Goal: Task Accomplishment & Management: Complete application form

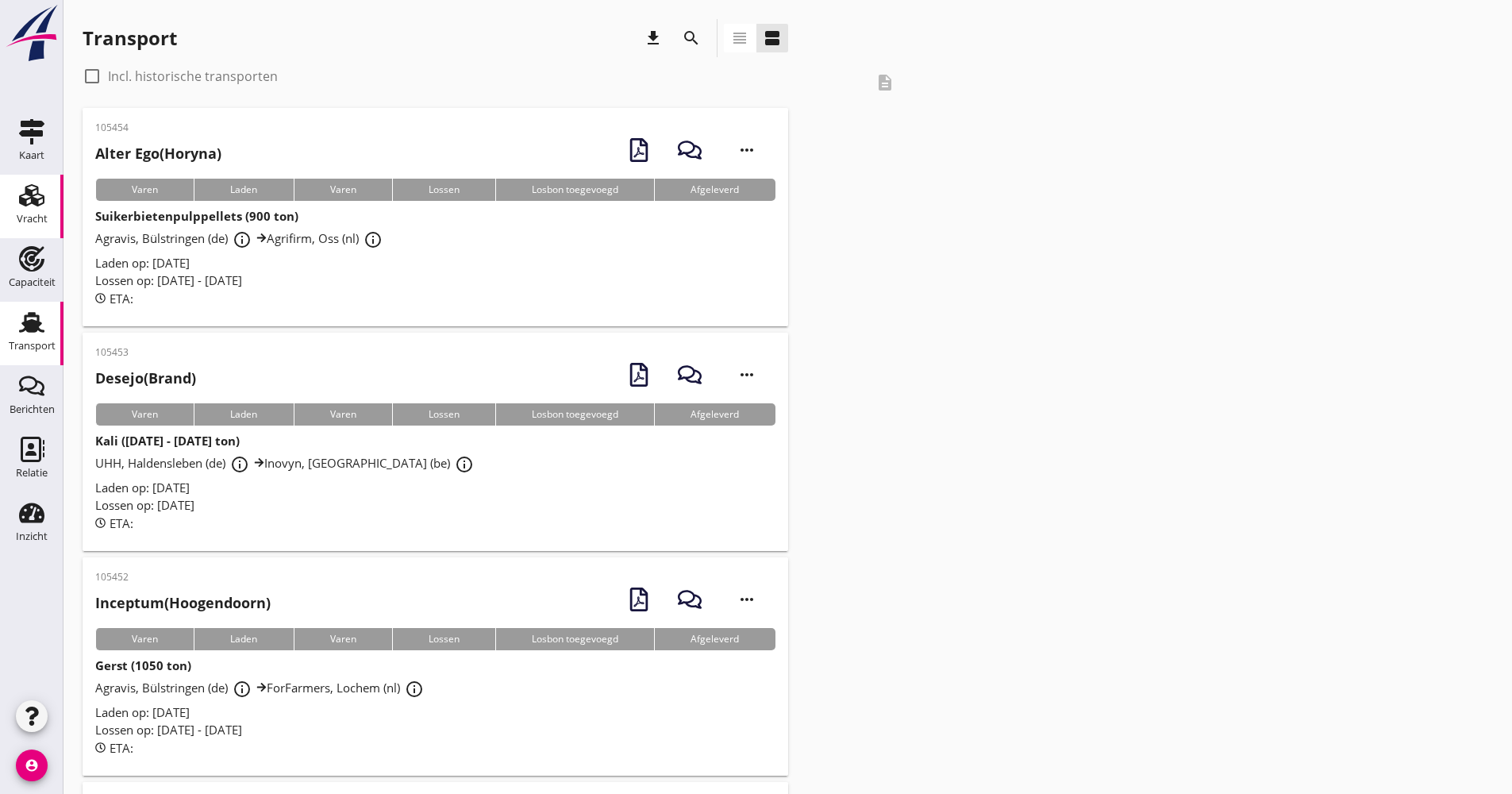
click at [25, 204] on use at bounding box center [32, 195] width 26 height 22
click at [62, 201] on div "Vracht Vracht" at bounding box center [31, 206] width 64 height 64
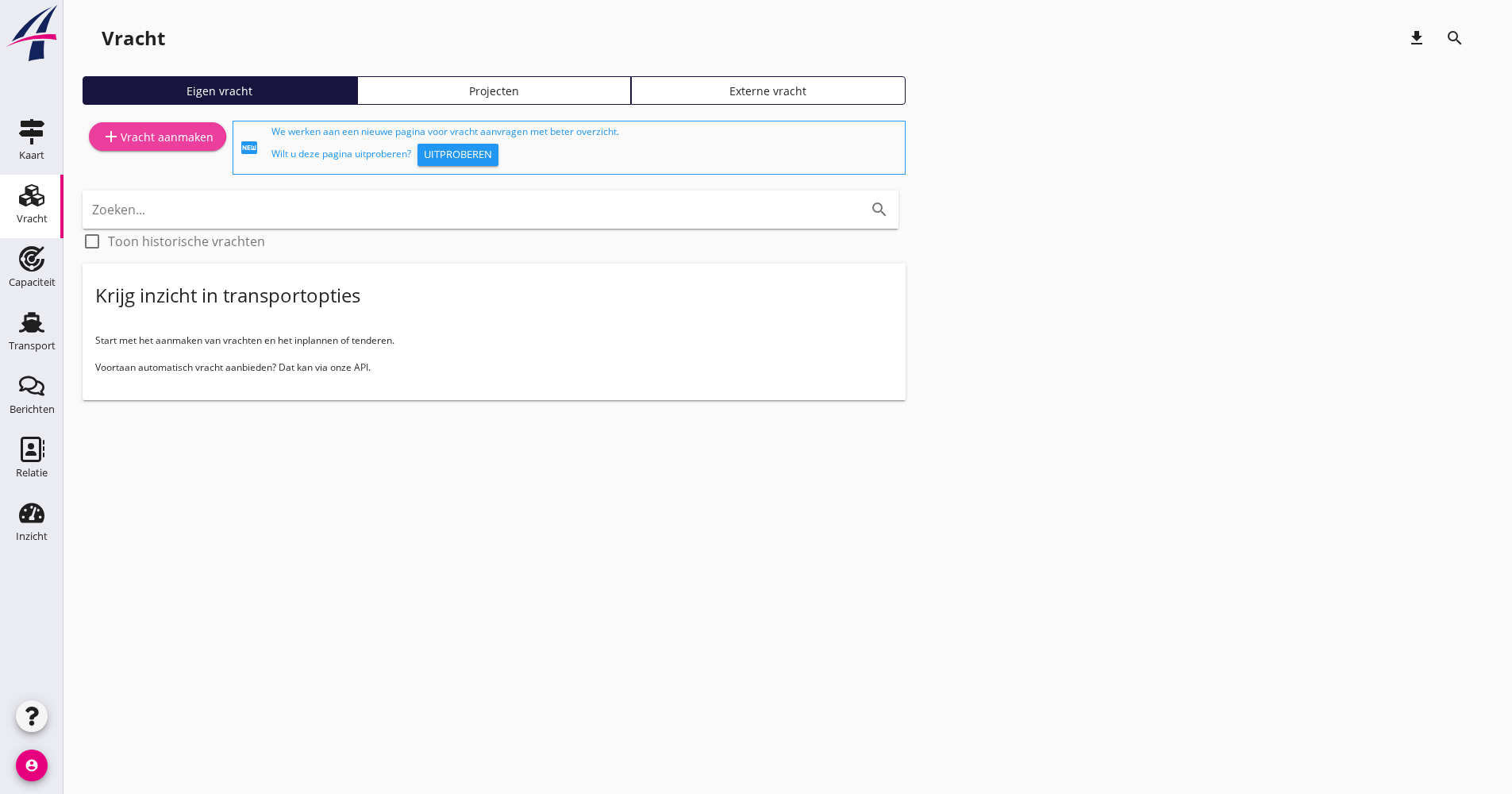
click at [160, 149] on link "add Vracht aanmaken" at bounding box center [157, 136] width 137 height 29
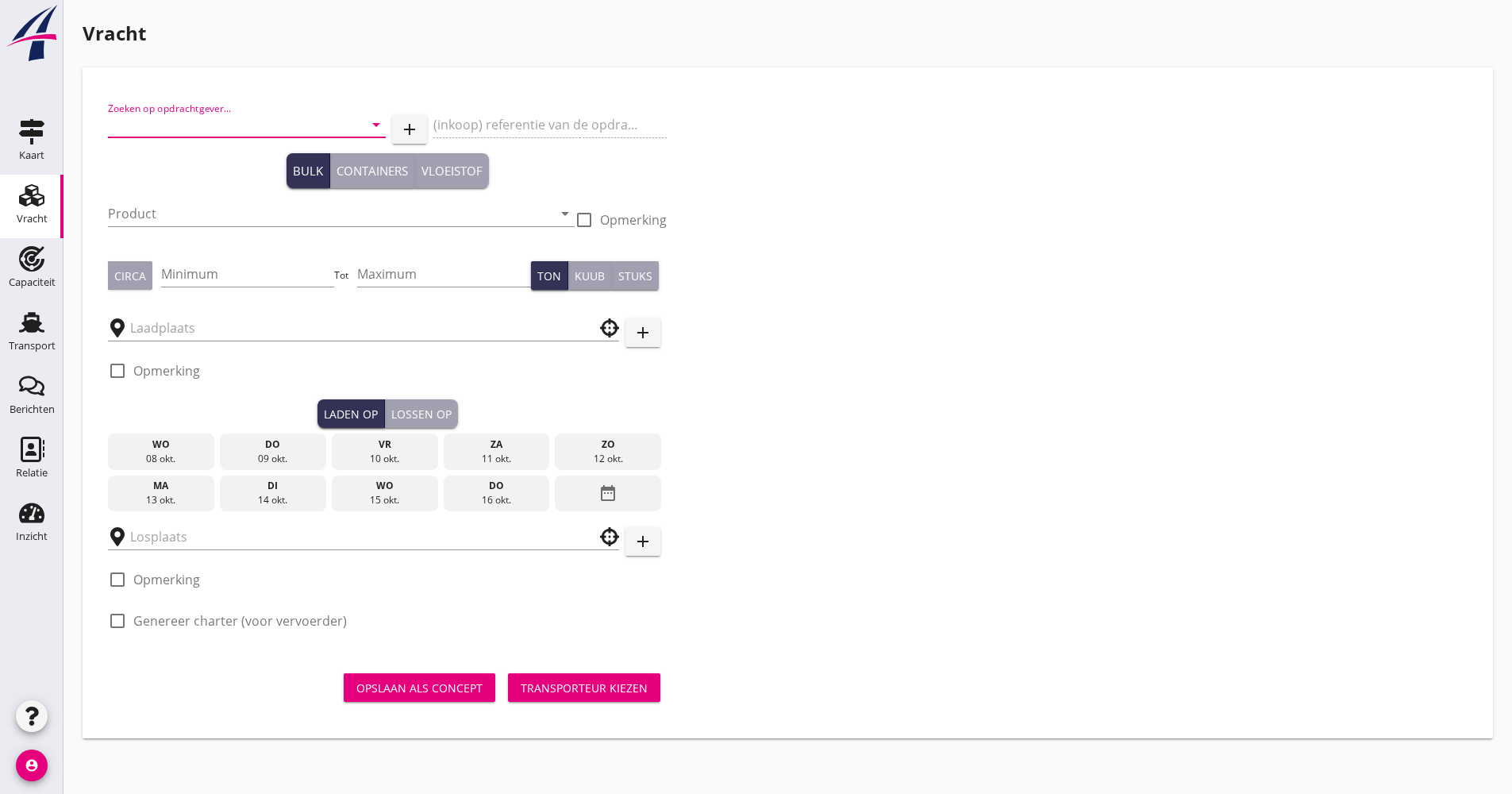
click at [192, 124] on input "Zoeken op opdrachtgever..." at bounding box center [224, 125] width 233 height 26
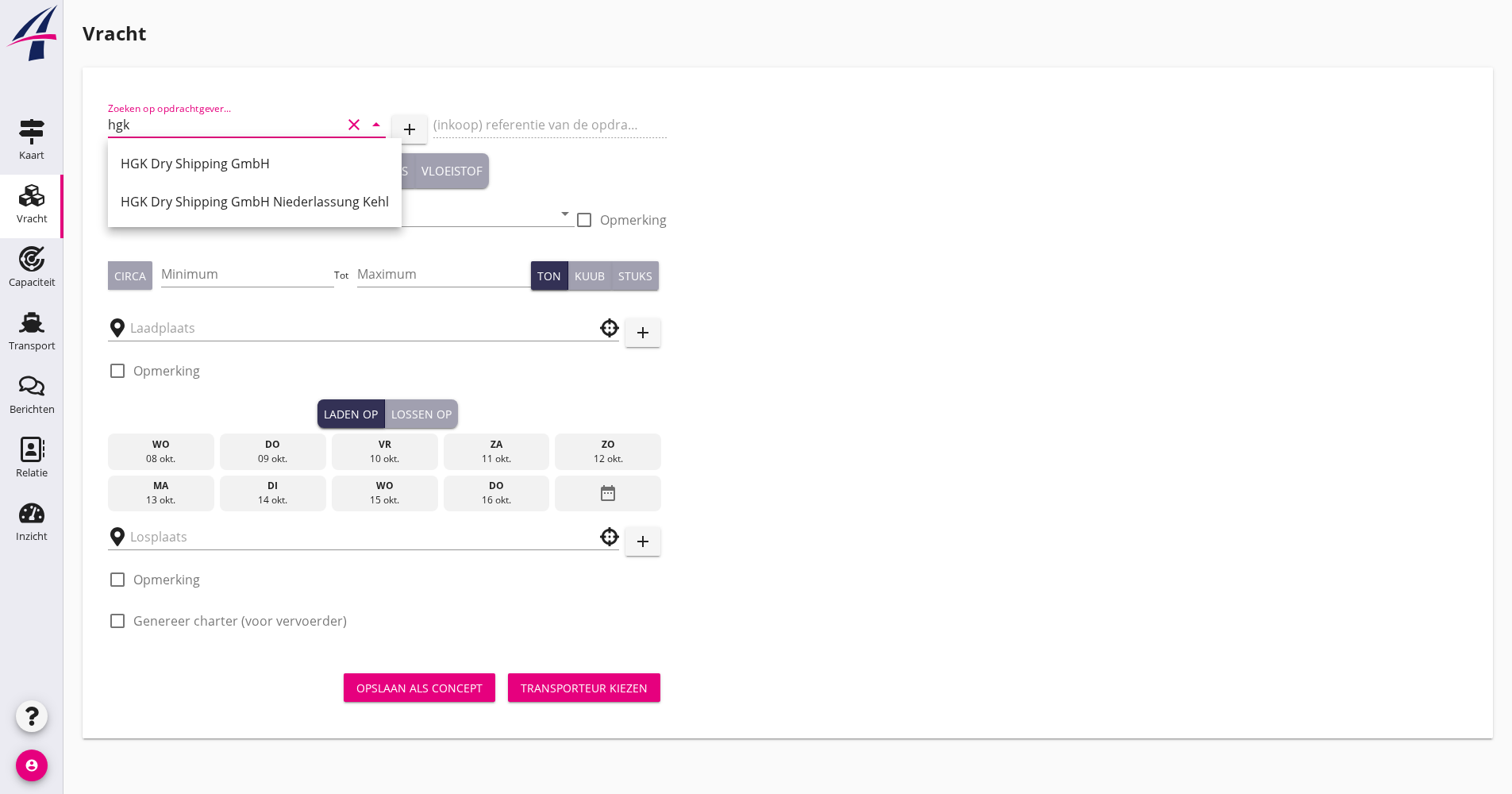
click at [213, 164] on div "HGK Dry Shipping GmbH" at bounding box center [254, 163] width 268 height 19
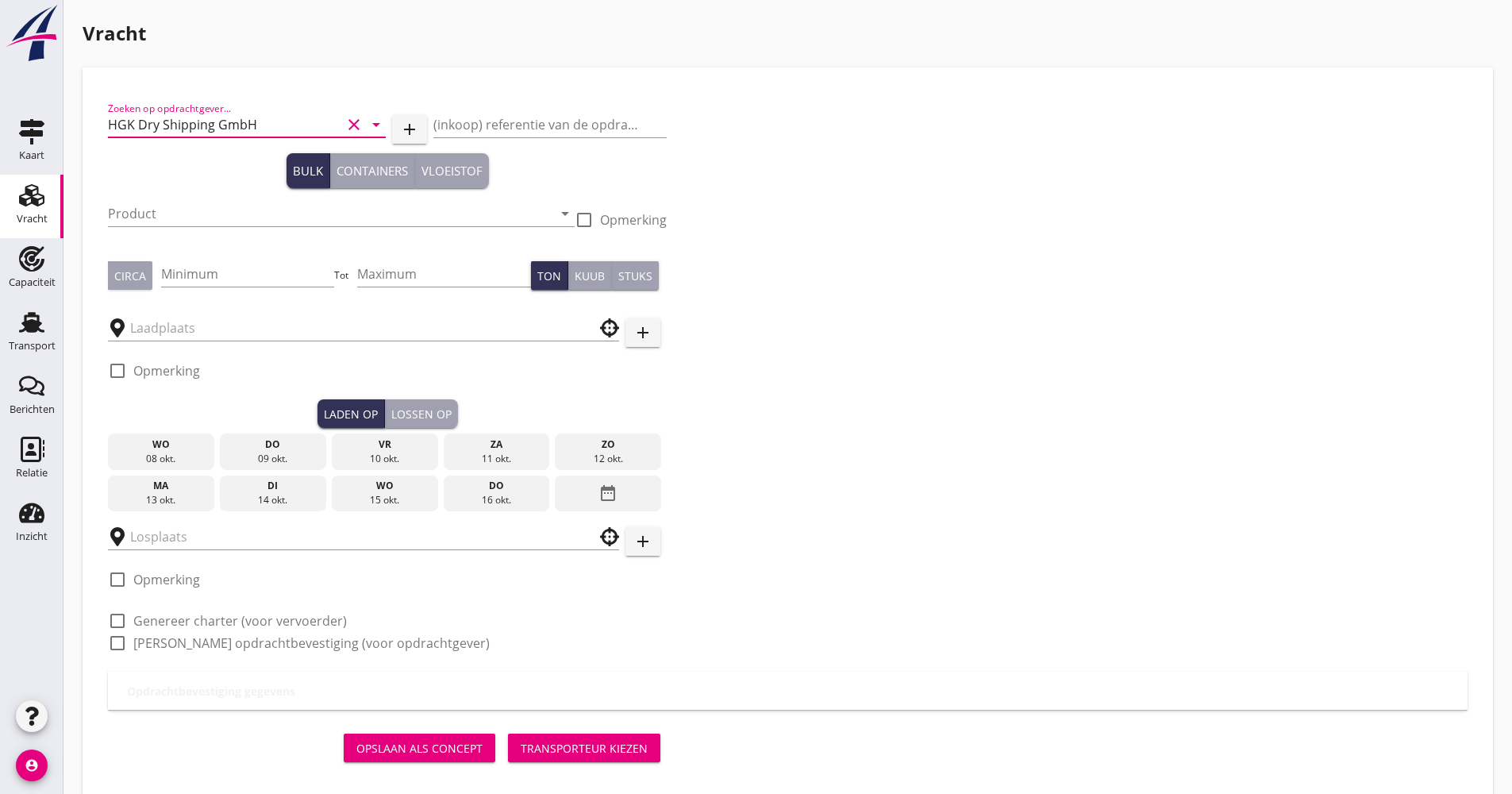
type input "HGK Dry Shipping GmbH"
click at [207, 189] on div "Product arrow_drop_down" at bounding box center [341, 218] width 467 height 61
click at [199, 209] on input "Product" at bounding box center [330, 214] width 445 height 26
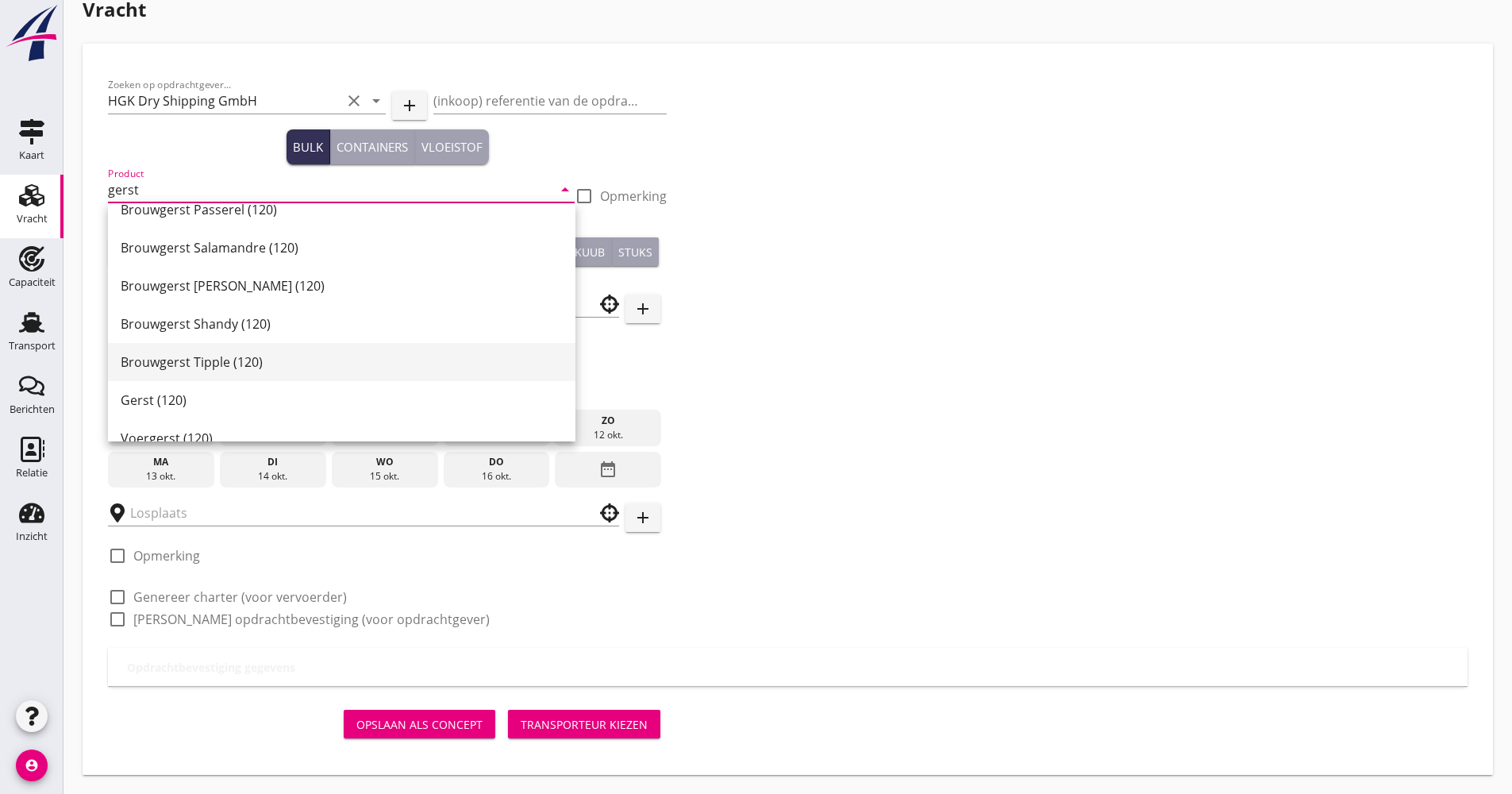
scroll to position [498, 0]
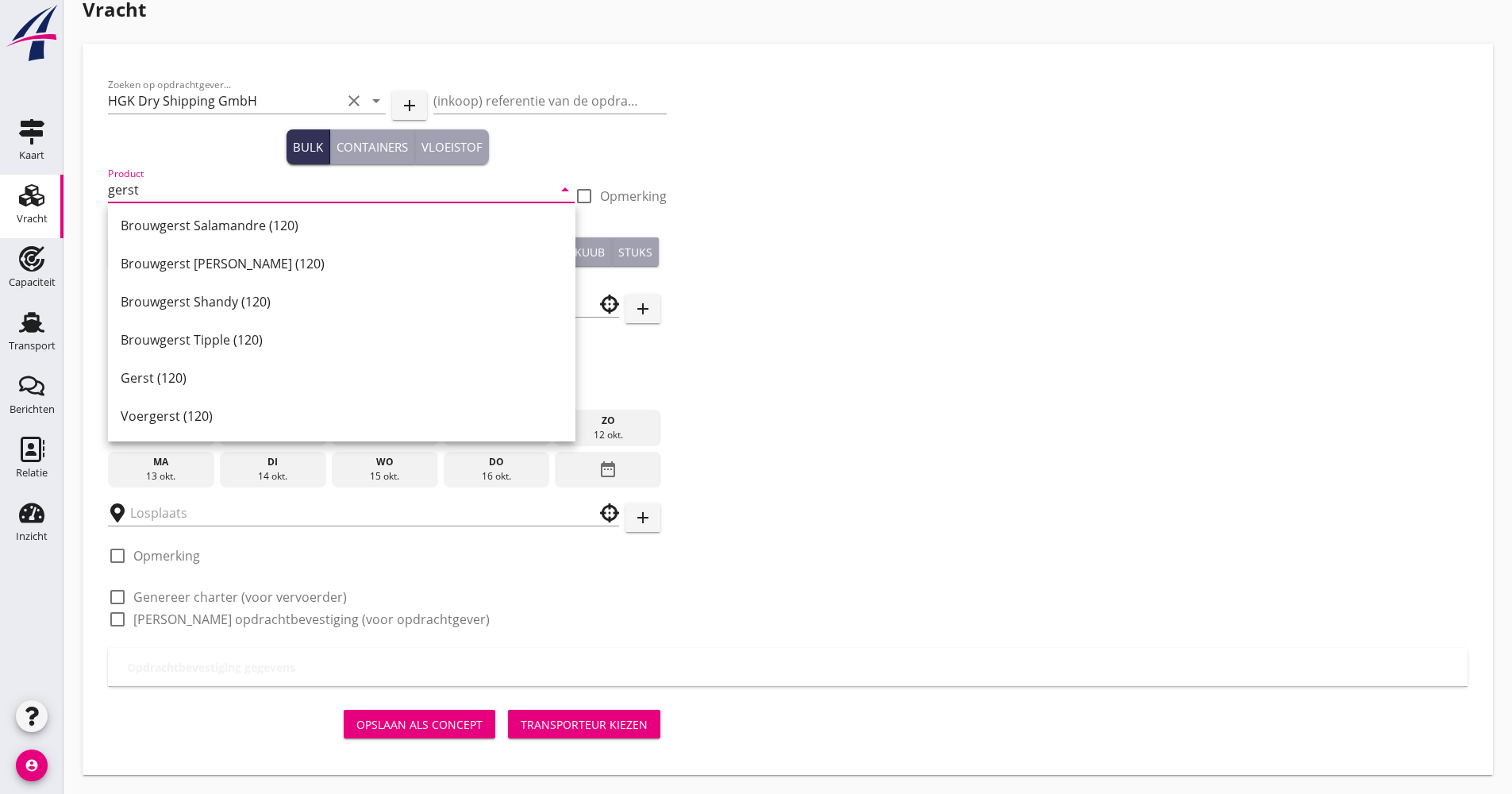
click at [206, 378] on div "Gerst (120)" at bounding box center [342, 378] width 442 height 19
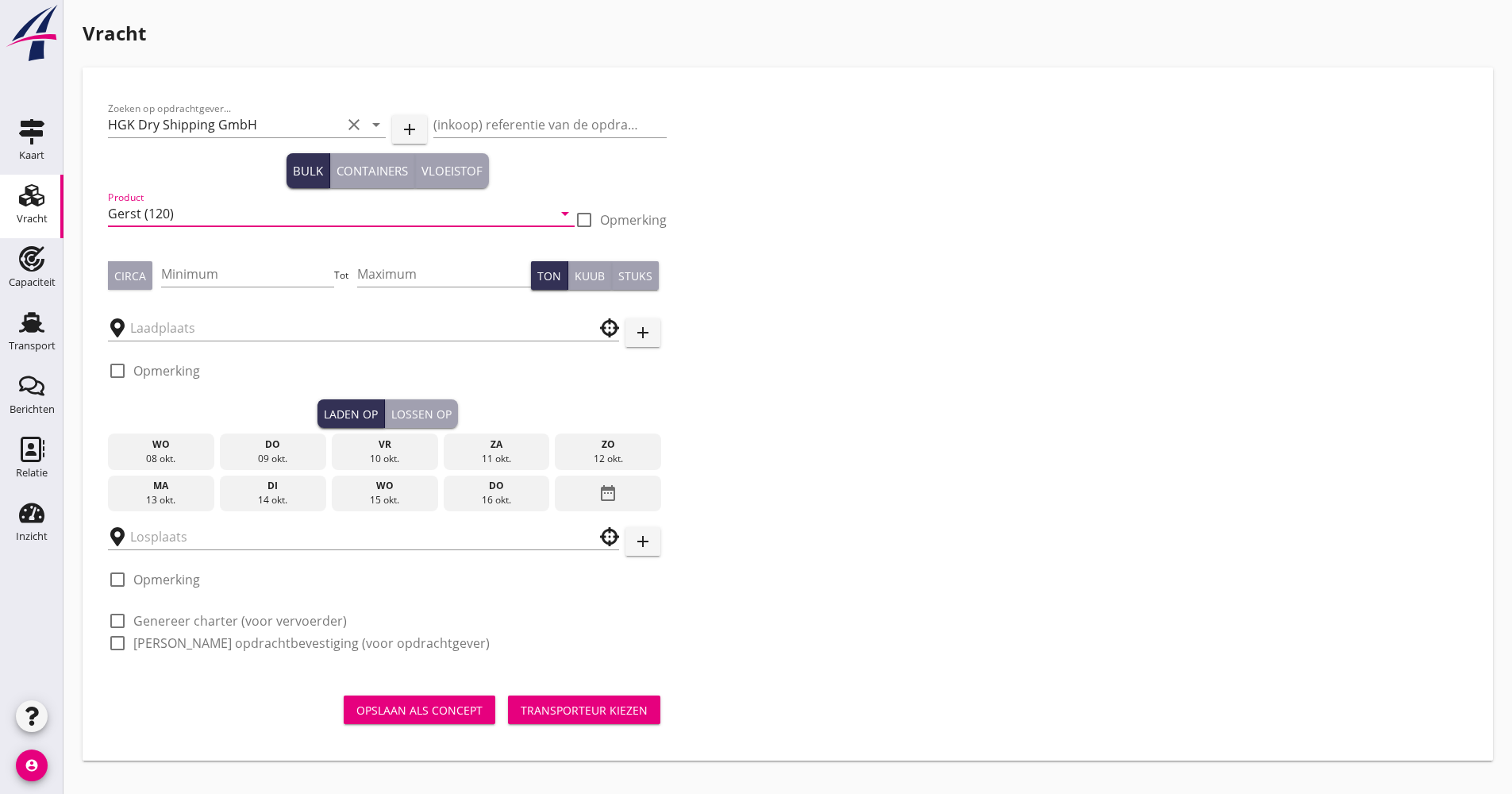
scroll to position [0, 0]
type input "Gerst (120)"
drag, startPoint x: 231, startPoint y: 289, endPoint x: 227, endPoint y: 281, distance: 8.9
click at [229, 286] on div "Minimum" at bounding box center [248, 282] width 174 height 41
click at [227, 273] on input "Minimum" at bounding box center [248, 274] width 174 height 26
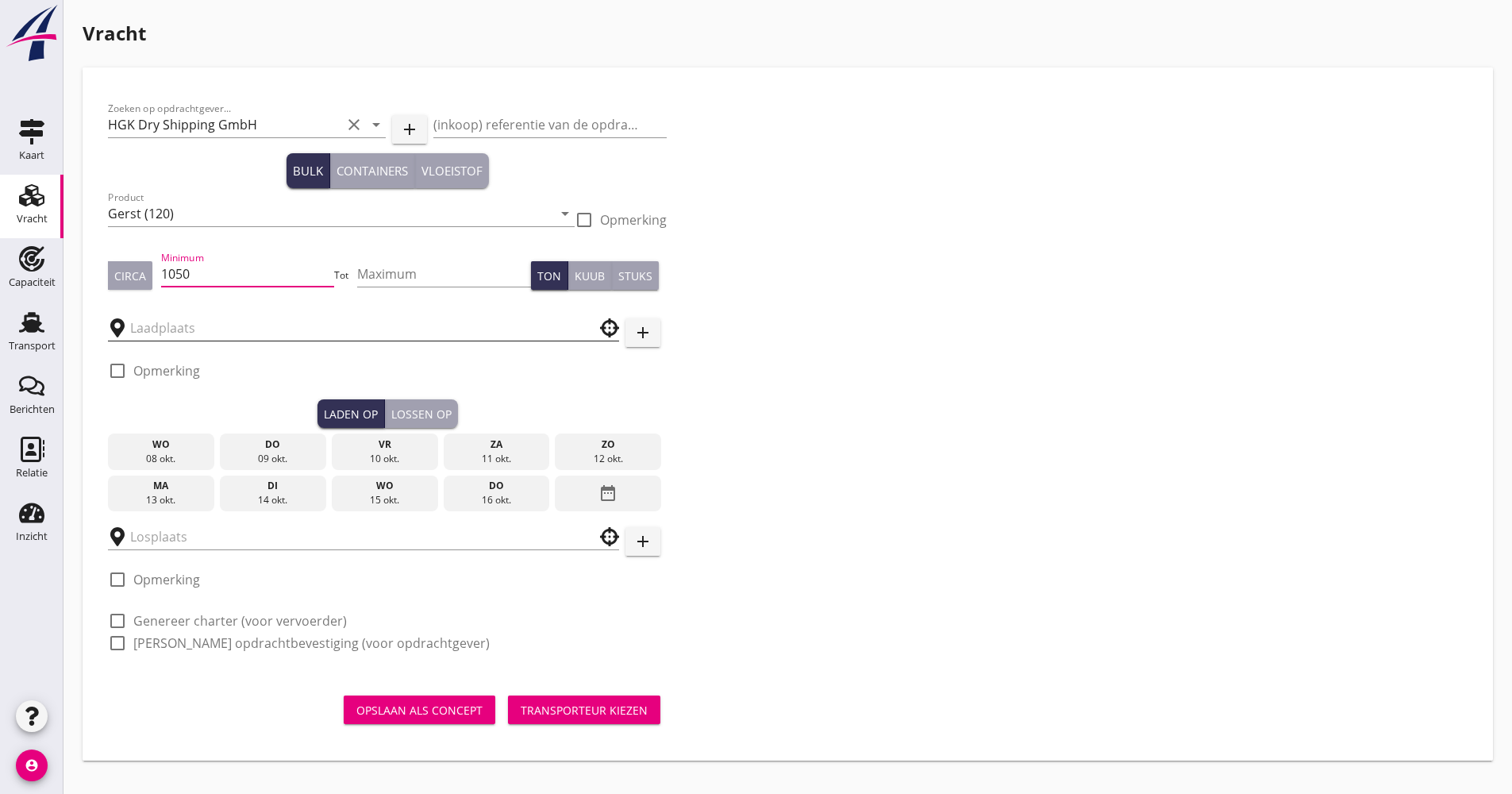
type input "1050"
click at [191, 337] on input "text" at bounding box center [352, 328] width 445 height 26
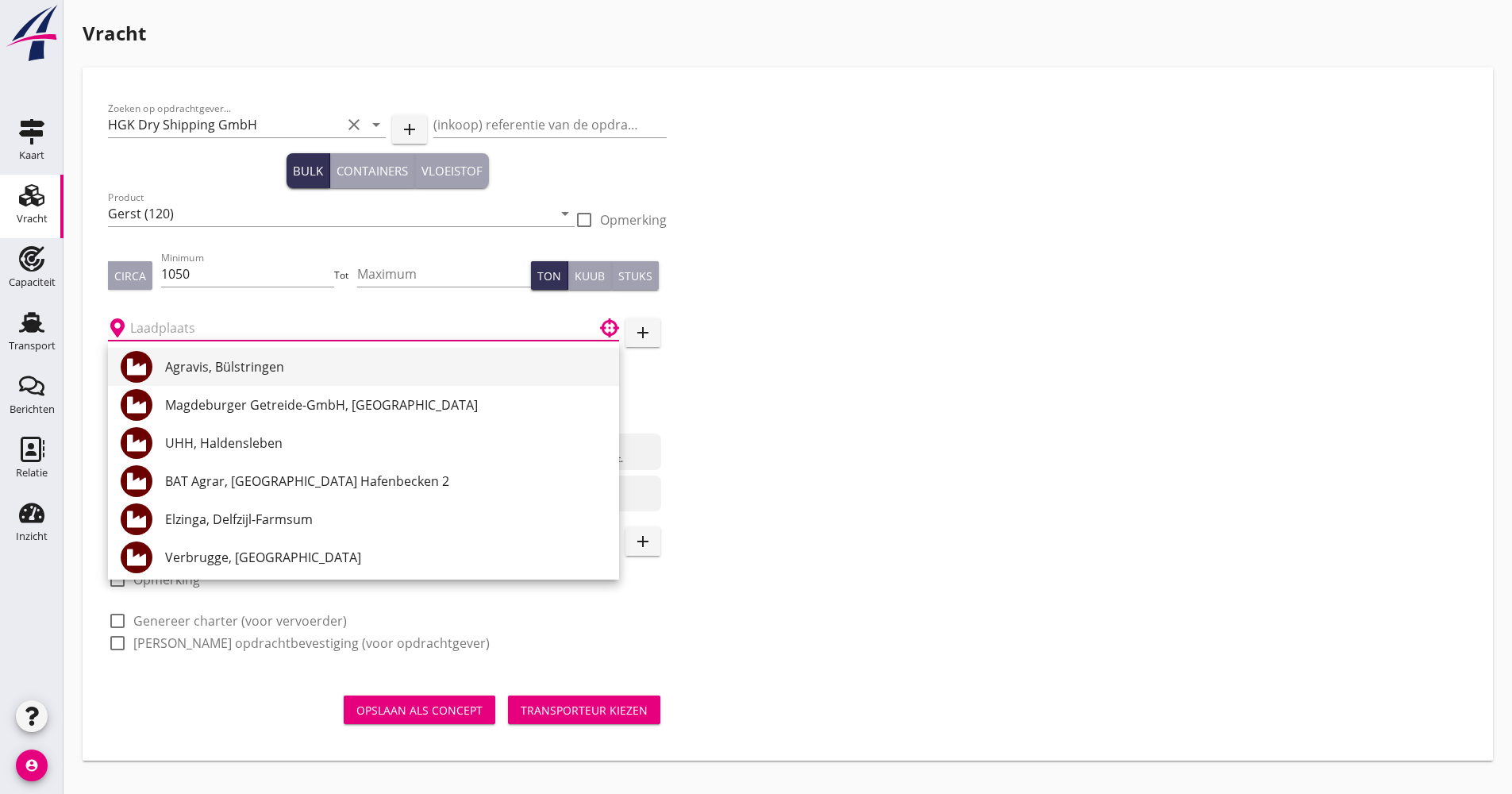
click at [210, 368] on div "Agravis, Bülstringen" at bounding box center [385, 367] width 441 height 19
type input "Agravis, Bülstringen"
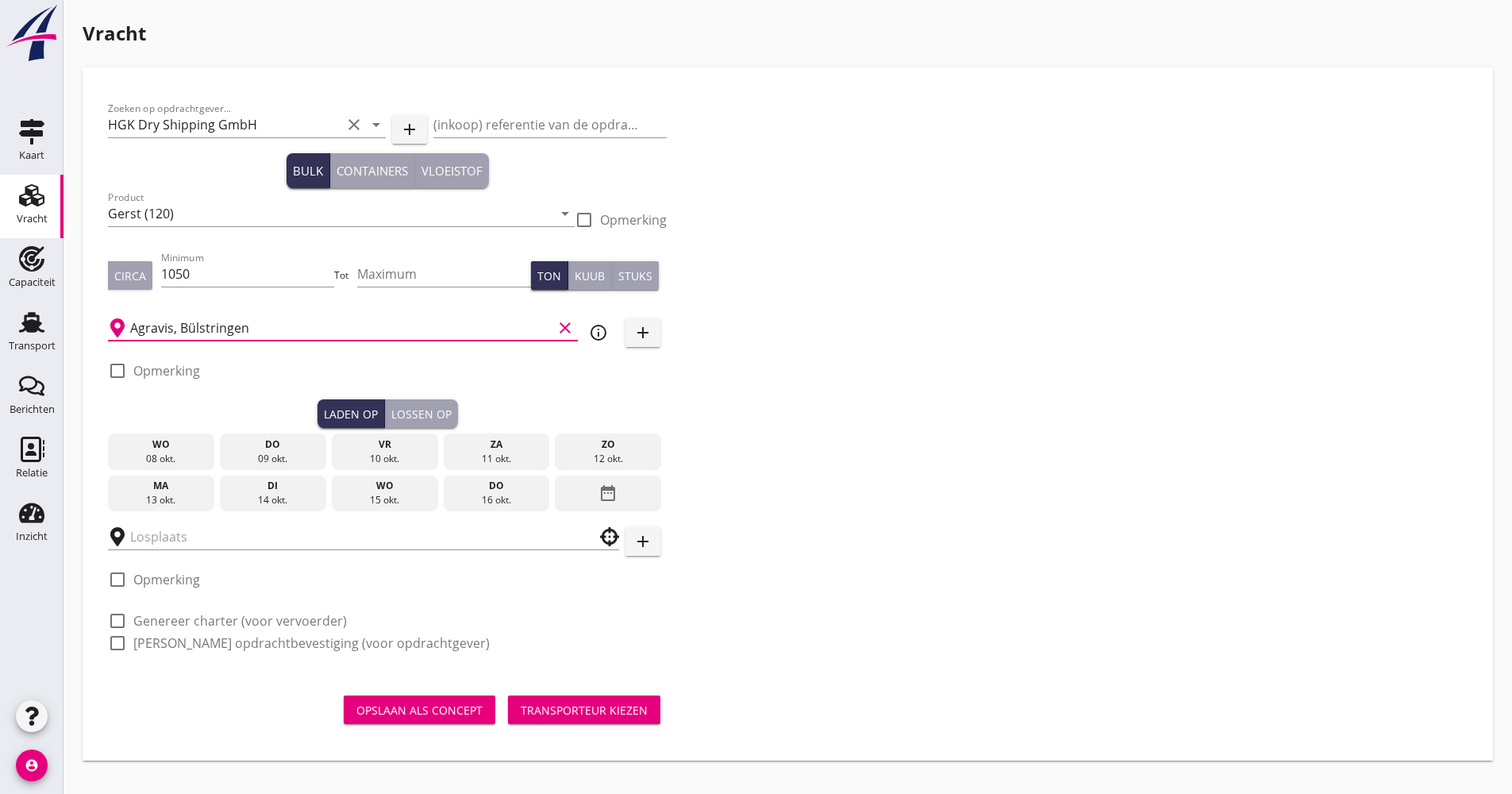
click at [626, 489] on div "date_range" at bounding box center [609, 494] width 107 height 37
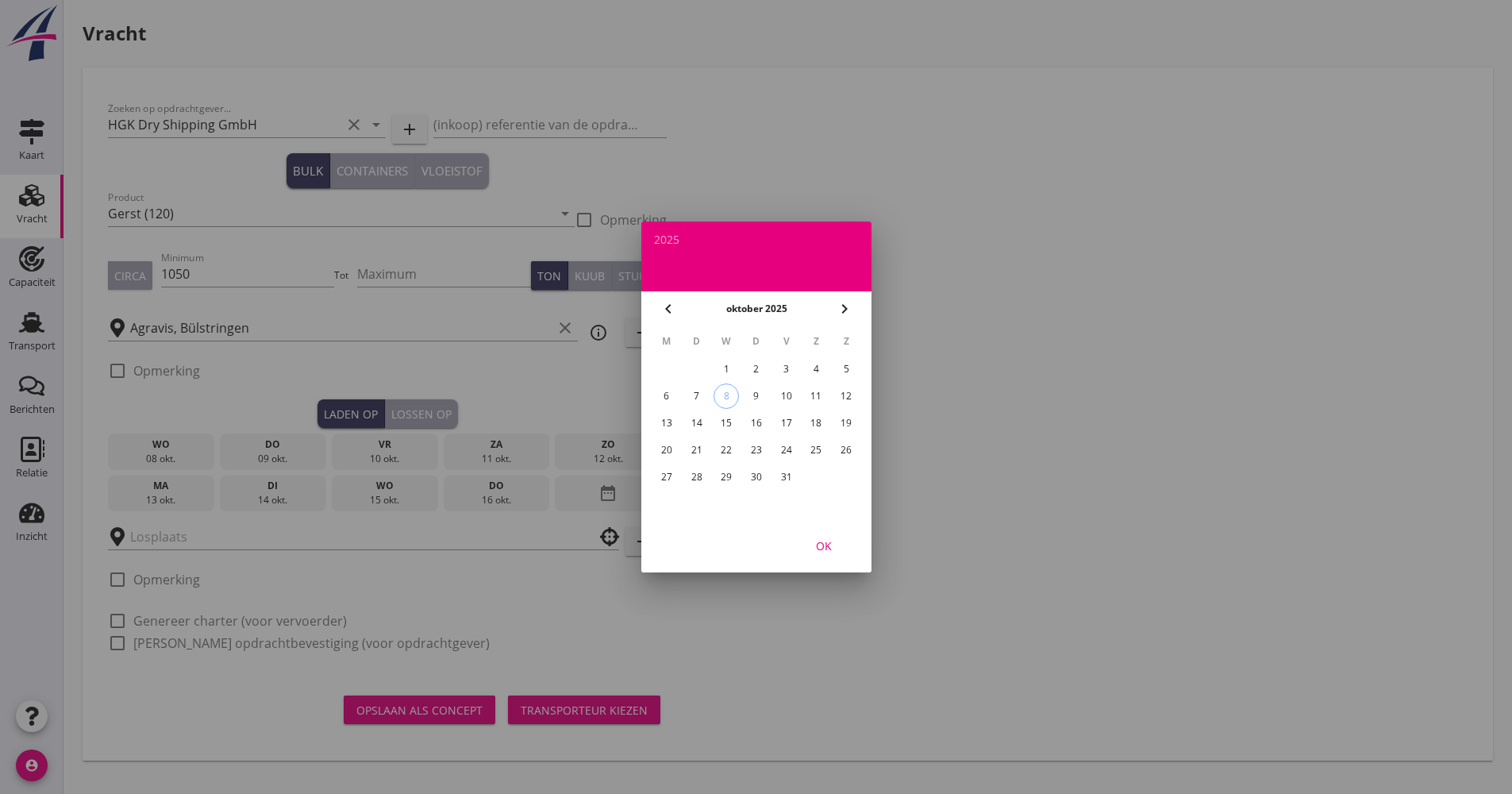
click at [790, 415] on div "17" at bounding box center [786, 424] width 26 height 26
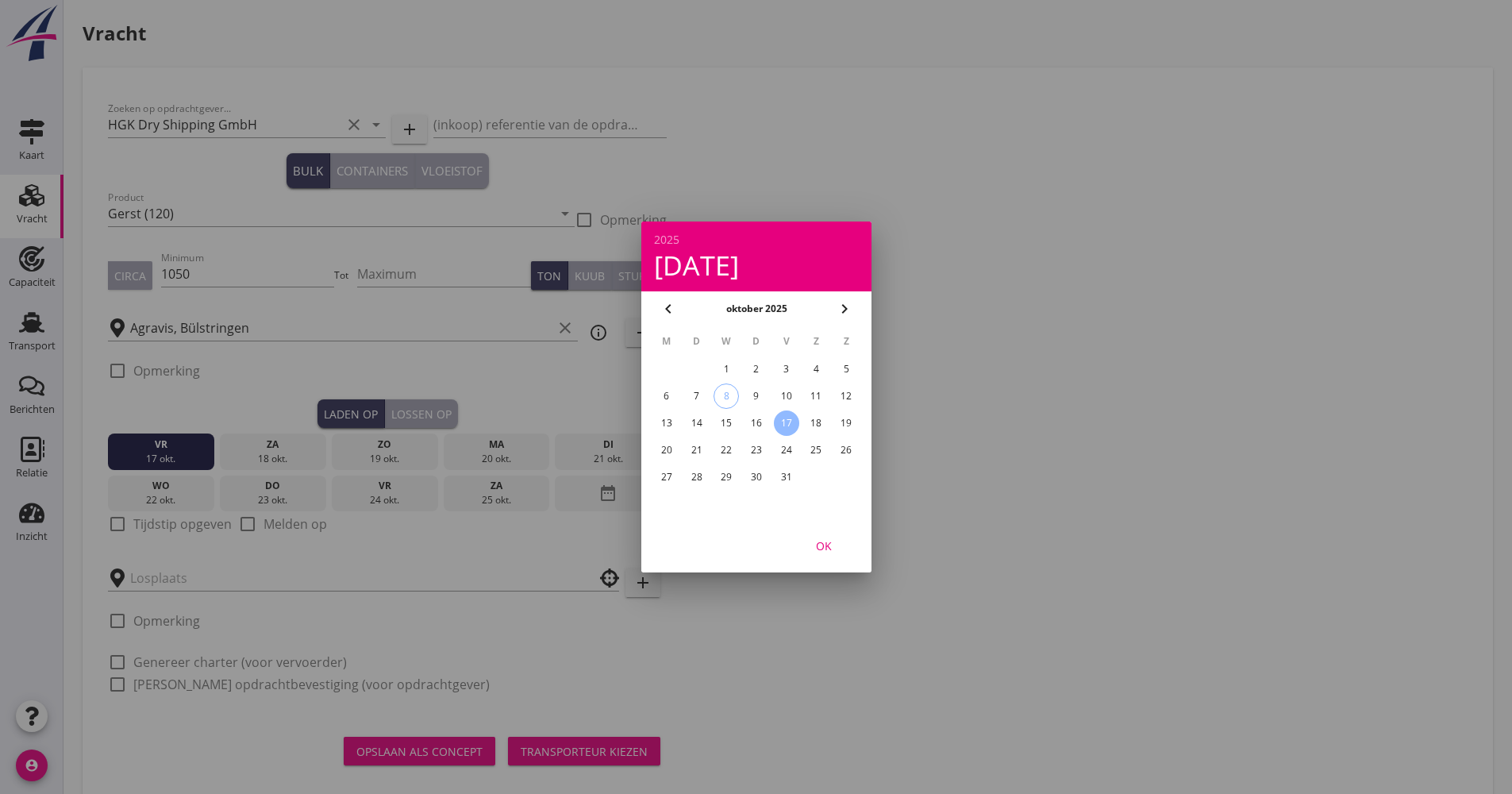
click at [818, 550] on button "OK" at bounding box center [824, 545] width 70 height 29
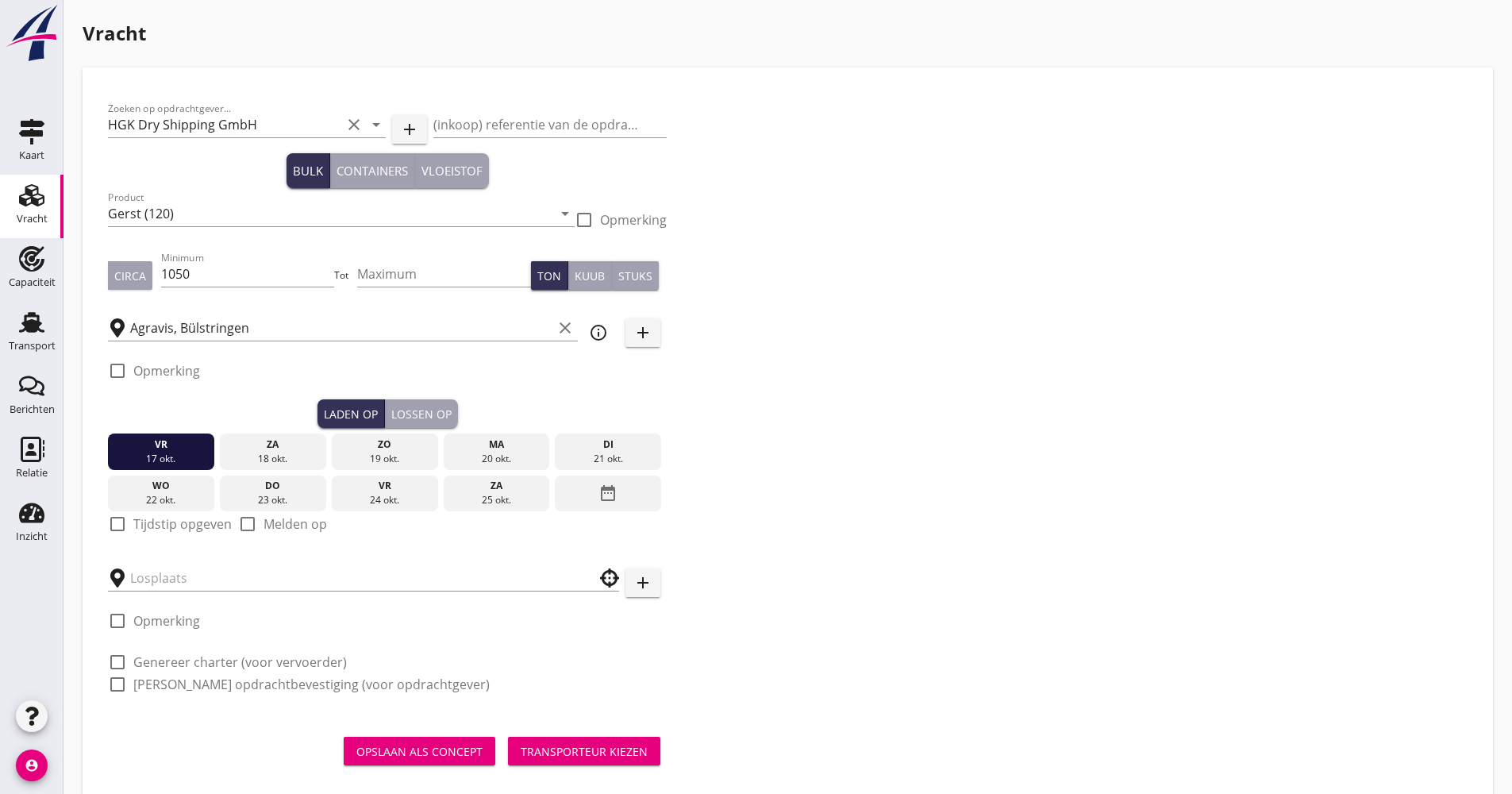
click at [154, 521] on label "Tijdstip opgeven" at bounding box center [182, 523] width 99 height 16
checkbox input "true"
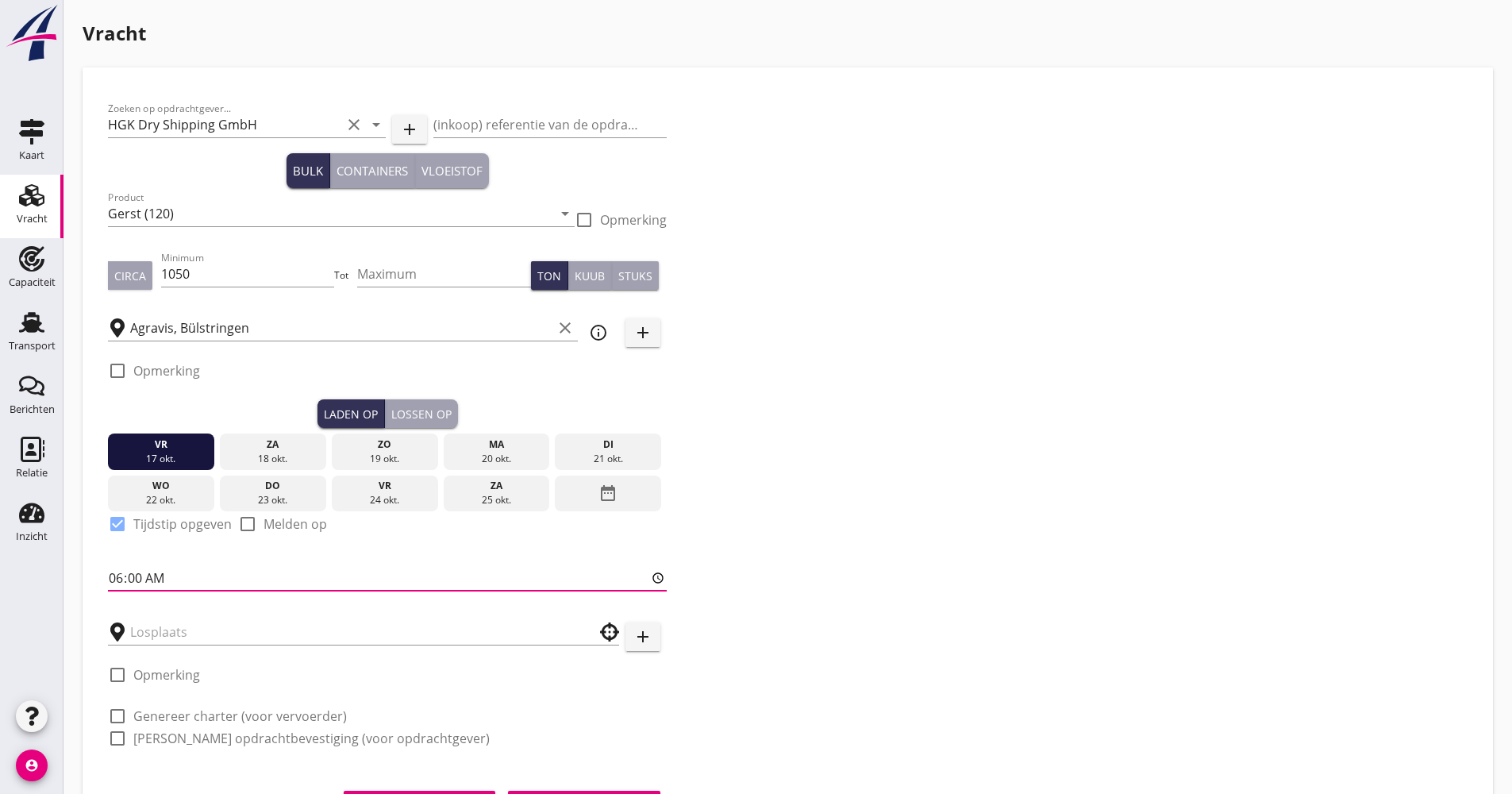
click at [110, 576] on input "06:00" at bounding box center [387, 578] width 559 height 26
type input "15:00"
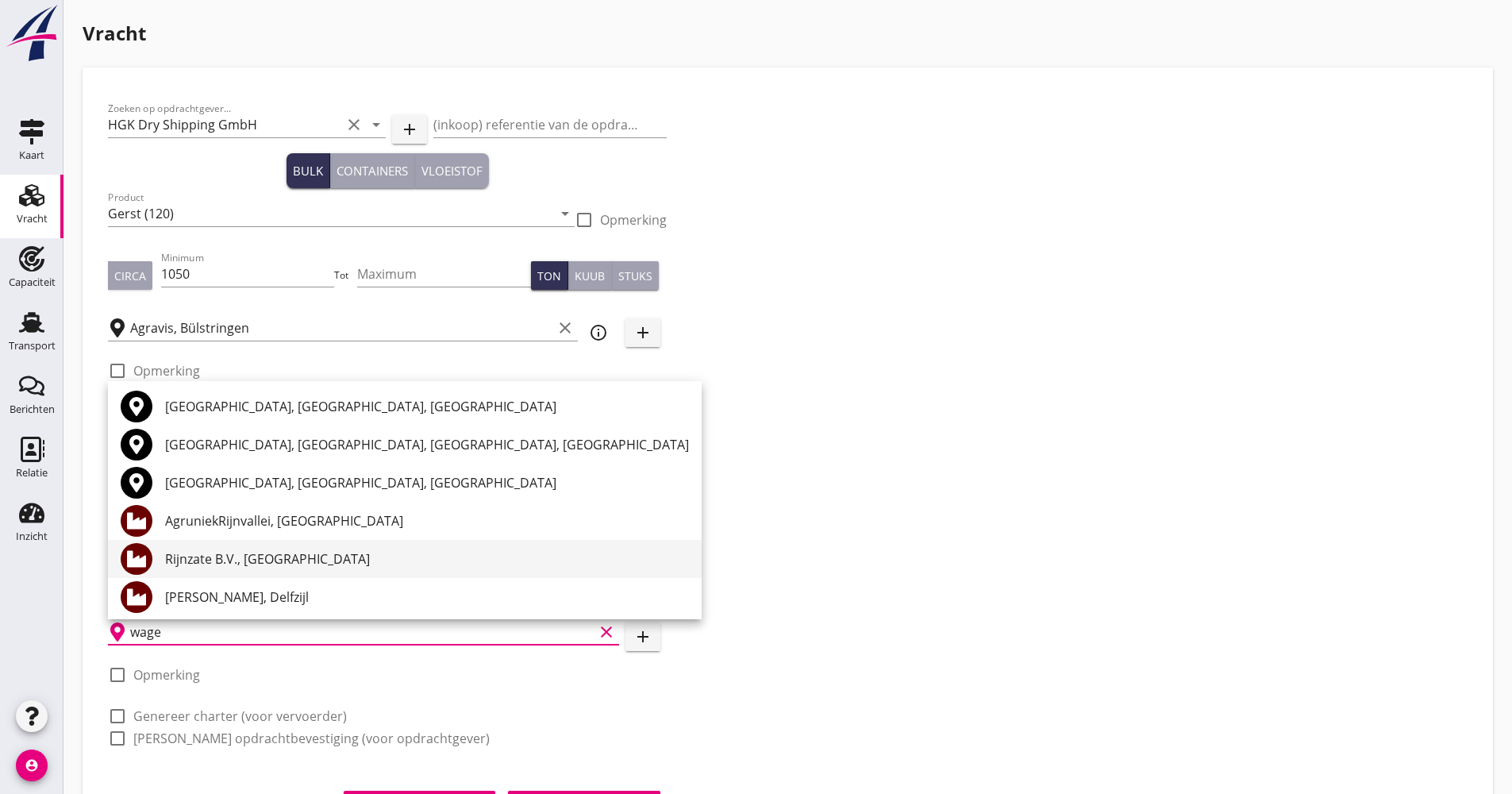
click at [281, 555] on div "Rijnzate B.V., [GEOGRAPHIC_DATA]" at bounding box center [426, 559] width 524 height 19
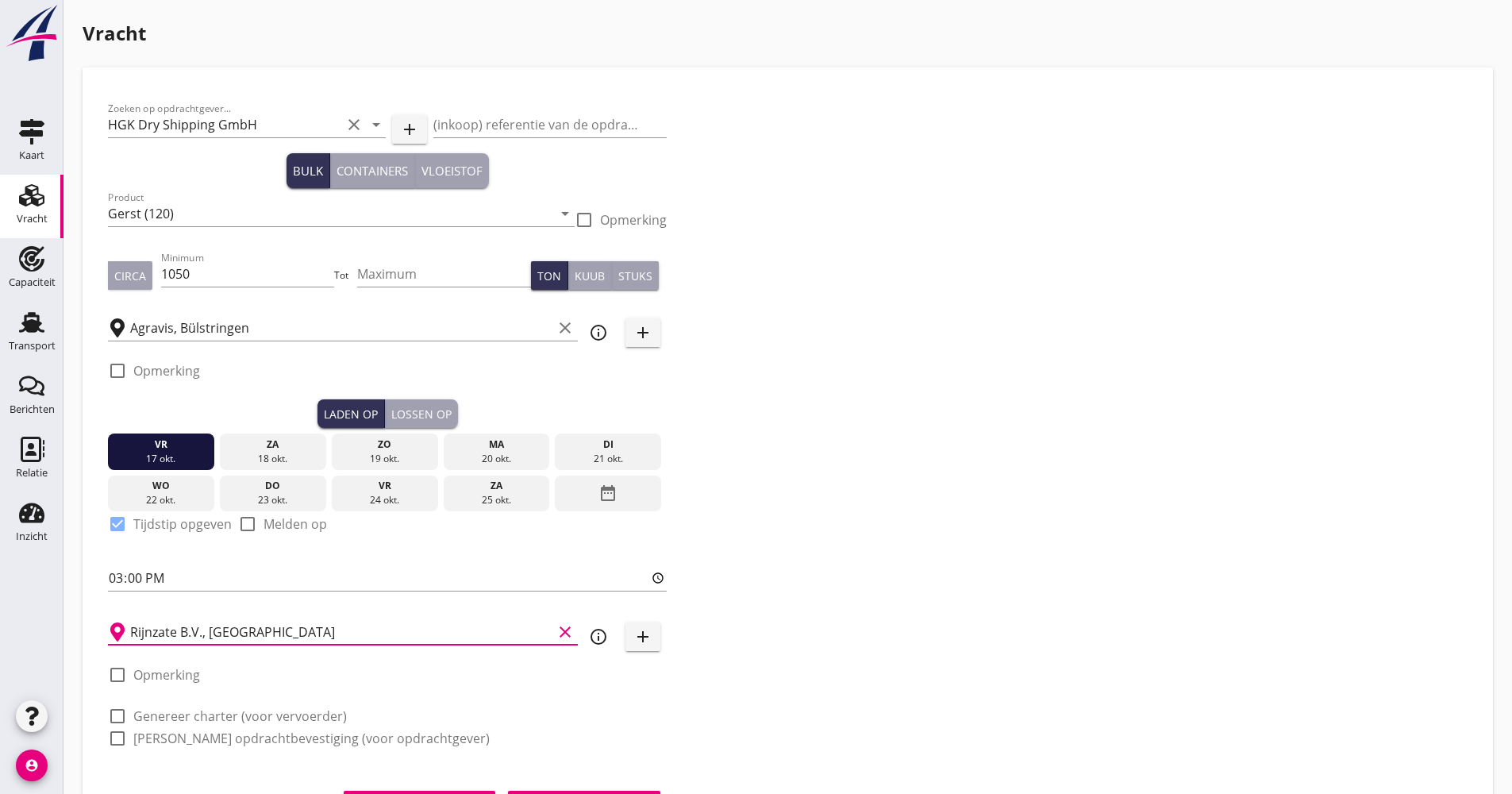
type input "Rijnzate B.V., [GEOGRAPHIC_DATA]"
click at [613, 636] on div "Rijnzate B.V., Wageningen clear info_outline add" at bounding box center [387, 631] width 559 height 49
click at [611, 637] on div "info_outline" at bounding box center [598, 636] width 29 height 19
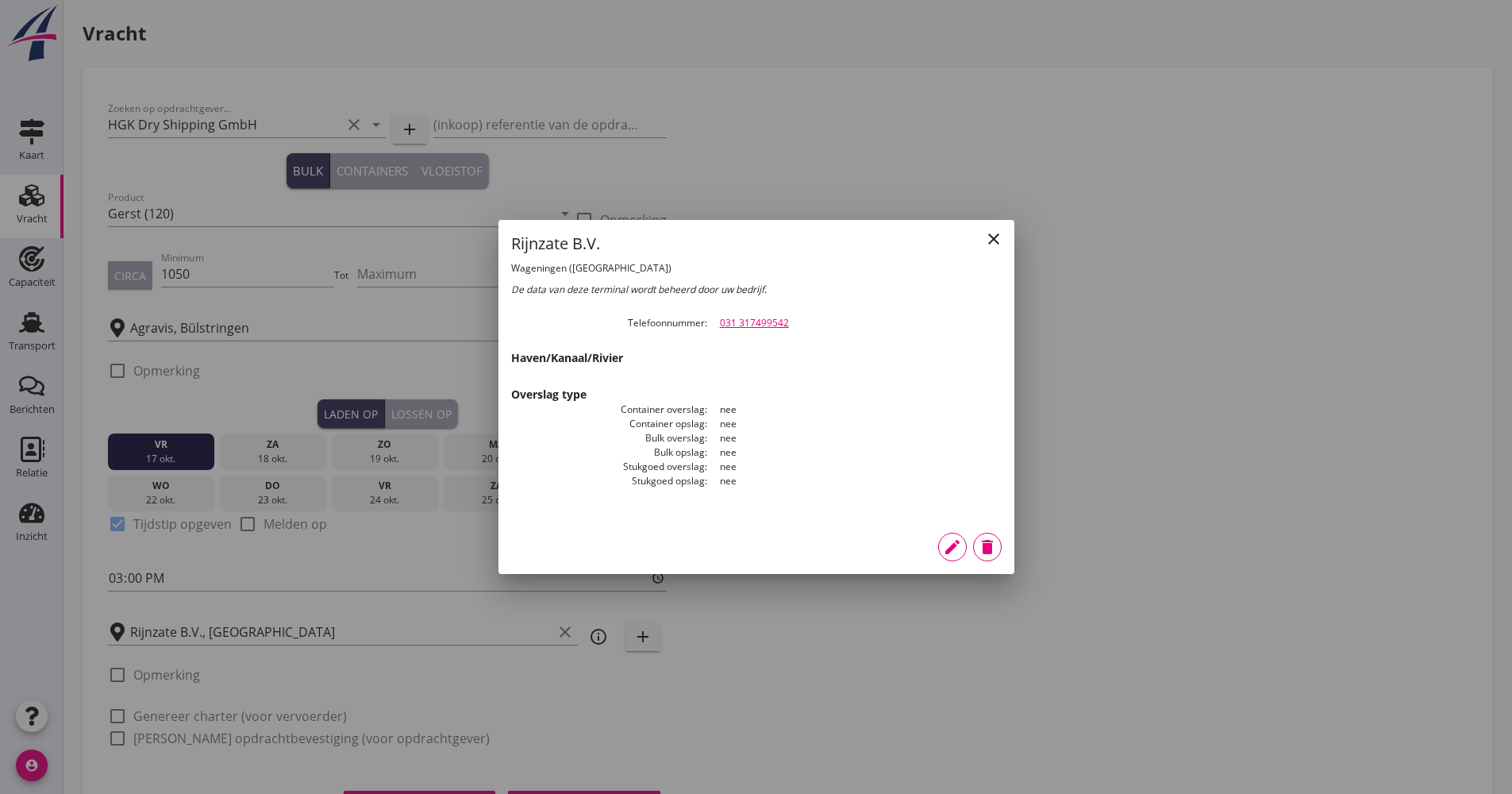
click at [959, 555] on icon "edit" at bounding box center [952, 547] width 19 height 19
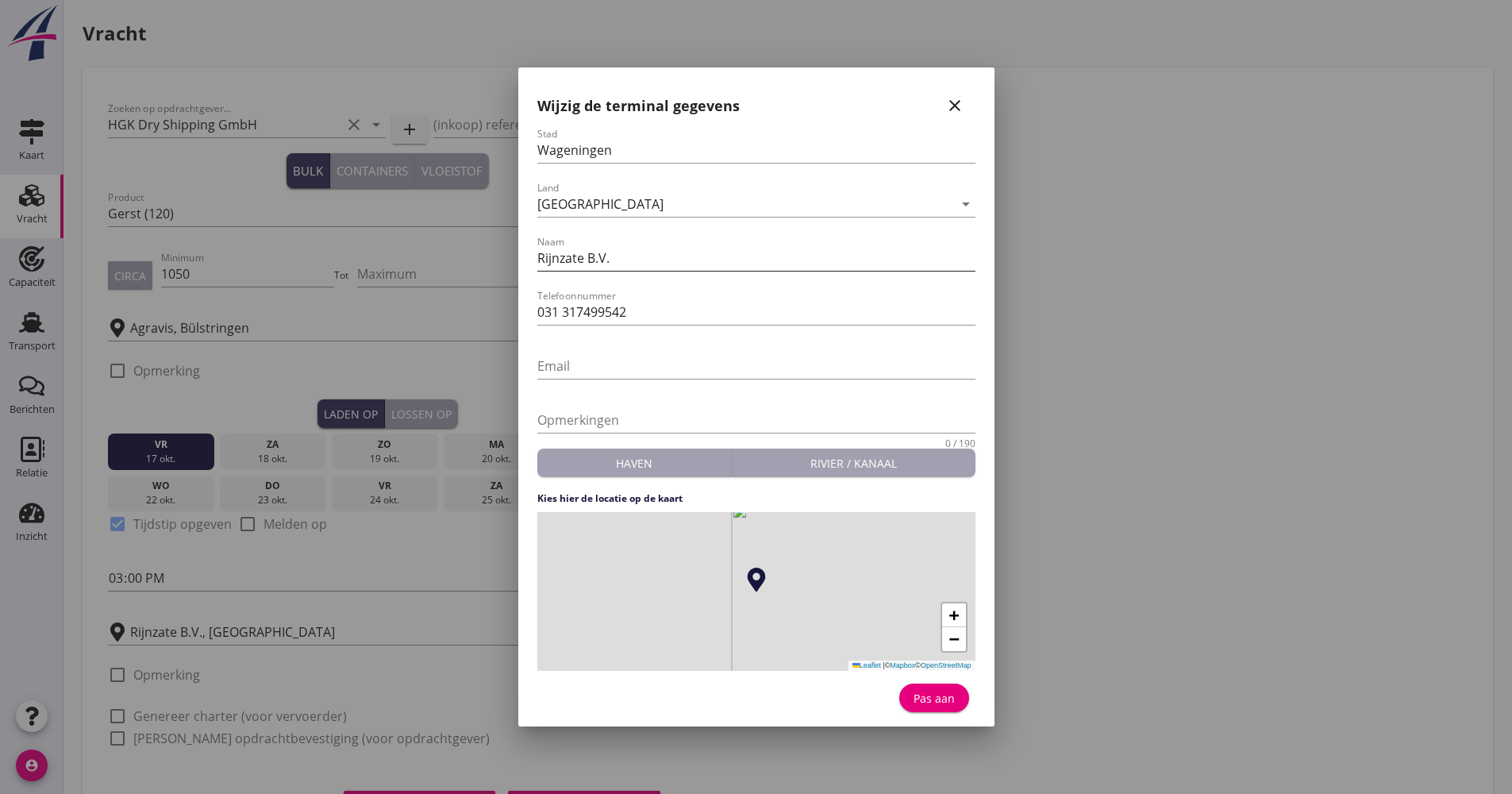
drag, startPoint x: 608, startPoint y: 271, endPoint x: 607, endPoint y: 262, distance: 9.1
click at [607, 263] on div "Naam Rijnzate B.V." at bounding box center [757, 265] width 438 height 41
drag, startPoint x: 613, startPoint y: 255, endPoint x: 584, endPoint y: 242, distance: 31.8
click at [584, 242] on div "Naam Rijnzate B.V." at bounding box center [757, 261] width 438 height 51
type input "Rijnzate Agruniek"
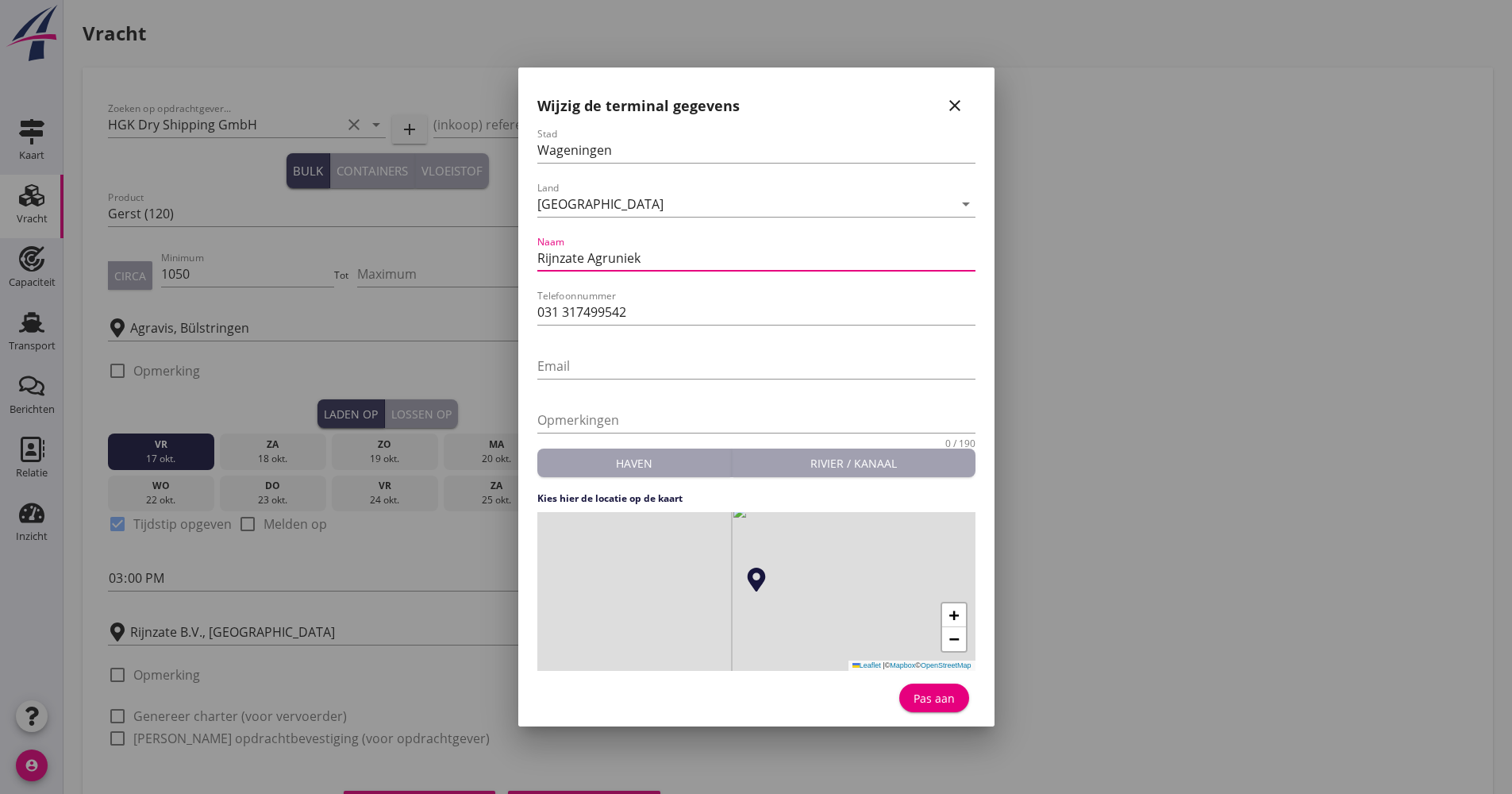
click at [932, 707] on button "Pas aan" at bounding box center [935, 697] width 70 height 29
type input "Rijnzate Agruniek"
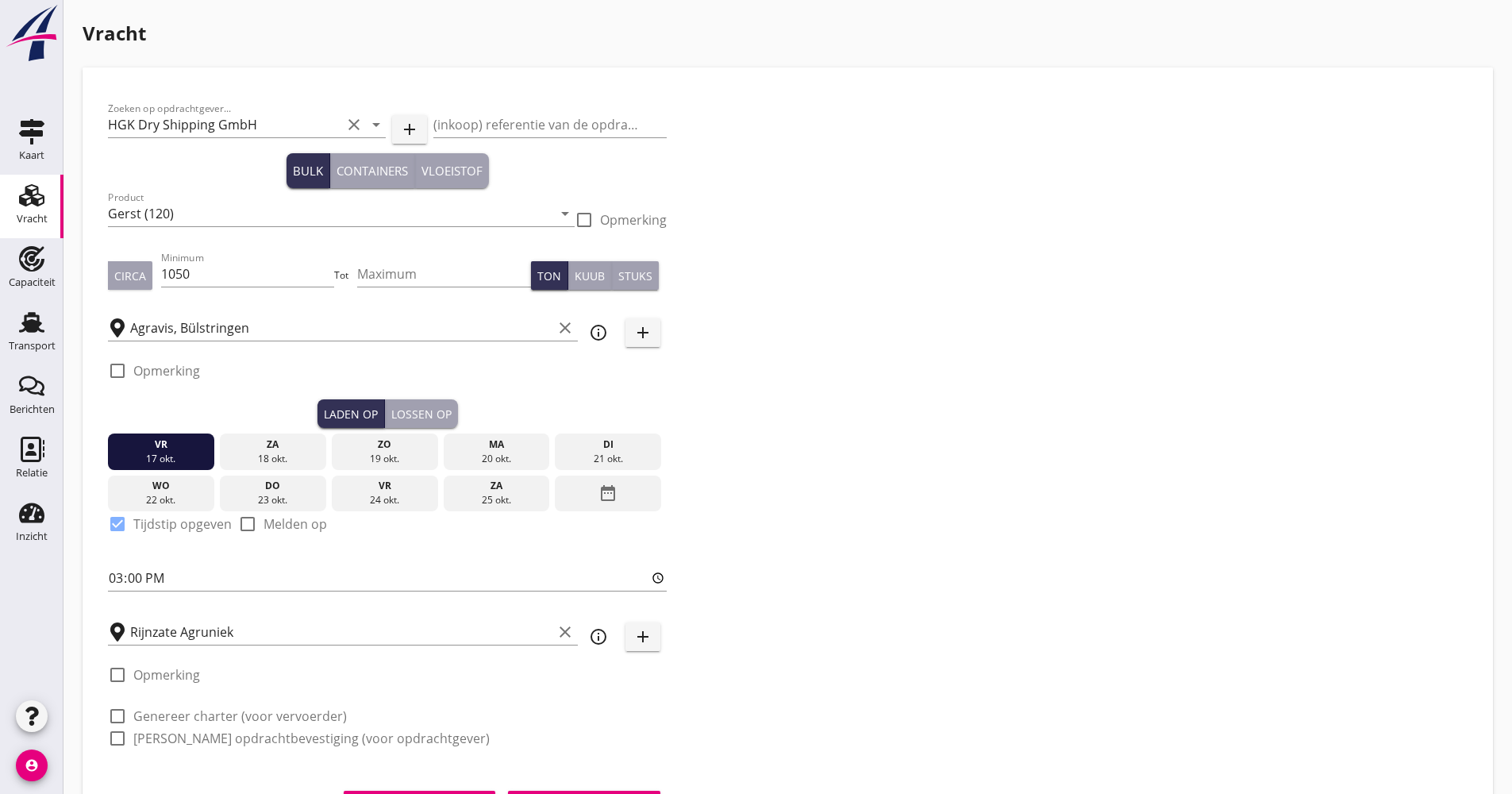
click at [429, 423] on button "Lossen op" at bounding box center [421, 414] width 73 height 29
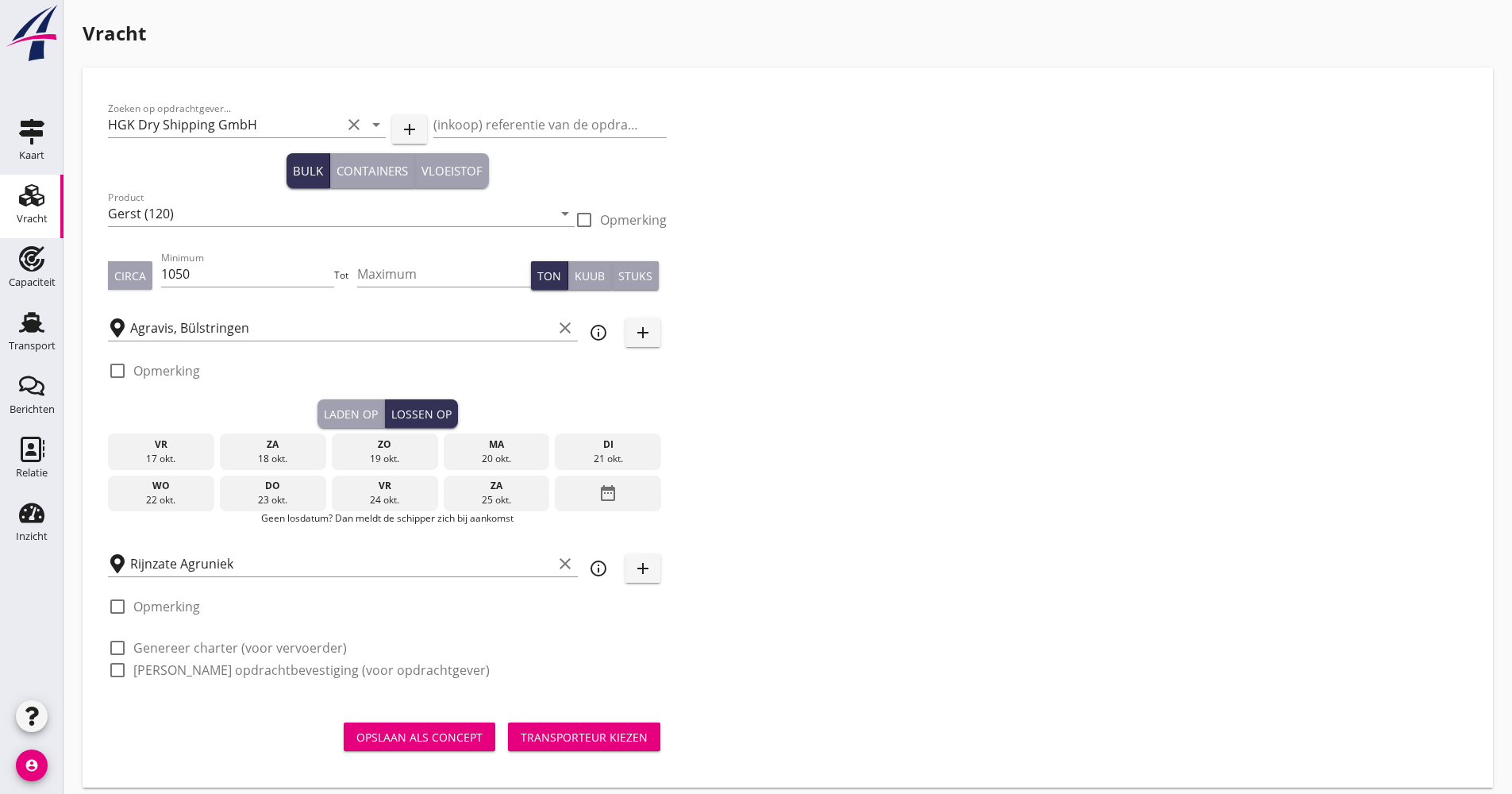
click at [601, 488] on icon "date_range" at bounding box center [608, 493] width 19 height 29
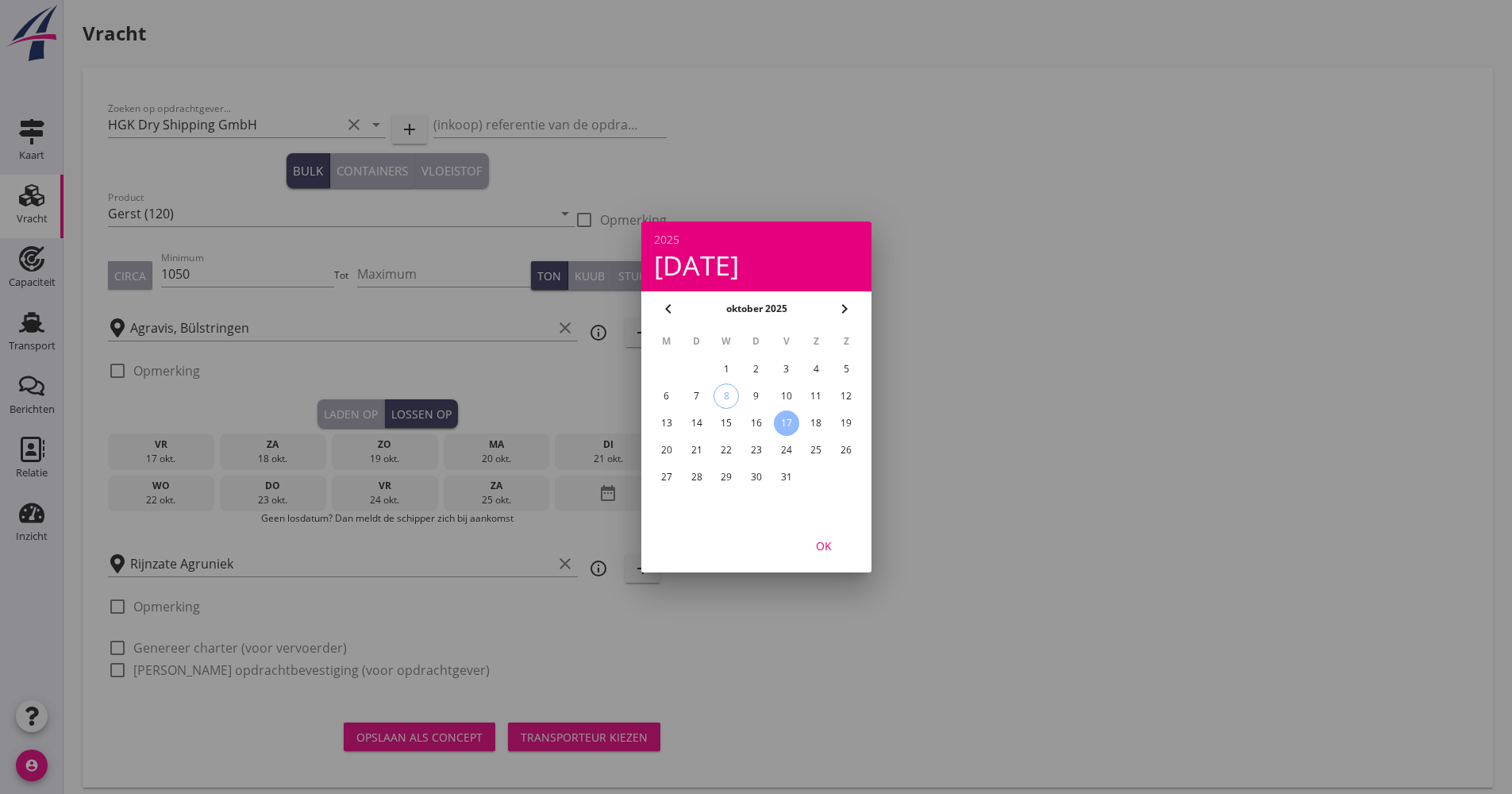
click at [670, 450] on div "20" at bounding box center [666, 450] width 26 height 26
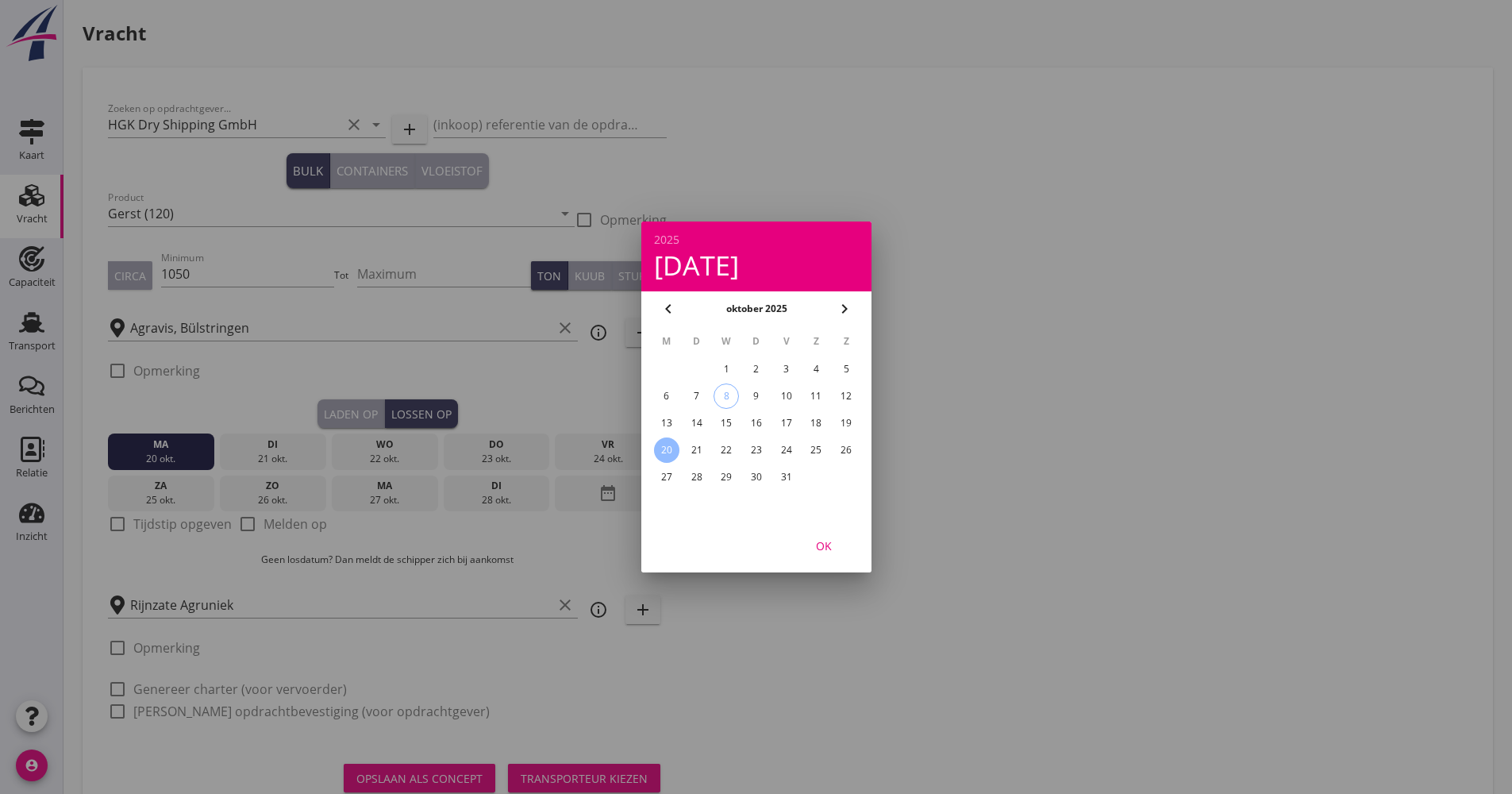
click at [820, 548] on div "OK" at bounding box center [824, 546] width 44 height 17
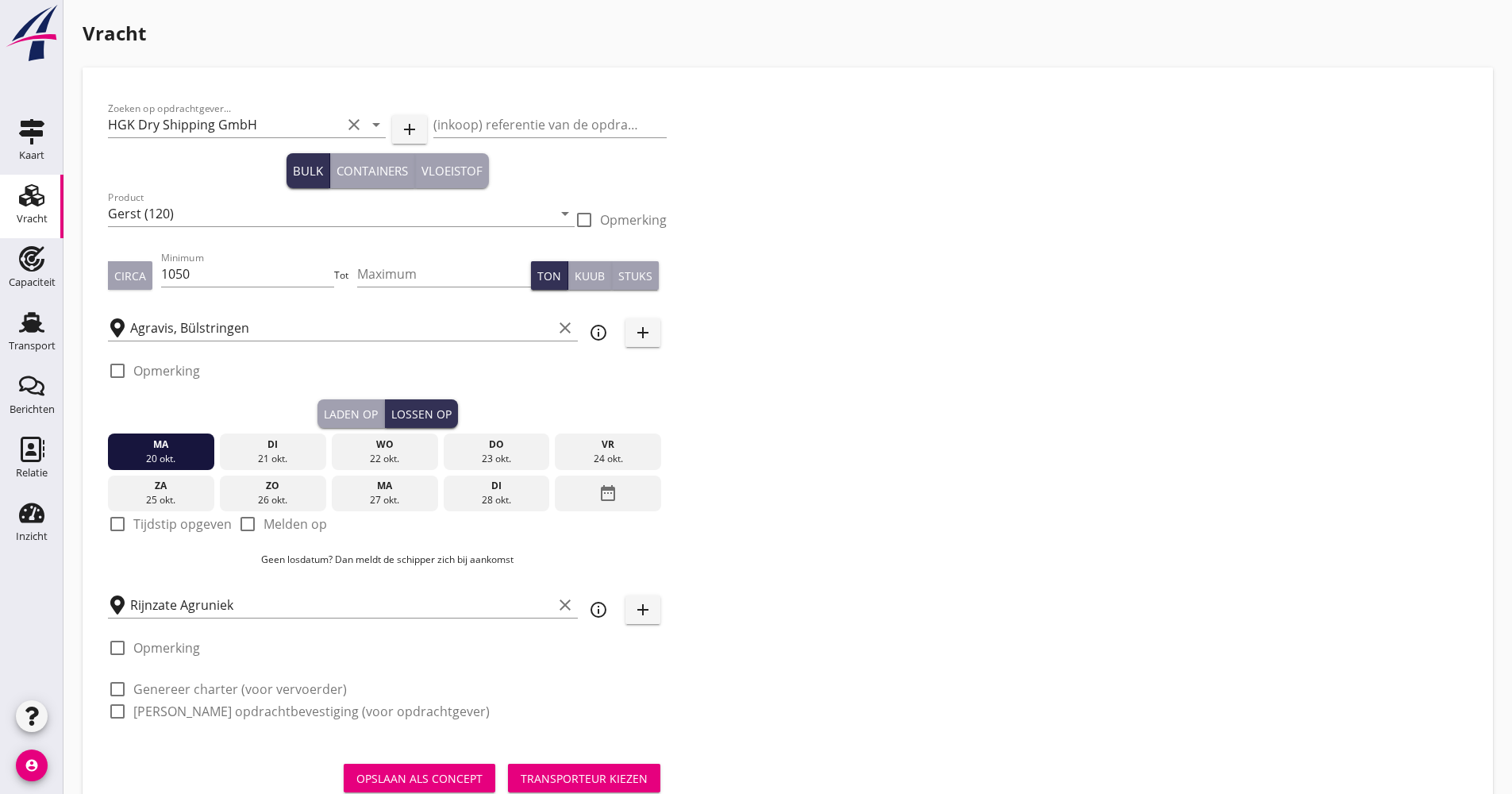
click at [820, 548] on div "close Rijnzate Agruniek Wageningen ([GEOGRAPHIC_DATA]) De data van deze termina…" at bounding box center [756, 424] width 1512 height 848
drag, startPoint x: 311, startPoint y: 528, endPoint x: 220, endPoint y: 485, distance: 100.6
click at [310, 528] on label "Melden op" at bounding box center [295, 523] width 64 height 16
checkbox input "true"
drag, startPoint x: 192, startPoint y: 457, endPoint x: 611, endPoint y: 453, distance: 419.0
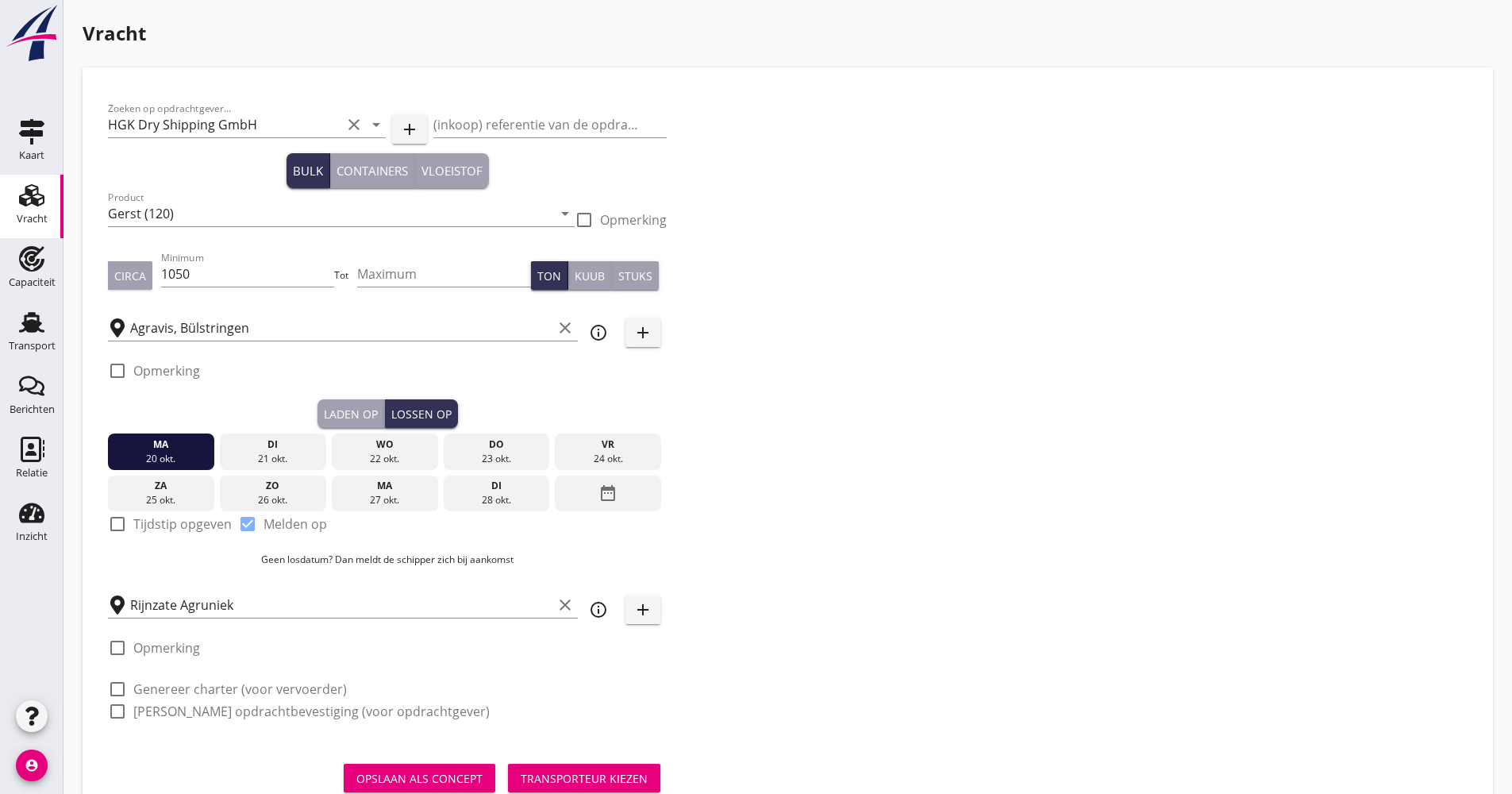
click at [611, 453] on div "[DATE] [DATE] [DATE] [DATE] [DATE] [DATE] [DATE] [DATE] [DATE] date_range" at bounding box center [387, 470] width 559 height 84
click at [613, 452] on div "24 okt." at bounding box center [608, 460] width 99 height 15
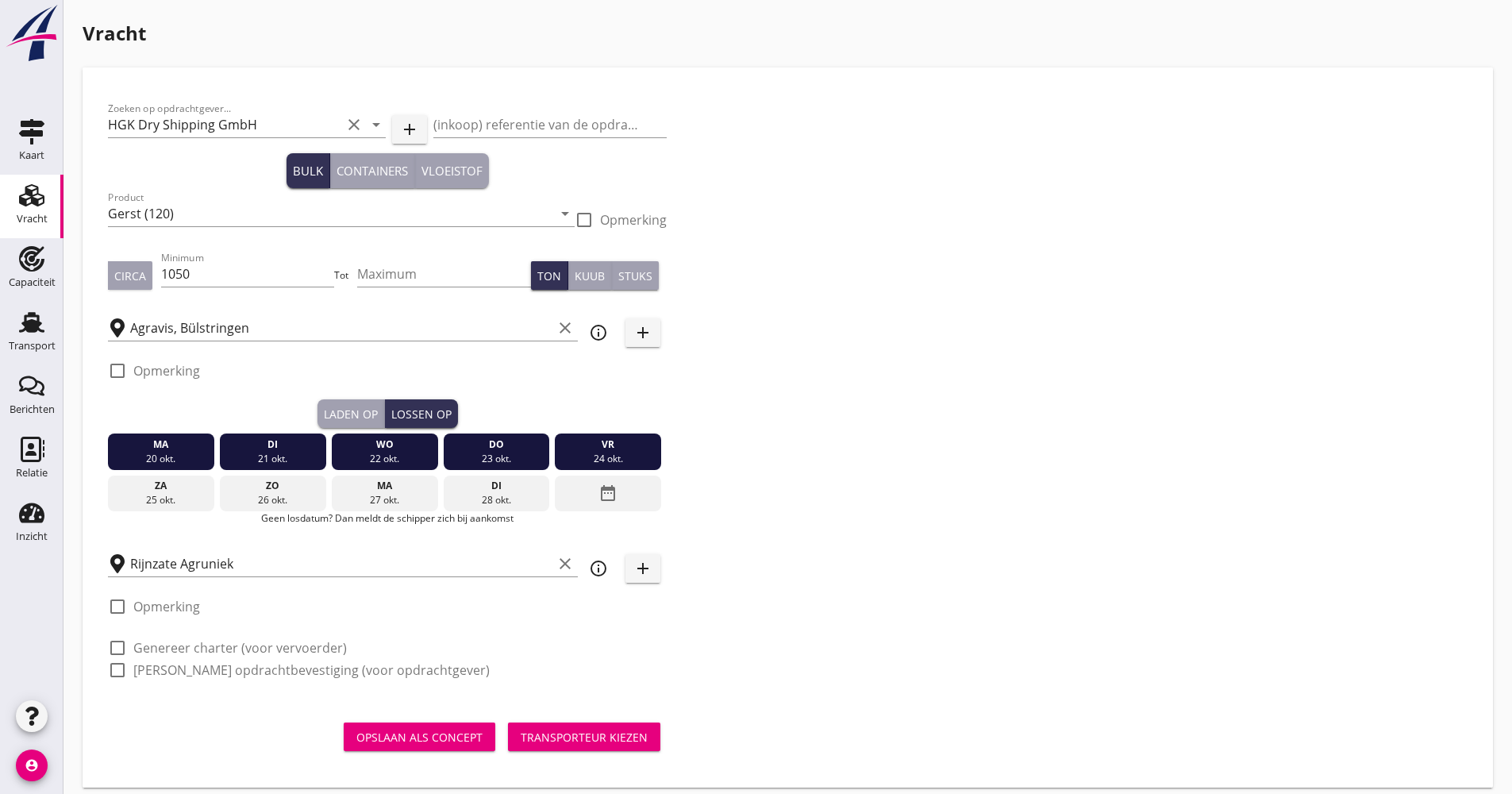
click at [242, 636] on div "check_box_outline_blank Genereer charter (voor vervoerder)" at bounding box center [387, 647] width 559 height 22
drag, startPoint x: 238, startPoint y: 641, endPoint x: 224, endPoint y: 653, distance: 18.4
click at [237, 641] on label "Genereer charter (voor vervoerder)" at bounding box center [240, 648] width 214 height 16
checkbox input "true"
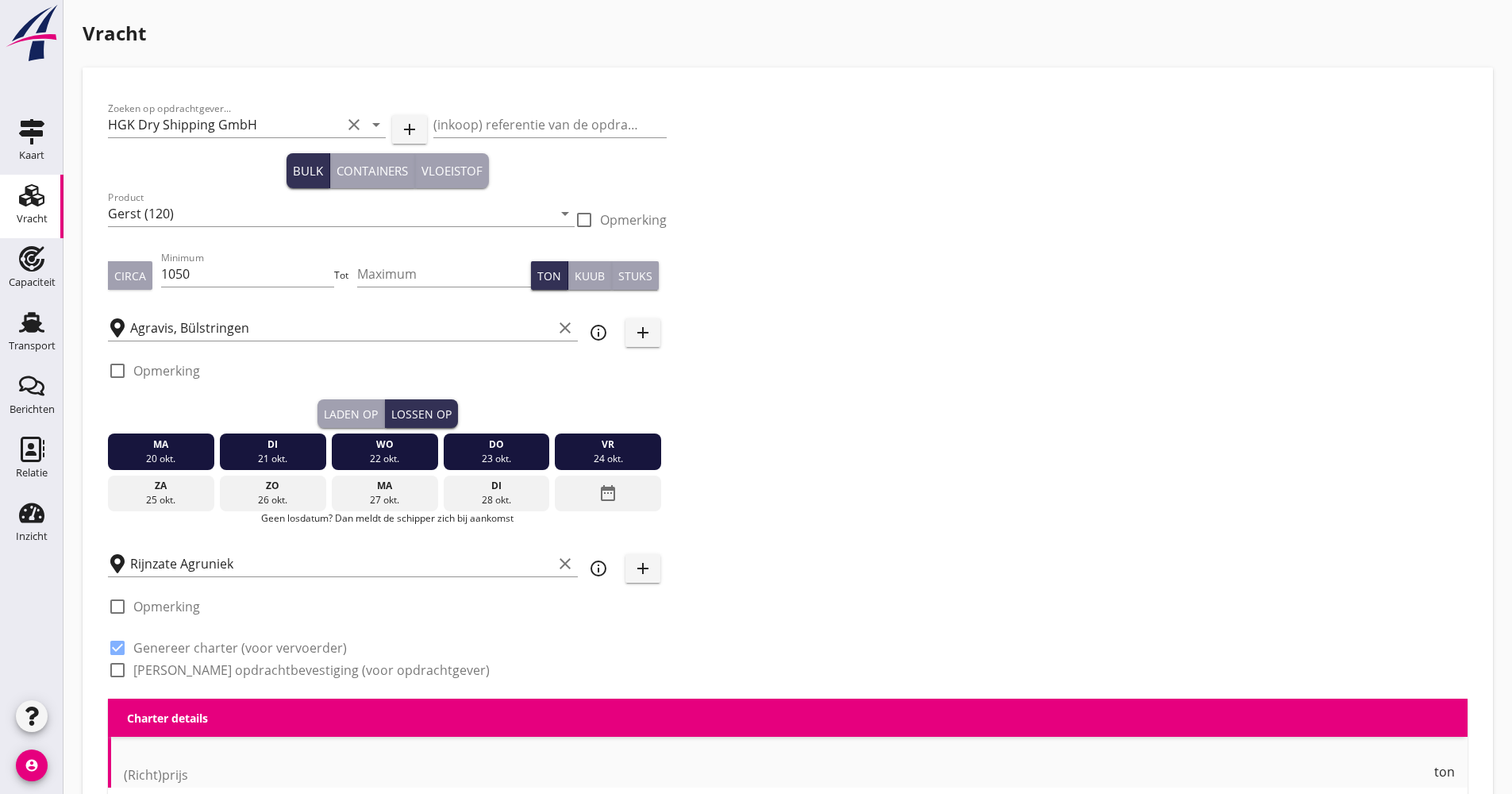
click at [215, 669] on label "[PERSON_NAME] opdrachtbevestiging (voor opdrachtgever)" at bounding box center [311, 670] width 356 height 16
checkbox input "true"
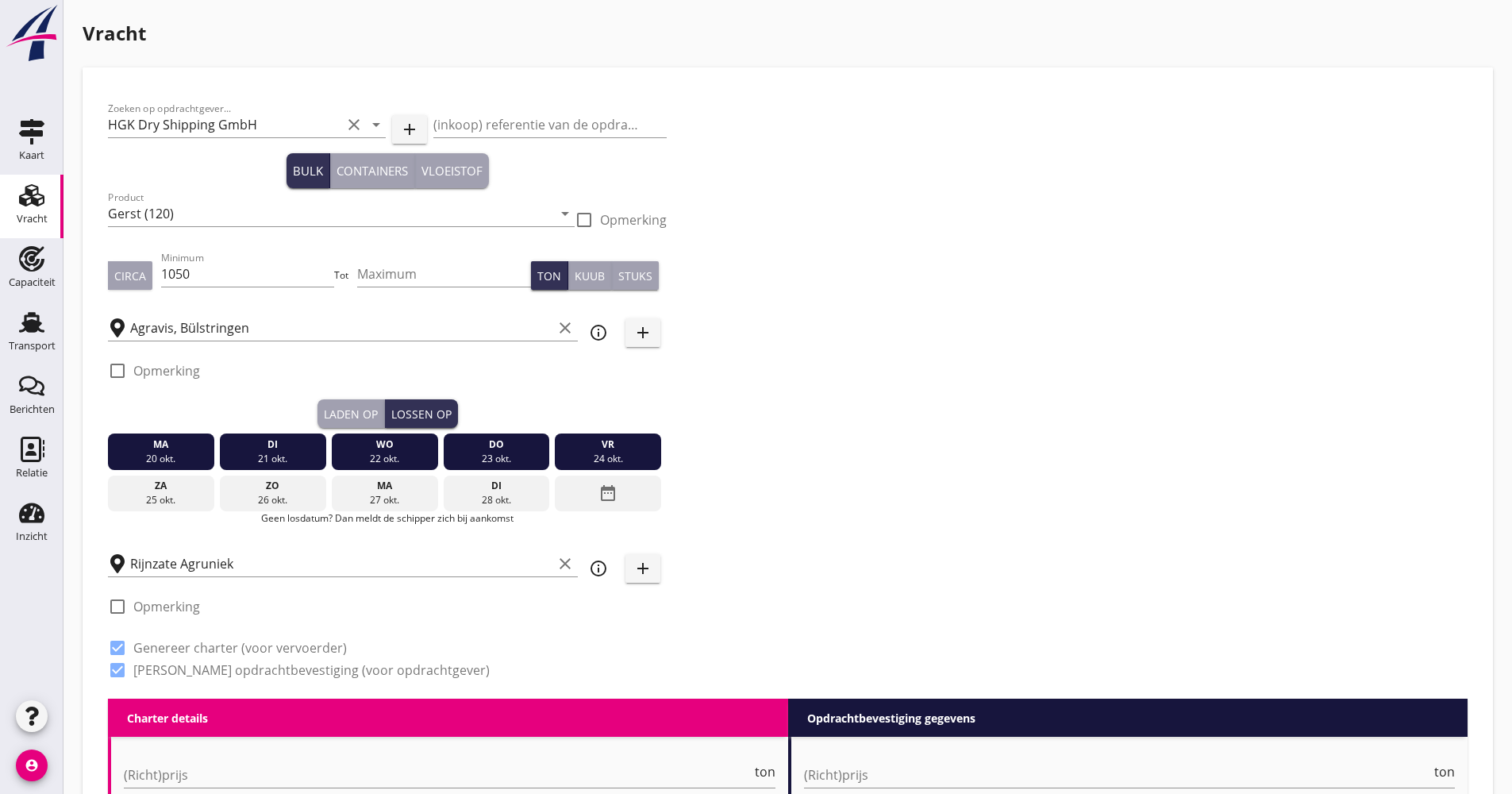
scroll to position [239, 0]
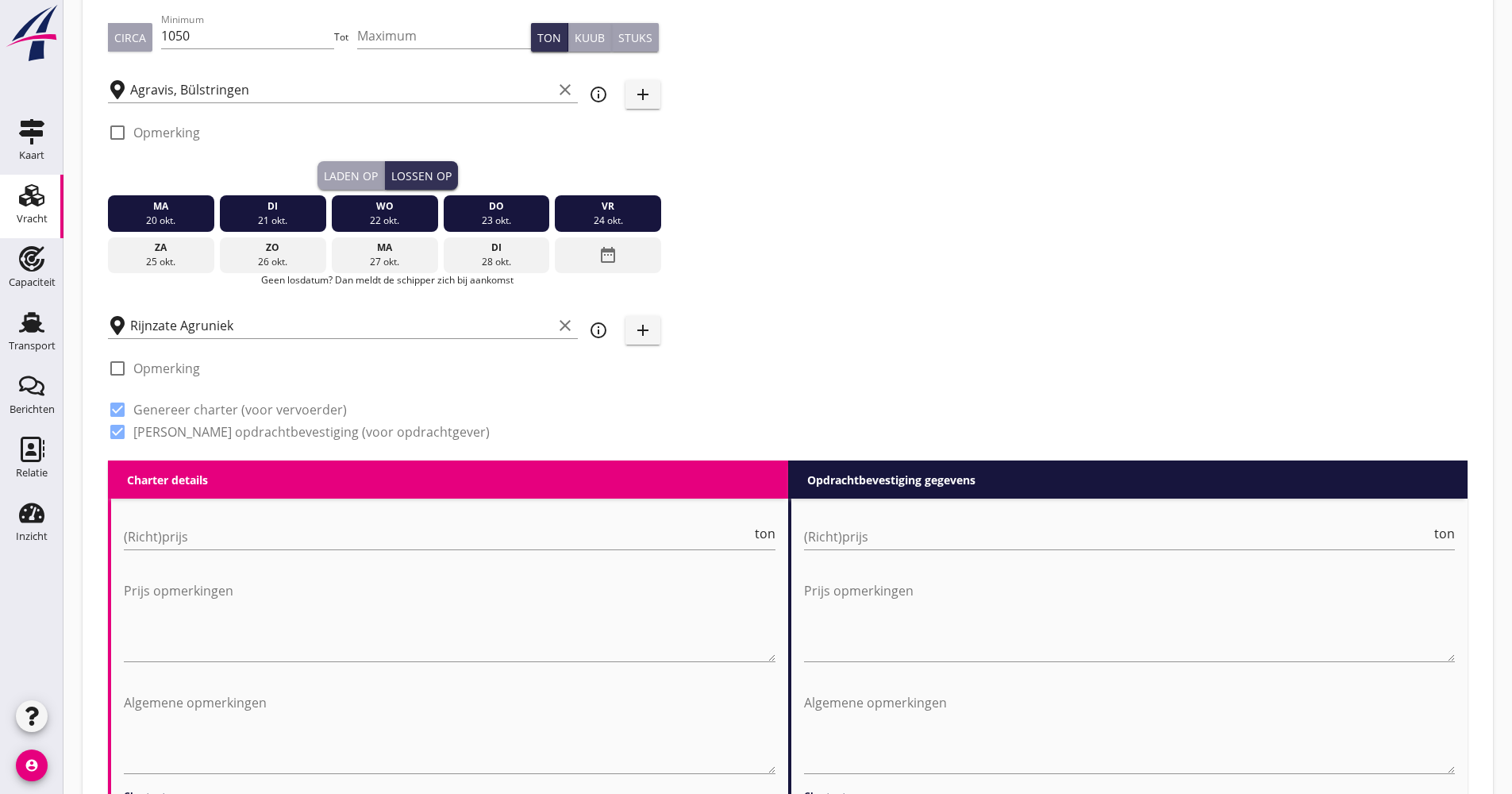
click at [199, 553] on div "(Richt)prijs ton" at bounding box center [449, 544] width 652 height 41
click at [197, 532] on input "(Richt)prijs" at bounding box center [437, 537] width 628 height 26
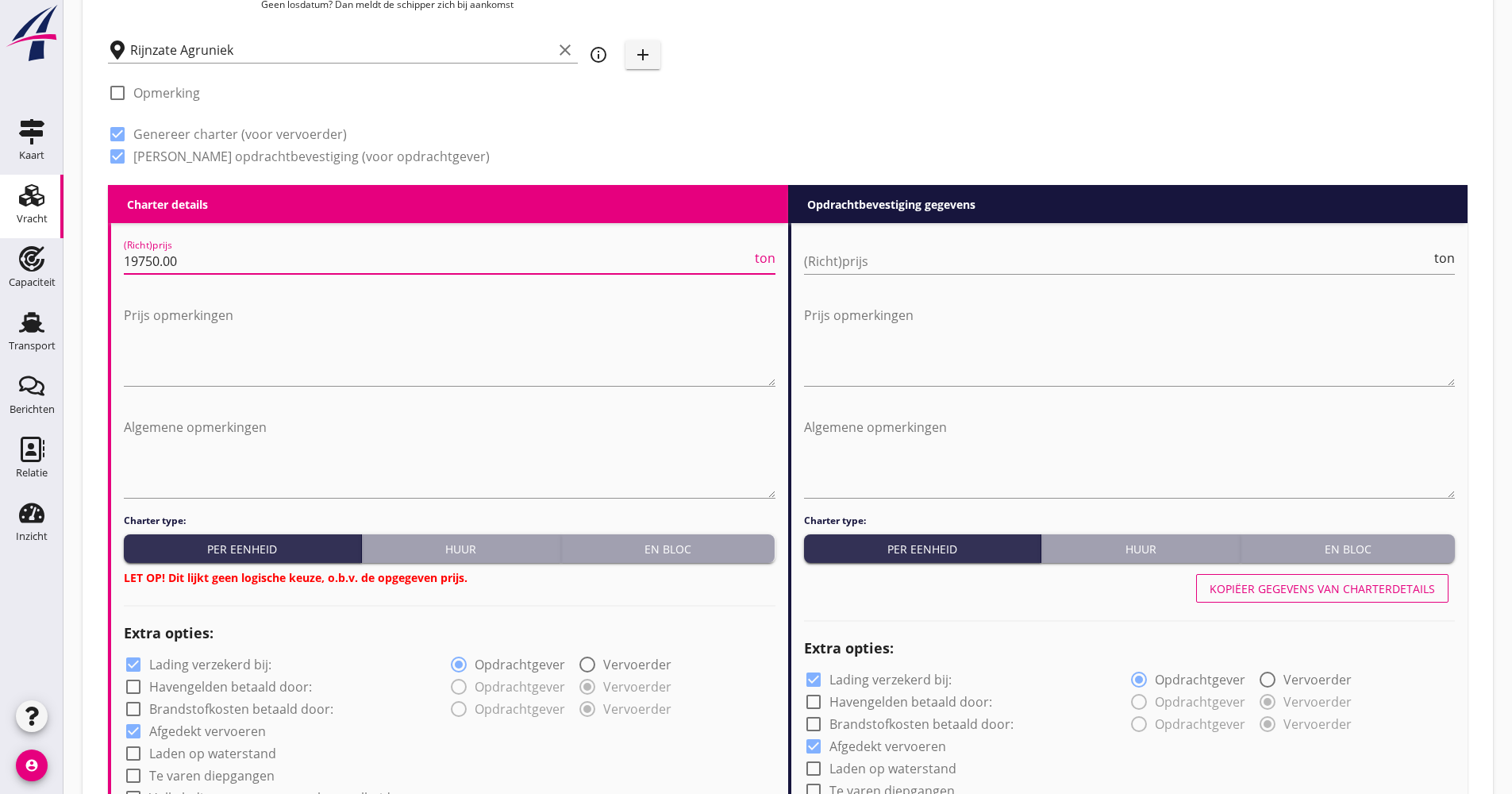
scroll to position [794, 0]
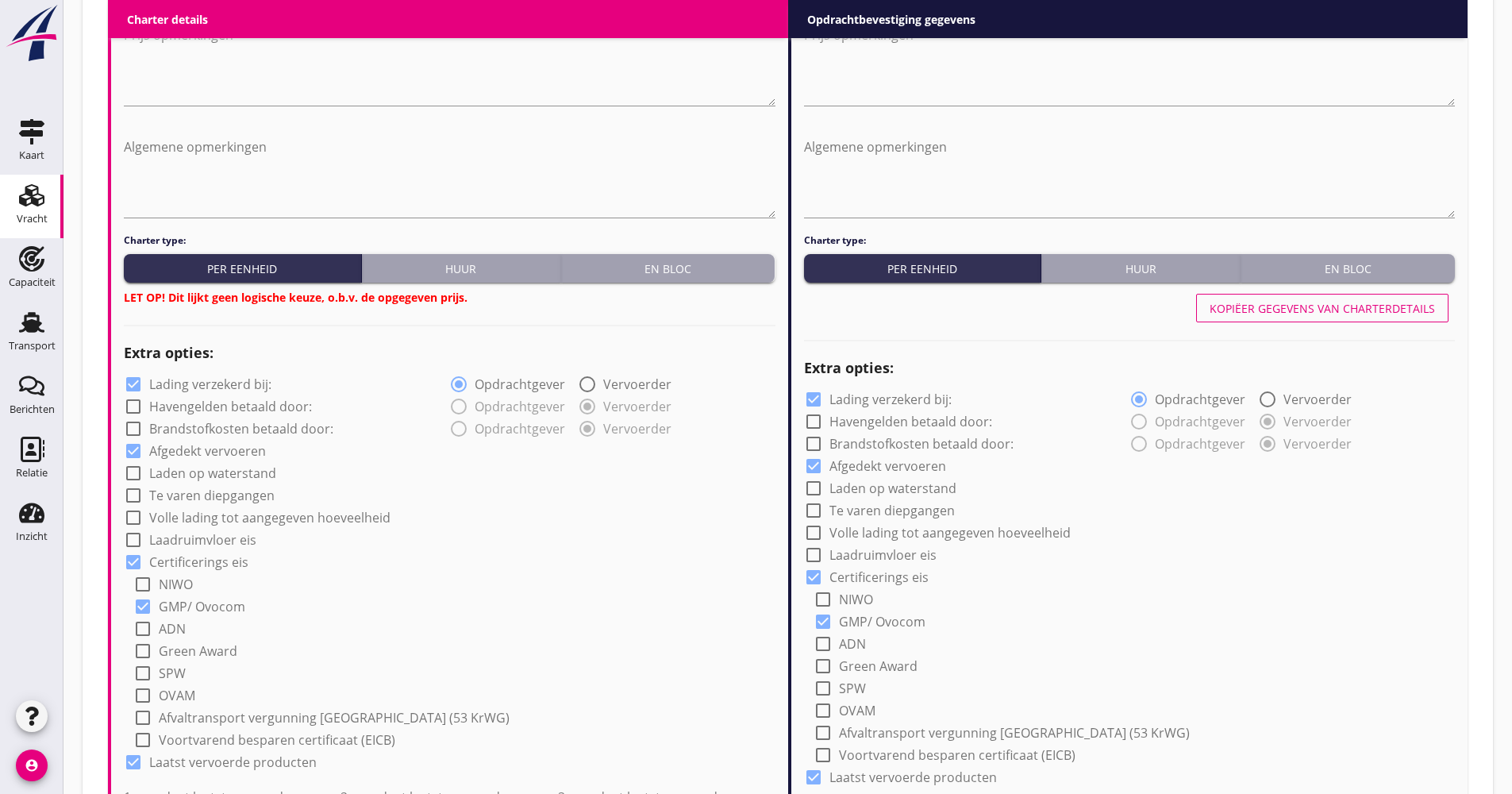
type input "19750.00"
click at [665, 261] on div "En bloc" at bounding box center [668, 269] width 202 height 17
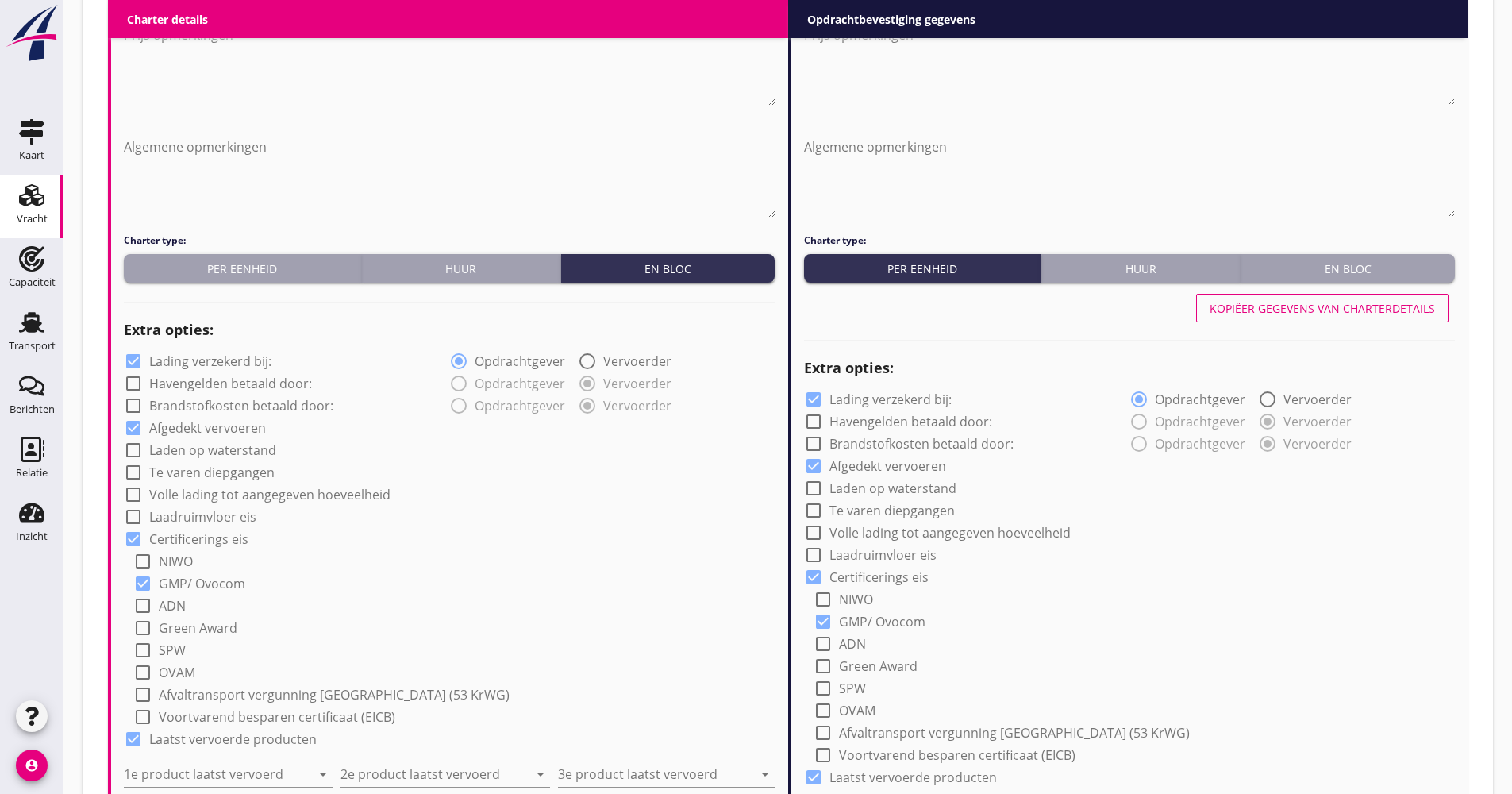
click at [252, 360] on label "Lading verzekerd bij:" at bounding box center [210, 361] width 122 height 16
checkbox input "false"
click at [232, 487] on label "Volle lading tot aangegeven hoeveelheid" at bounding box center [270, 494] width 241 height 16
checkbox input "true"
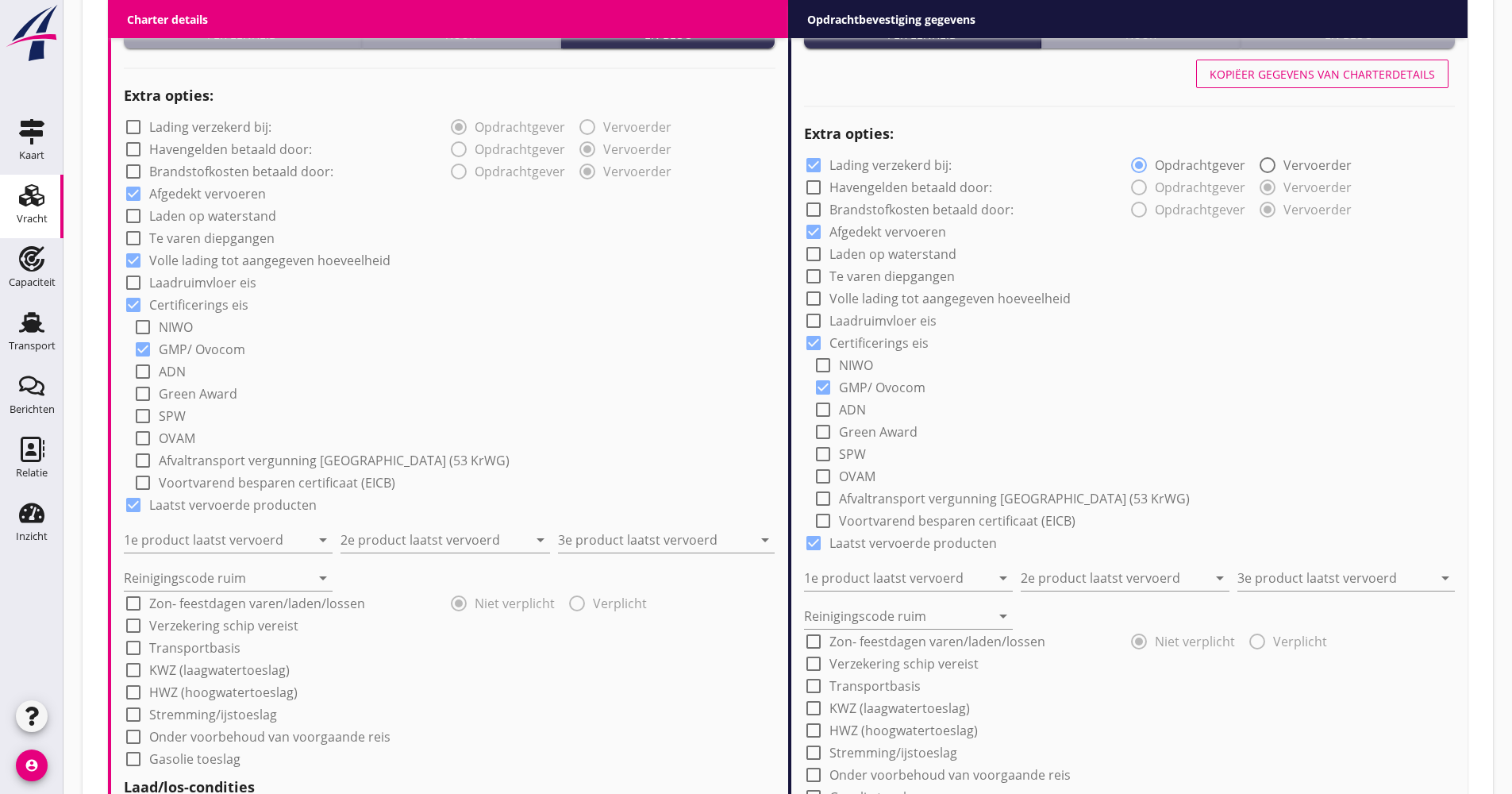
scroll to position [1033, 0]
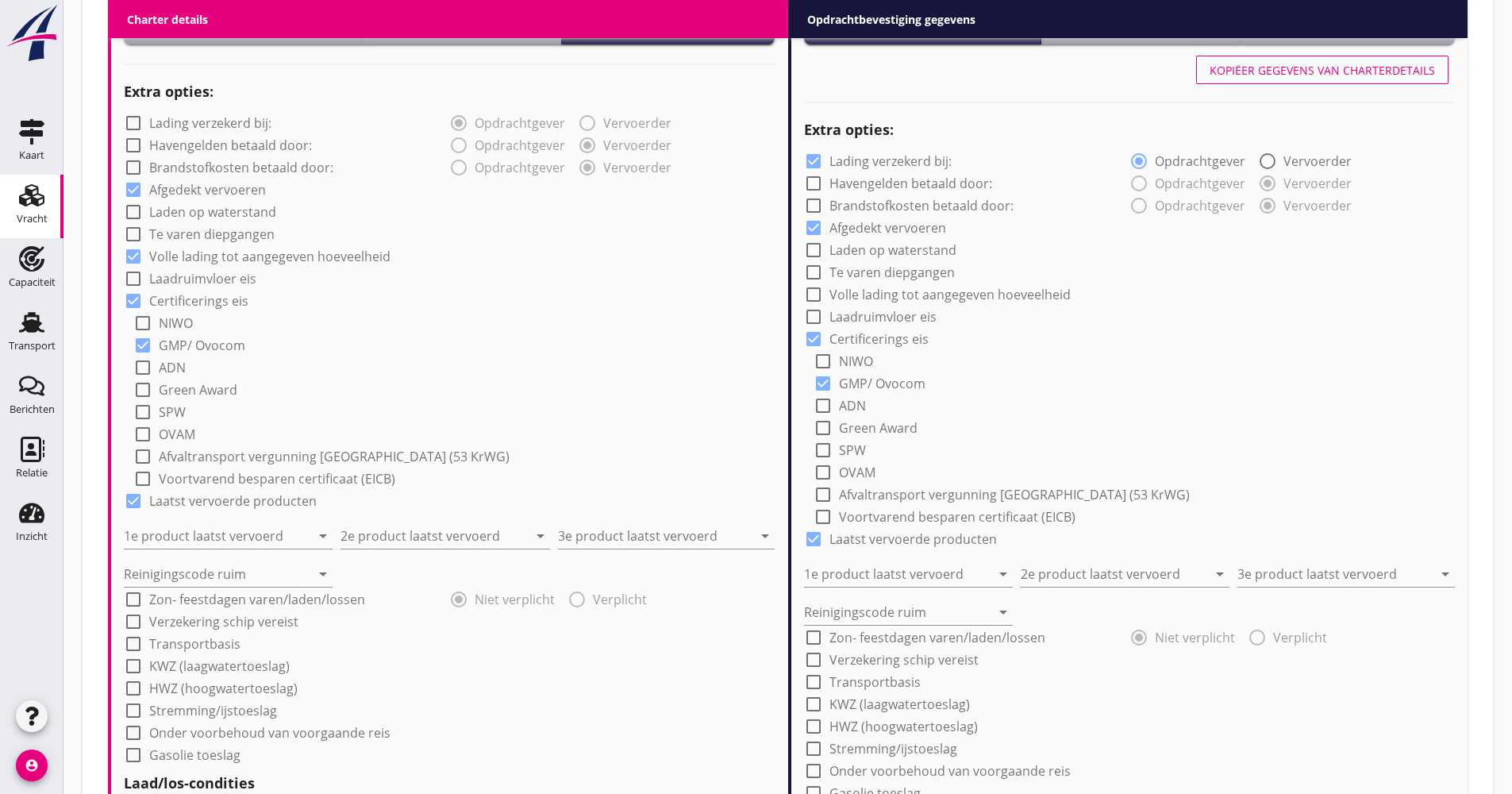
click at [204, 522] on div "1e product laatst vervoerd arrow_drop_down" at bounding box center [227, 531] width 209 height 35
click at [192, 535] on input "1e product laatst vervoerd" at bounding box center [216, 536] width 187 height 26
click at [175, 573] on div "Soda (8130)" at bounding box center [227, 575] width 183 height 19
type input "Soda (8130)"
click at [334, 541] on div "1e product laatst vervoerd Soda (8130) arrow_drop_down" at bounding box center [231, 529] width 216 height 38
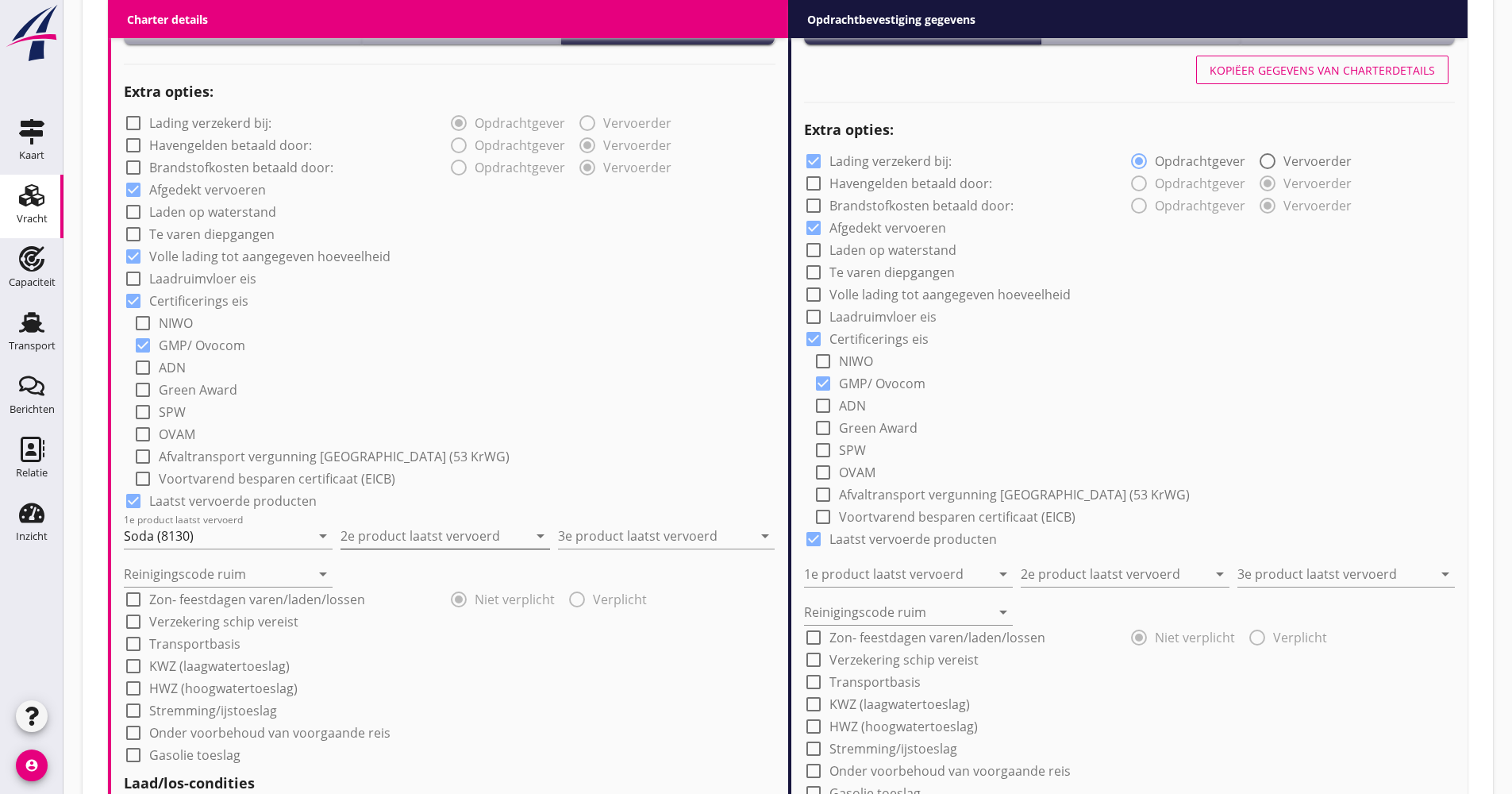
click at [370, 534] on input "2e product laatst vervoerd" at bounding box center [434, 536] width 187 height 26
drag, startPoint x: 354, startPoint y: 581, endPoint x: 364, endPoint y: 577, distance: 10.8
click at [354, 581] on div "Raapschroot (1720)" at bounding box center [445, 575] width 183 height 19
type input "Raapschroot (1720)"
click at [569, 536] on input "3e product laatst vervoerd" at bounding box center [655, 536] width 194 height 26
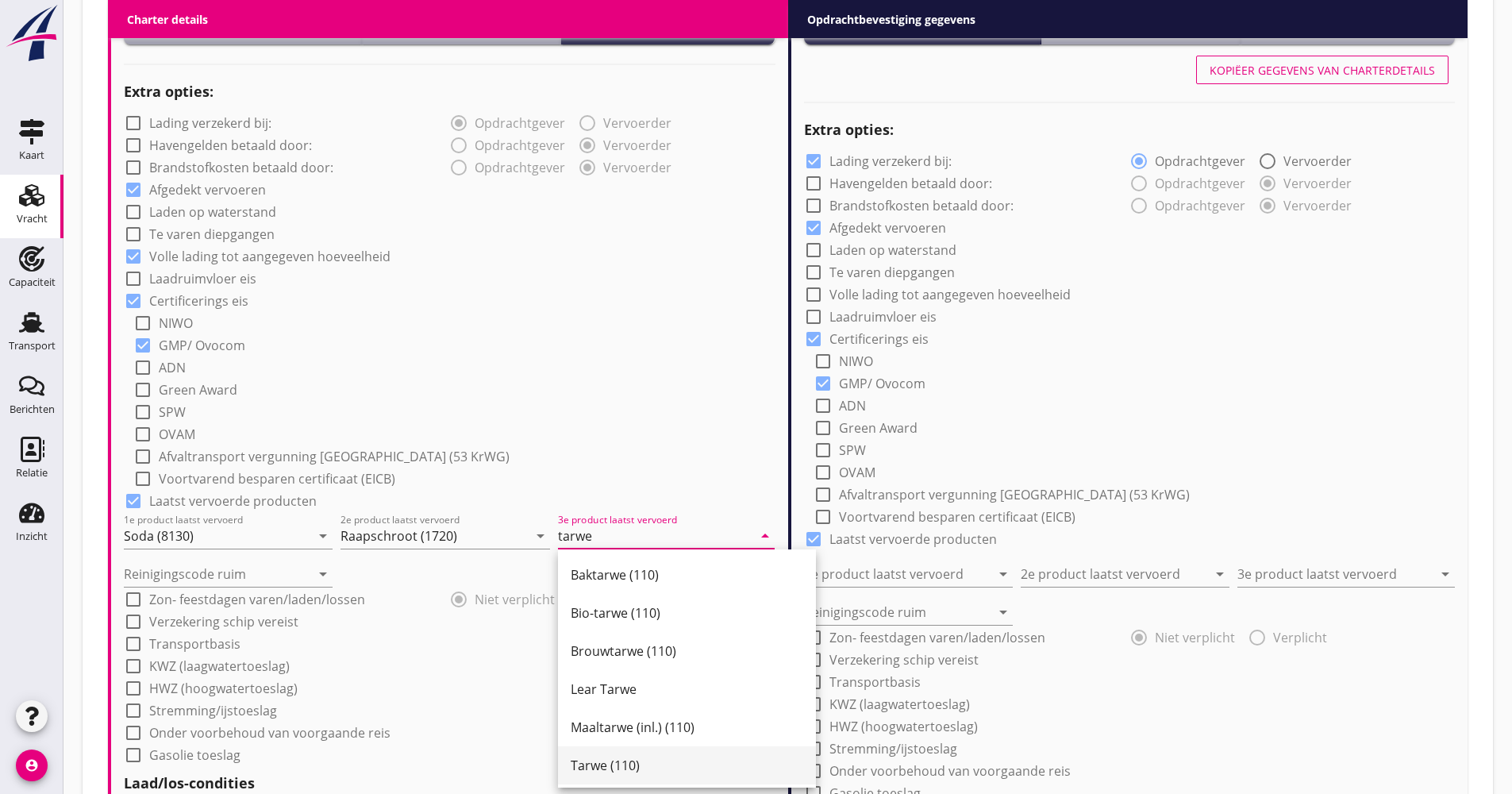
click at [632, 765] on div "Tarwe (110)" at bounding box center [687, 765] width 233 height 19
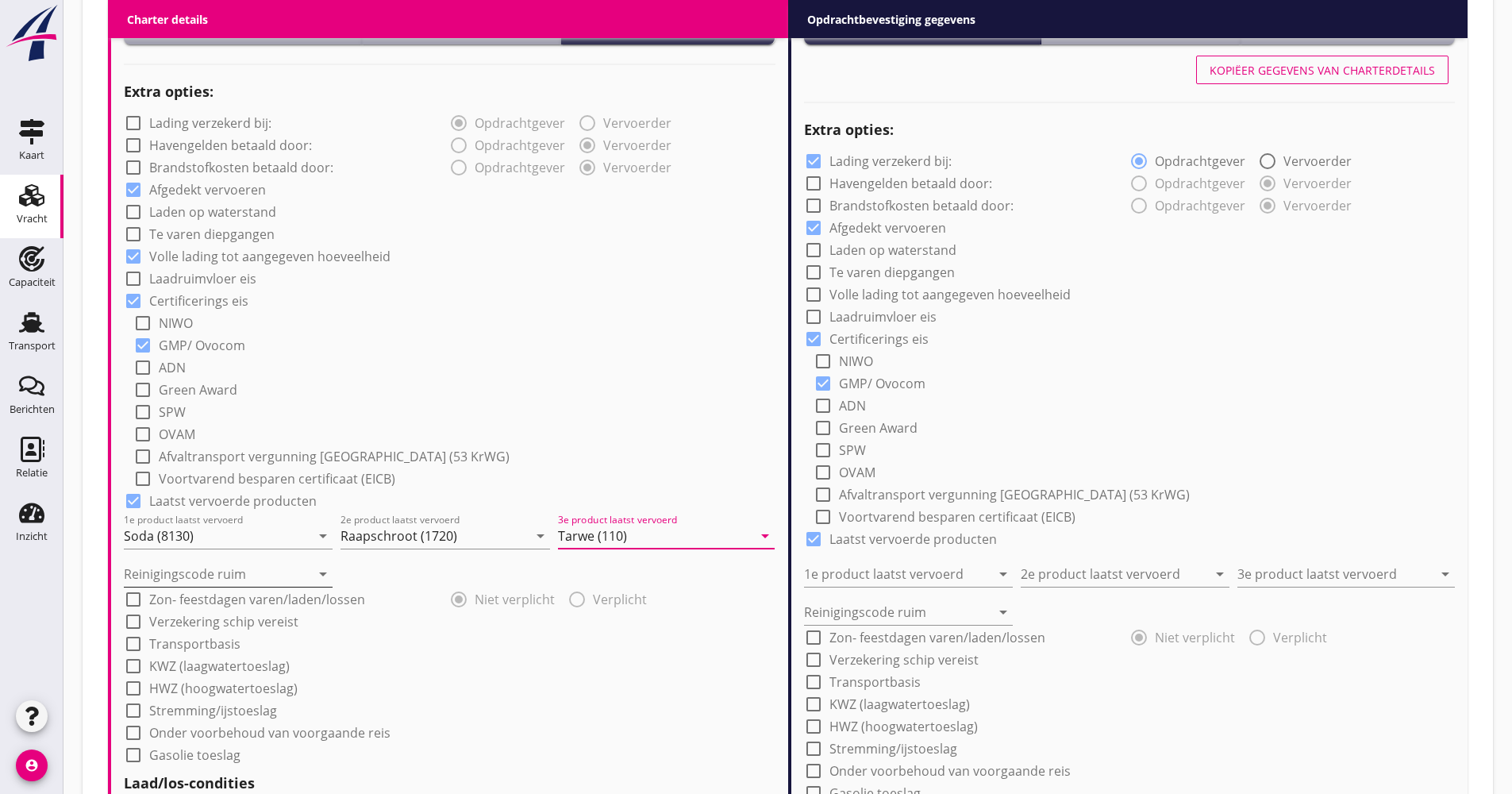
type input "Tarwe (110)"
click at [233, 578] on input "Reinigingscode ruim" at bounding box center [216, 574] width 187 height 26
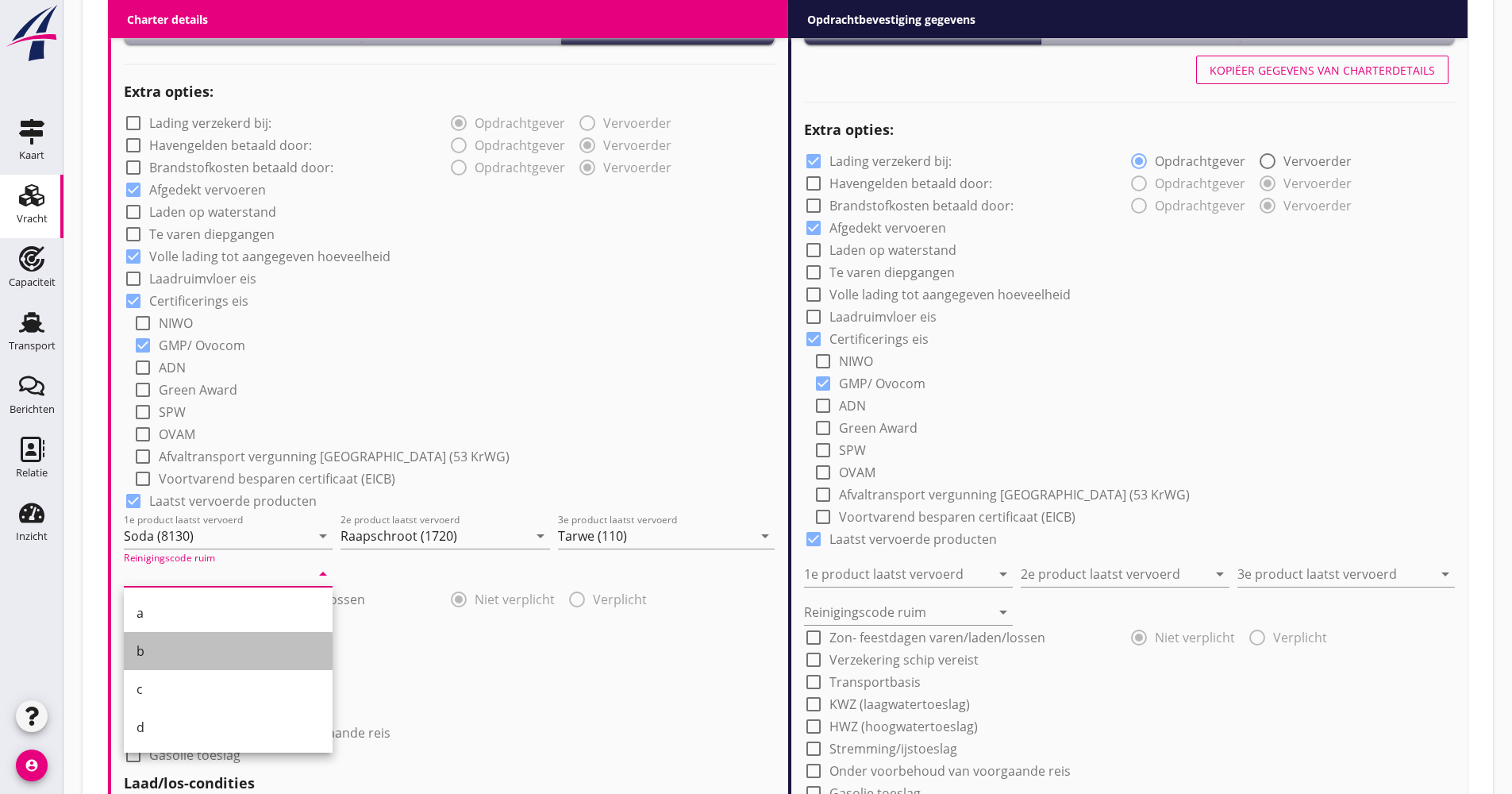
click at [176, 636] on div "b" at bounding box center [227, 650] width 183 height 38
type input "b"
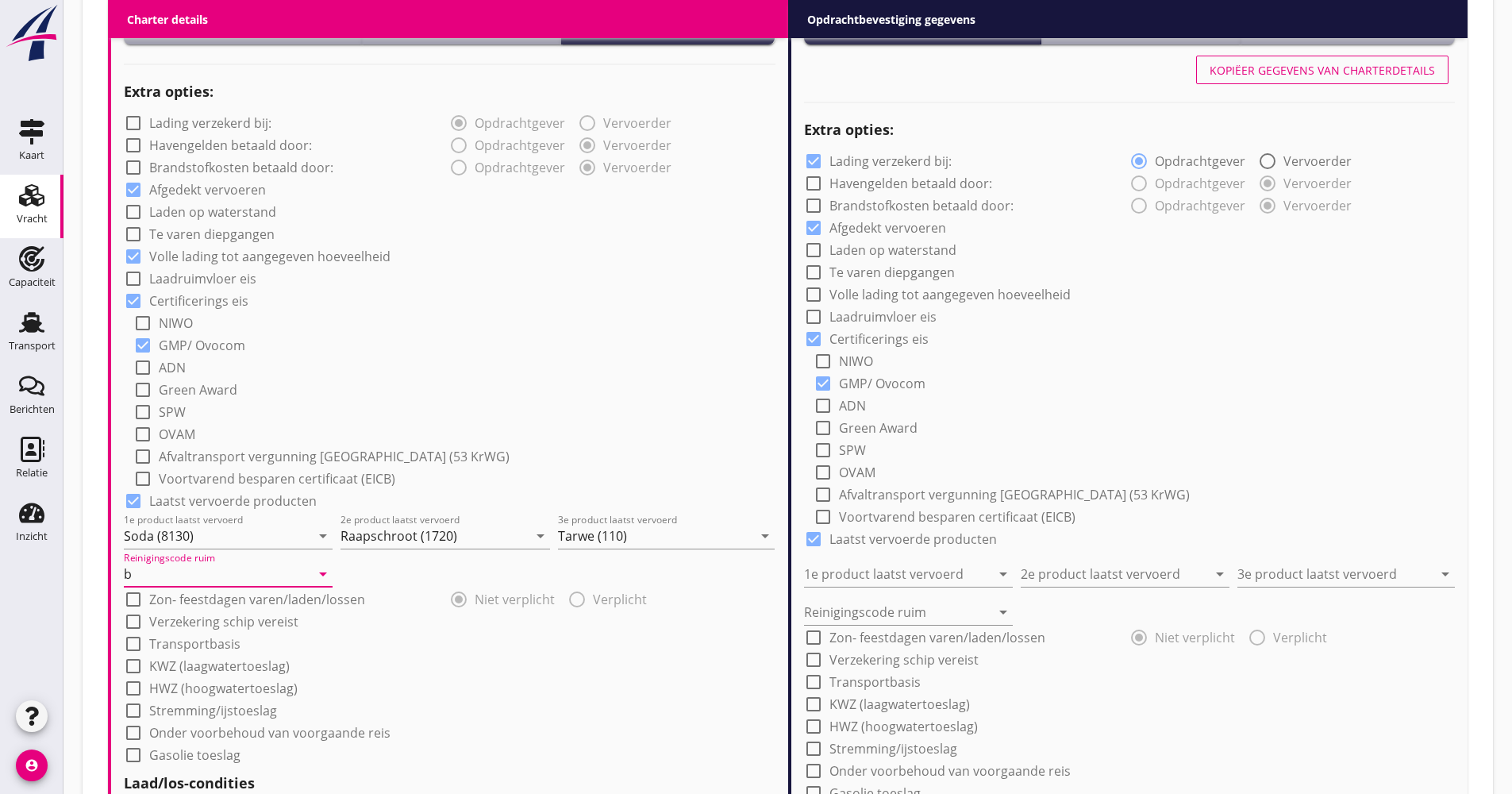
click at [188, 622] on label "Verzekering schip vereist" at bounding box center [224, 621] width 149 height 16
checkbox input "true"
click at [188, 636] on label "Transportbasis" at bounding box center [194, 644] width 91 height 16
checkbox input "true"
click at [188, 673] on div at bounding box center [438, 679] width 630 height 26
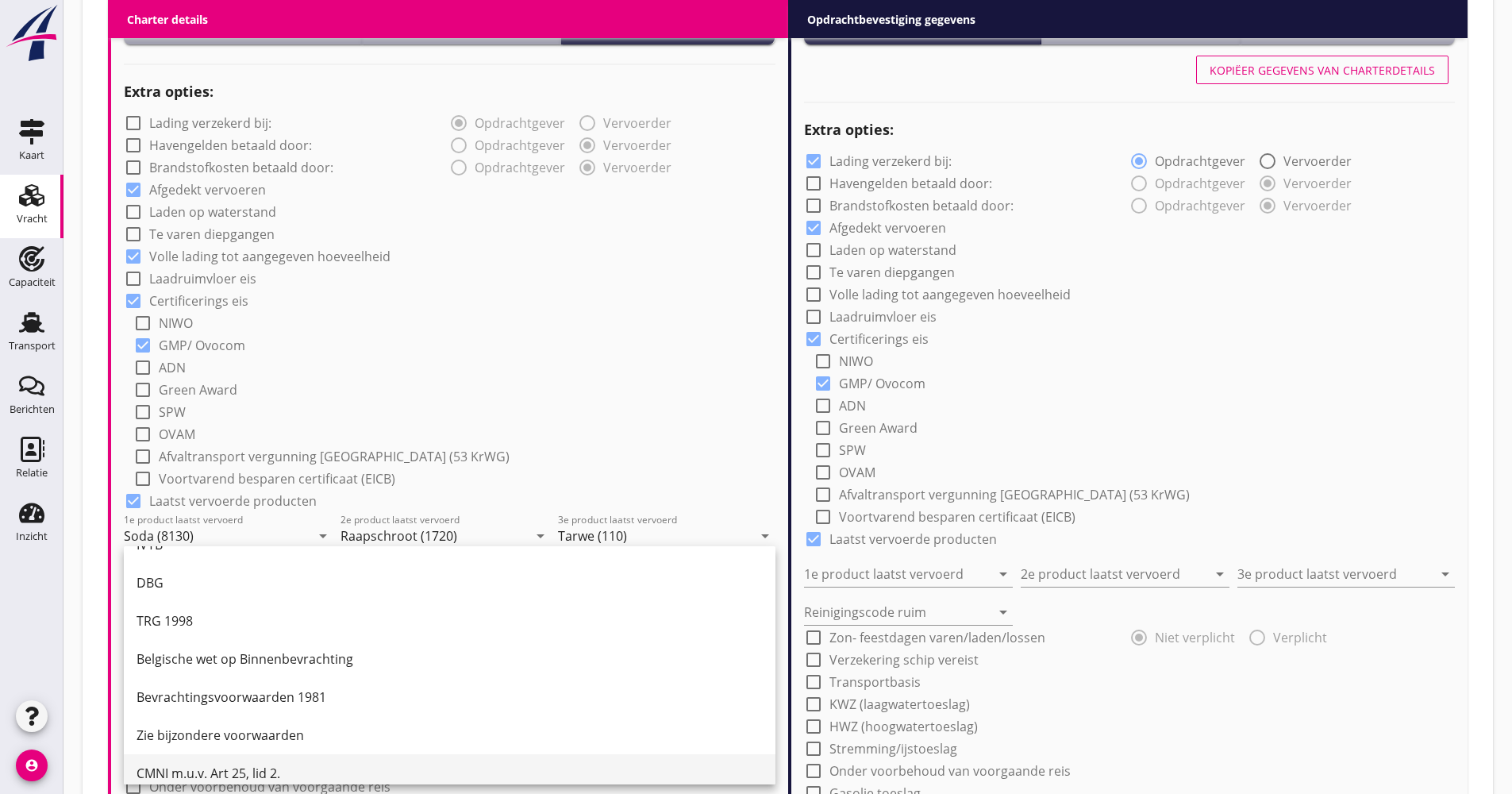
scroll to position [41, 0]
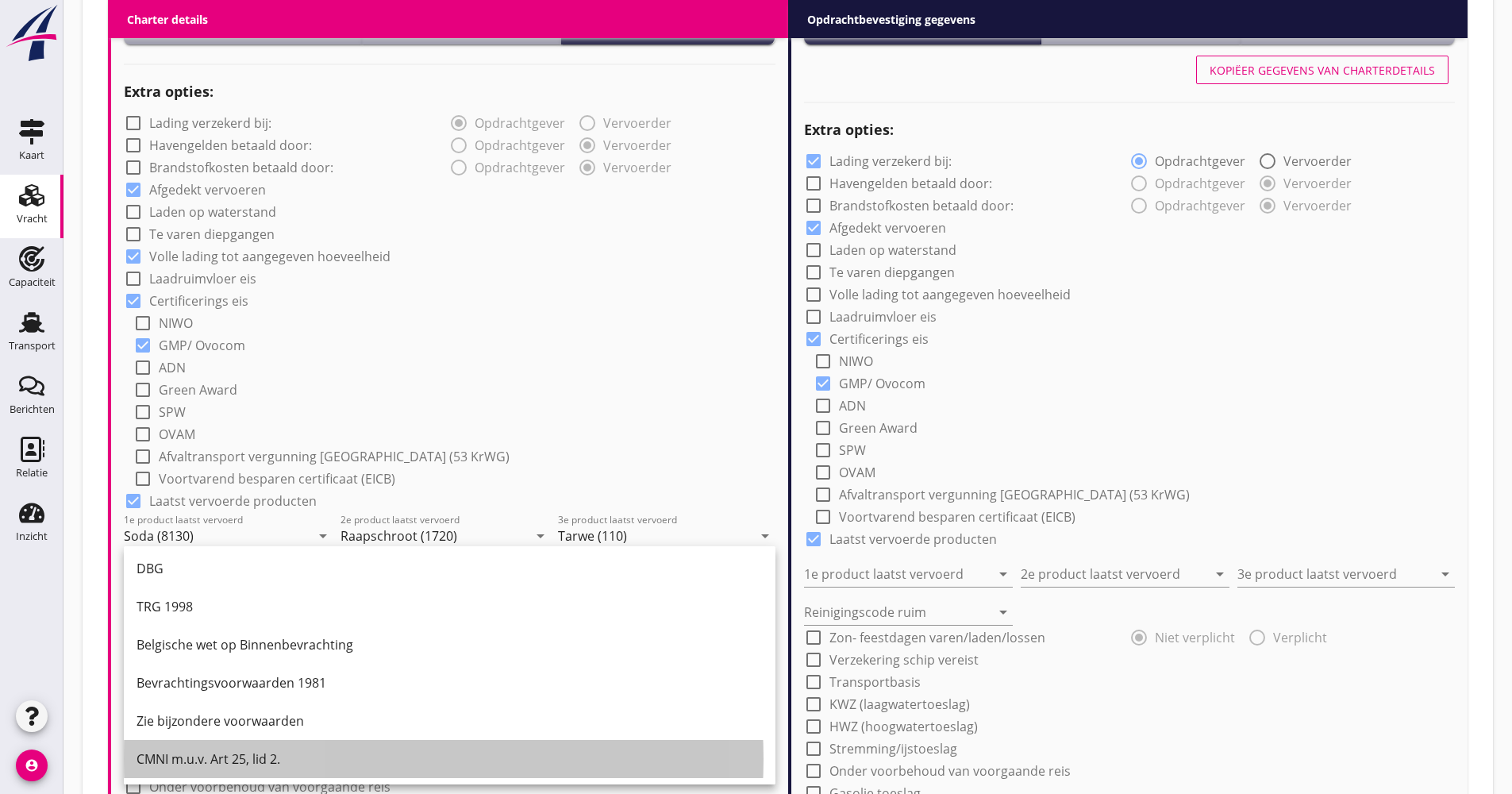
drag, startPoint x: 197, startPoint y: 768, endPoint x: 197, endPoint y: 752, distance: 16.0
click at [197, 767] on div "CMNI m.u.v. Art 25, lid 2." at bounding box center [449, 758] width 626 height 38
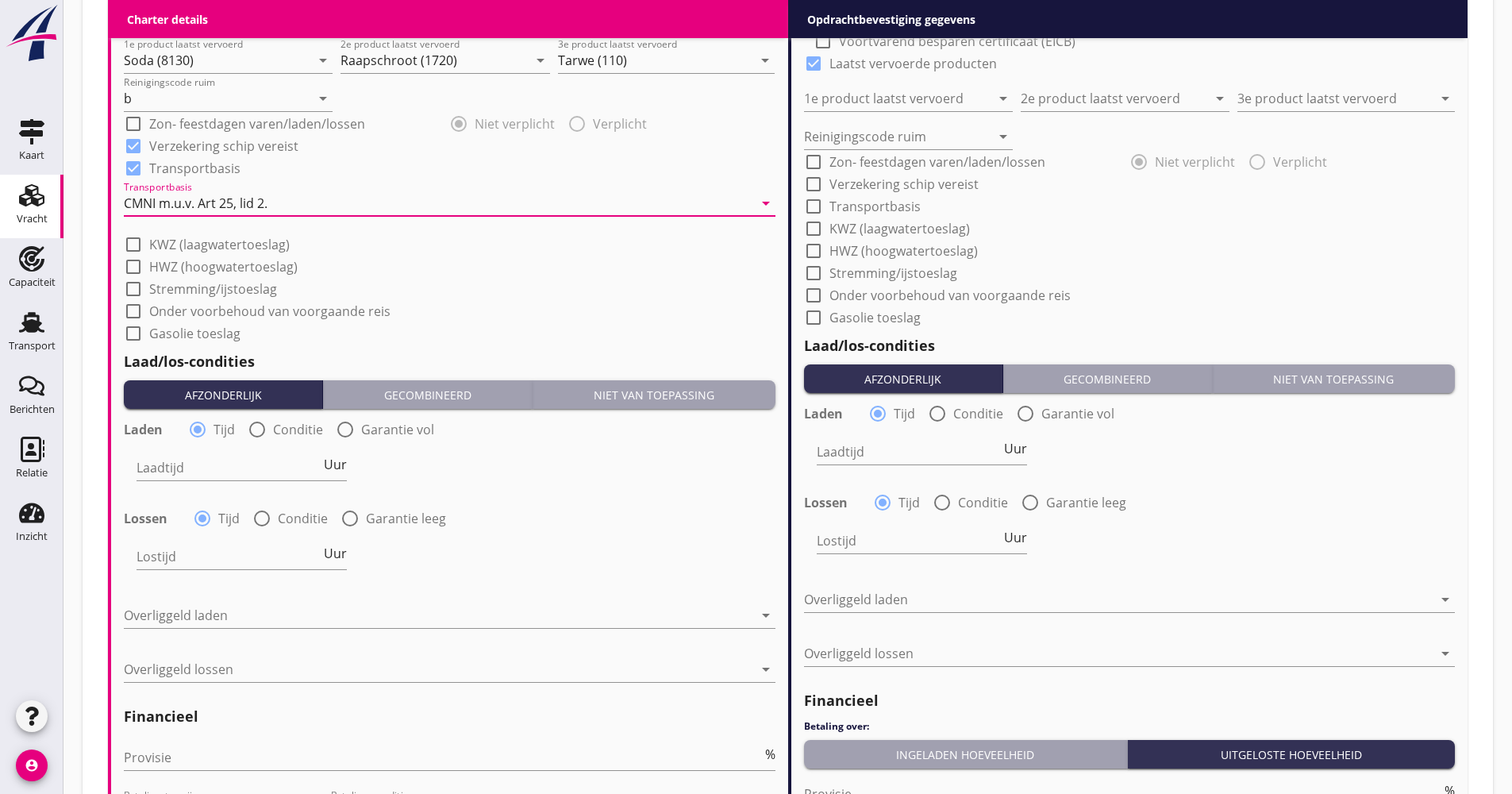
scroll to position [1509, 0]
click at [335, 466] on span "Uur" at bounding box center [335, 464] width 23 height 13
type input "2"
click at [289, 521] on label "Conditie" at bounding box center [303, 517] width 50 height 16
radio input "false"
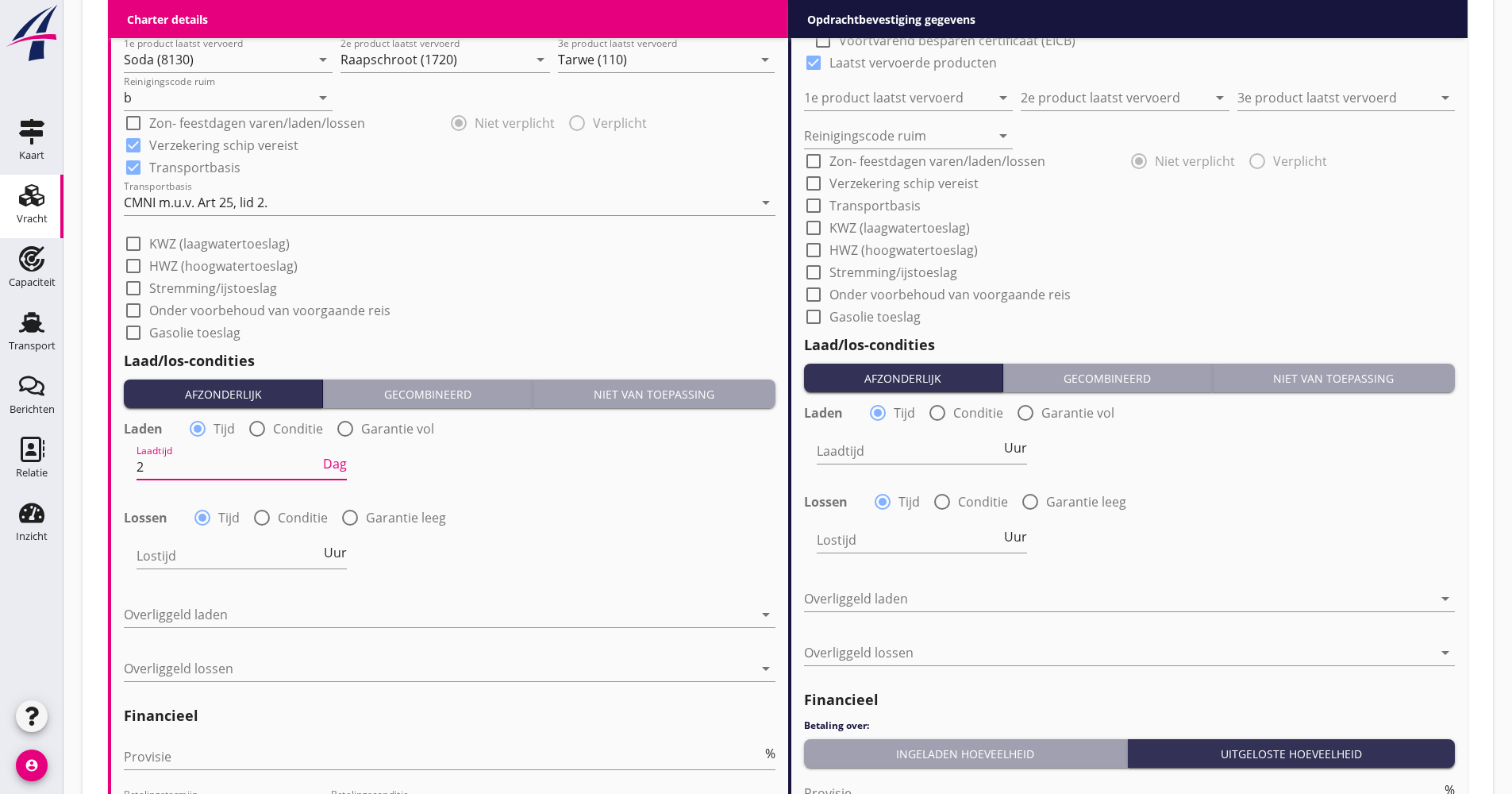
radio input "true"
click at [255, 555] on div at bounding box center [284, 556] width 296 height 26
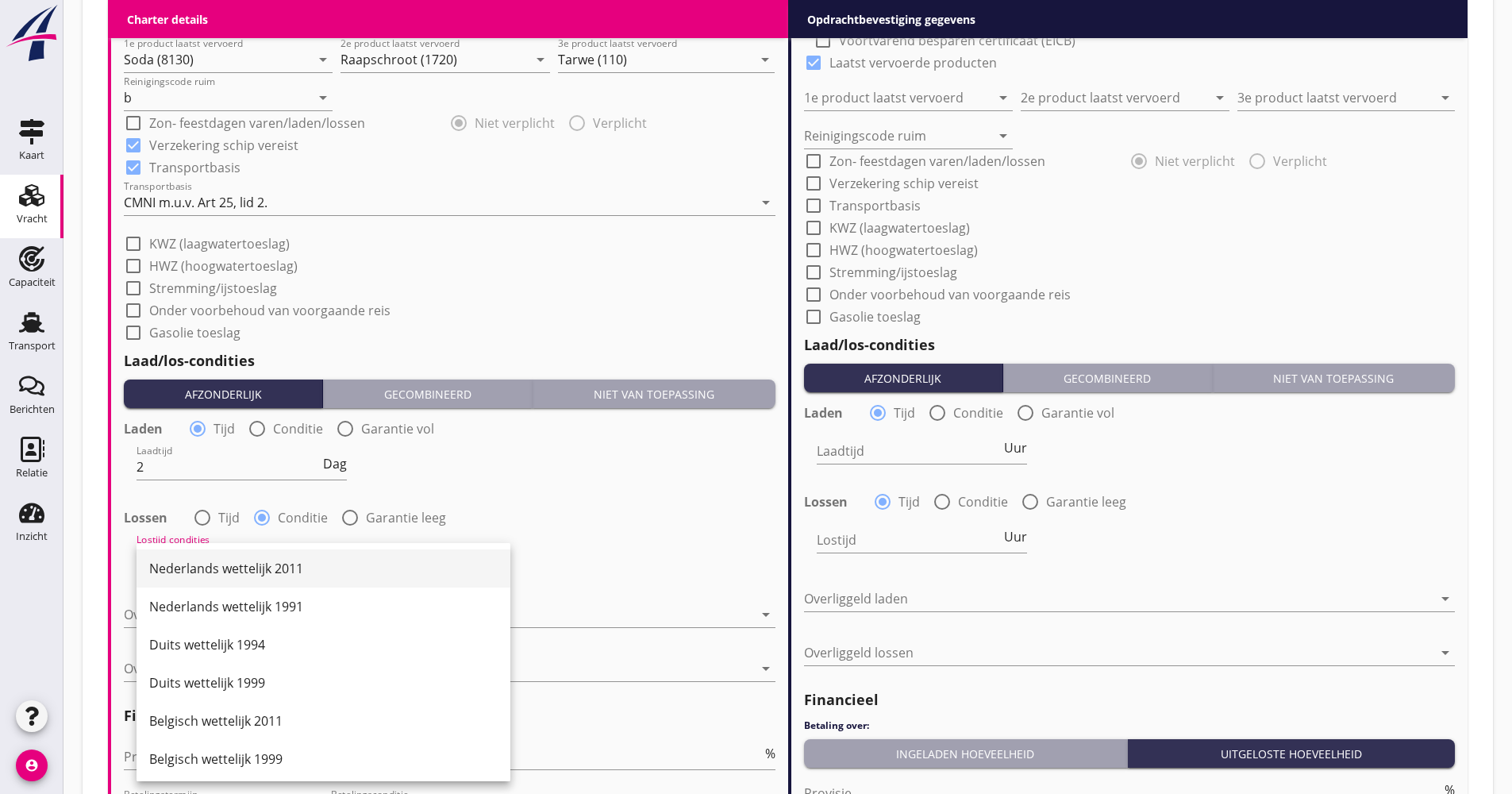
click at [217, 558] on div "Nederlands wettelijk 2011" at bounding box center [323, 568] width 348 height 38
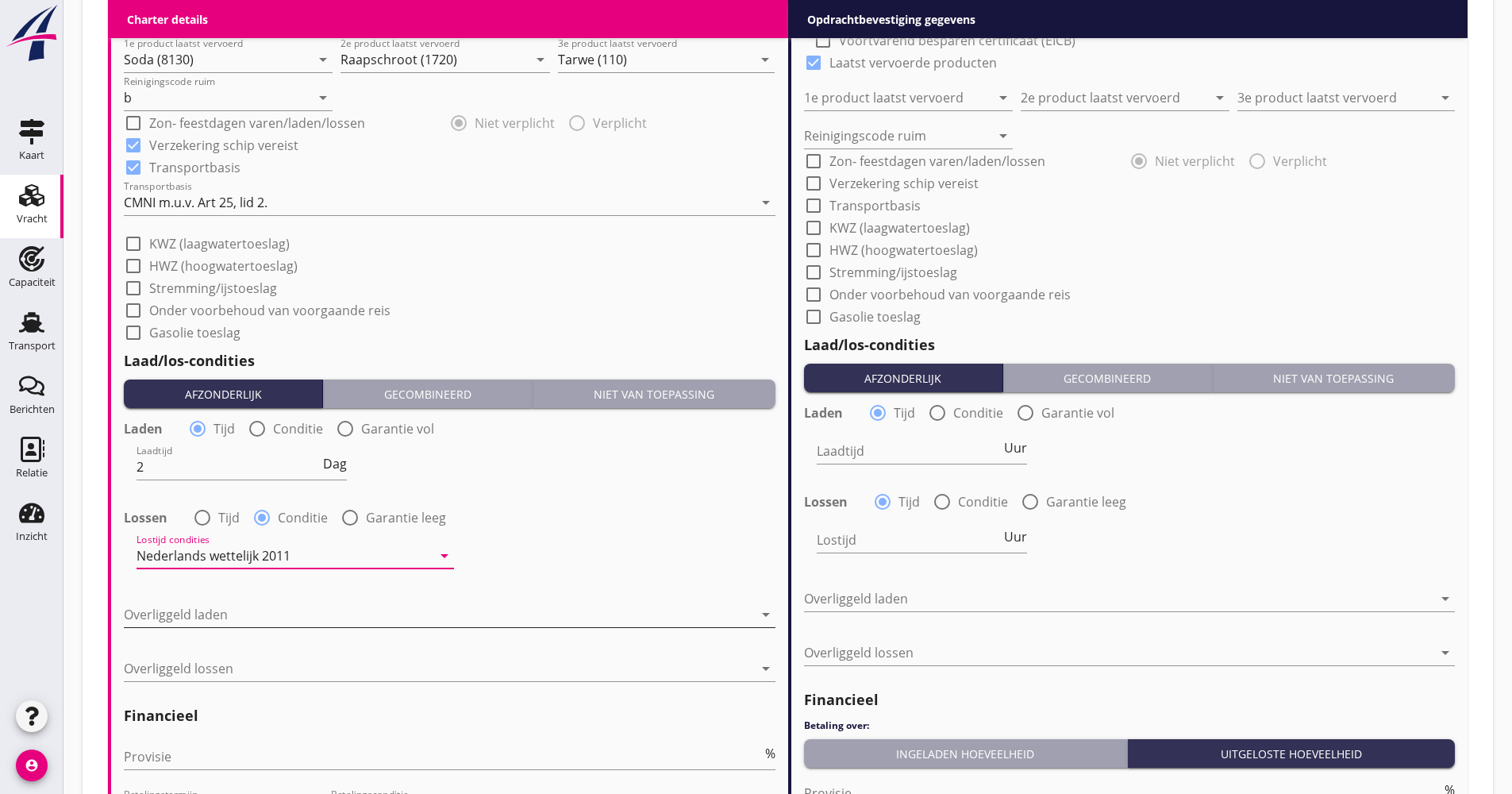
click at [200, 608] on div at bounding box center [438, 614] width 630 height 26
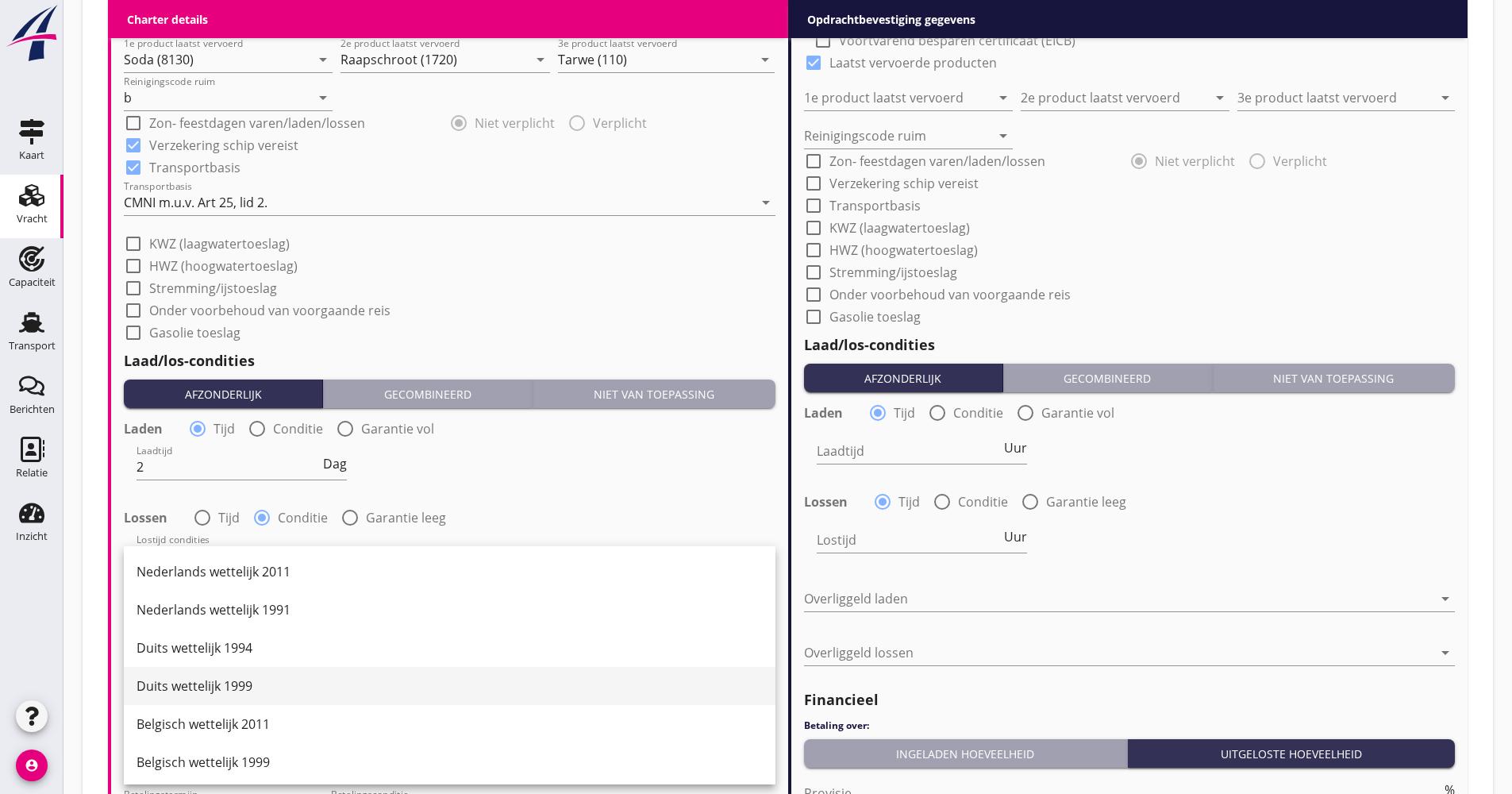
click at [209, 692] on div "Duits wettelijk 1999" at bounding box center [449, 685] width 626 height 19
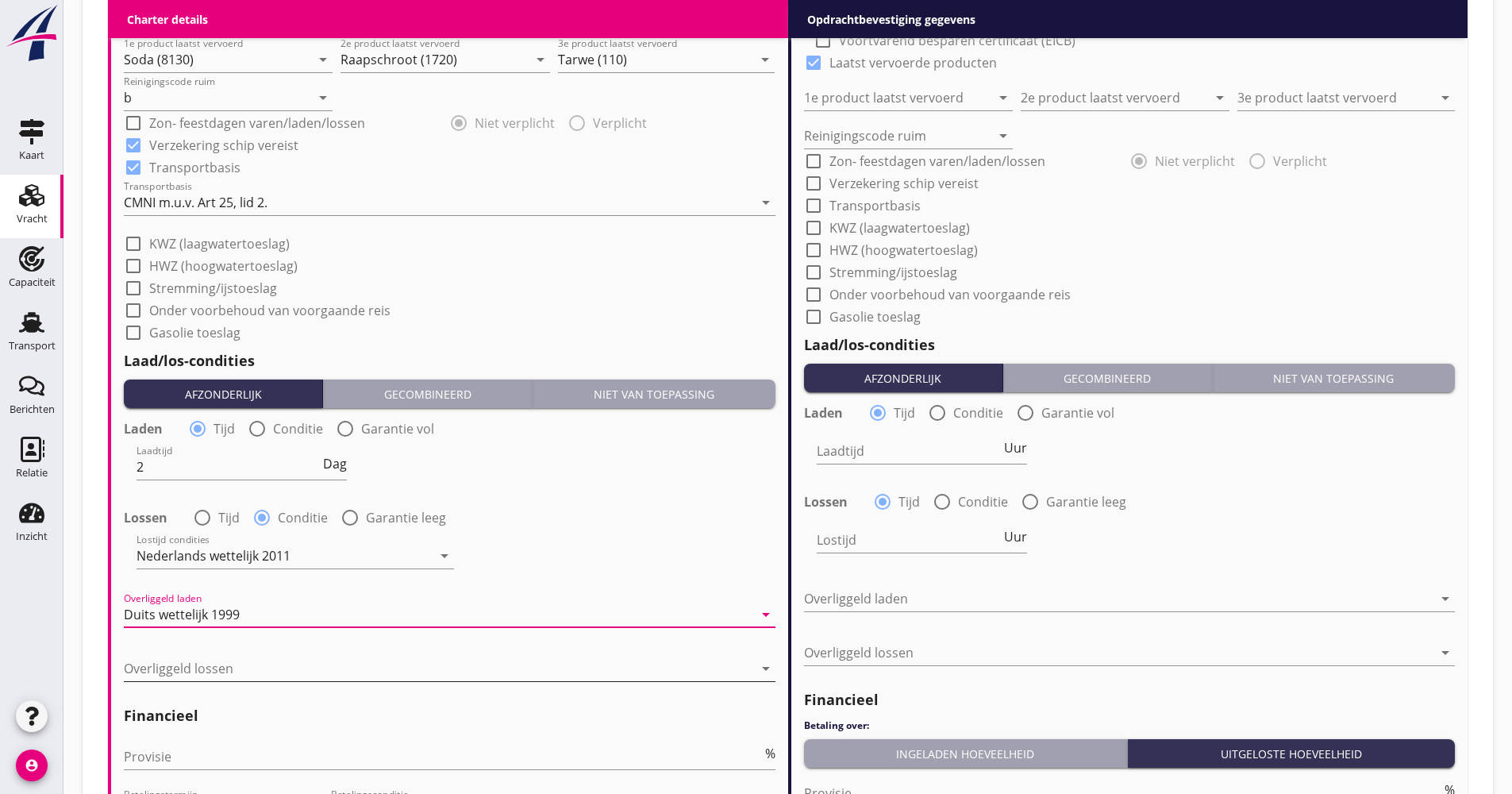
click at [212, 665] on div at bounding box center [438, 669] width 630 height 26
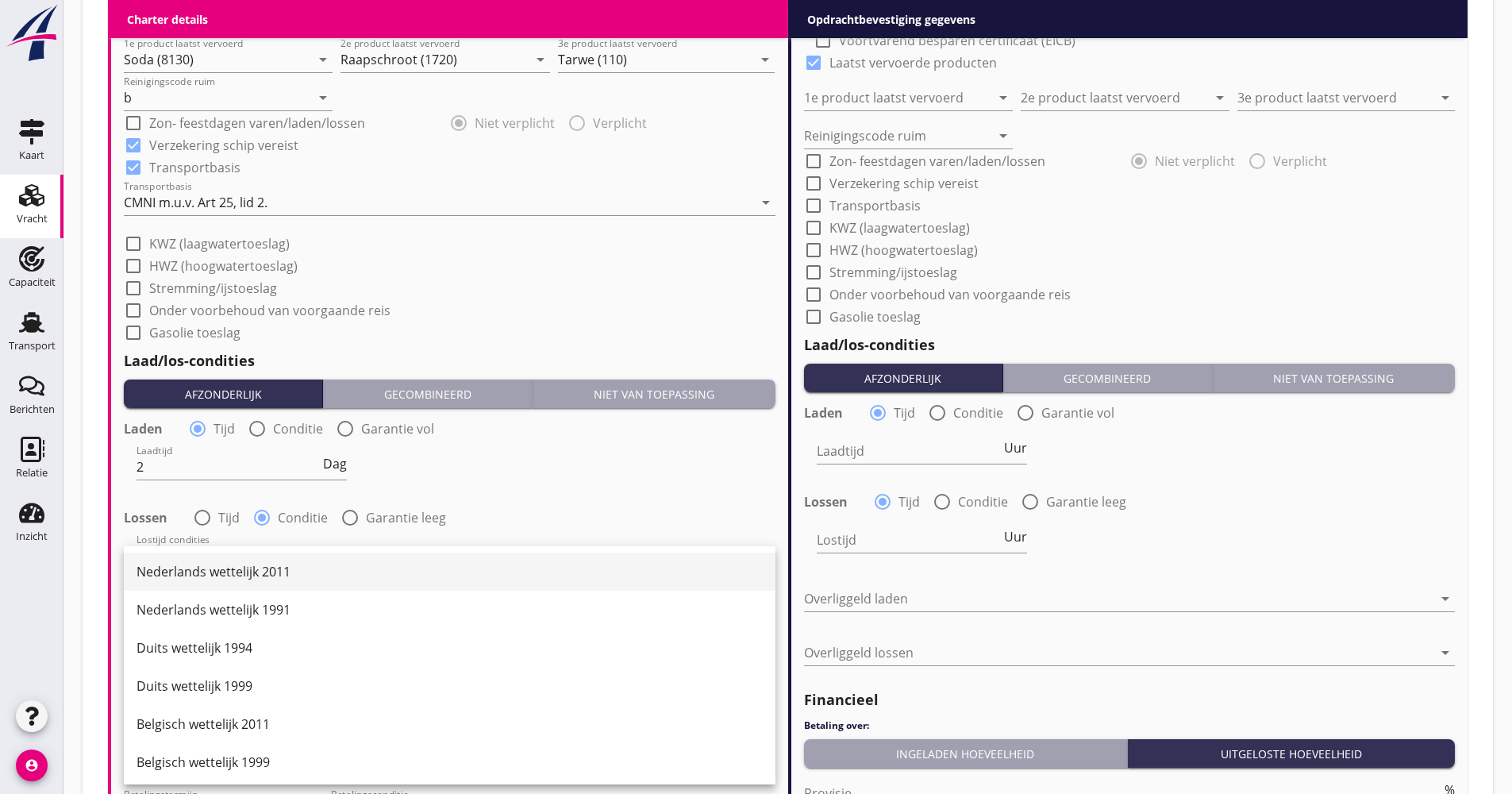
click at [213, 573] on div "Nederlands wettelijk 2011" at bounding box center [449, 571] width 626 height 19
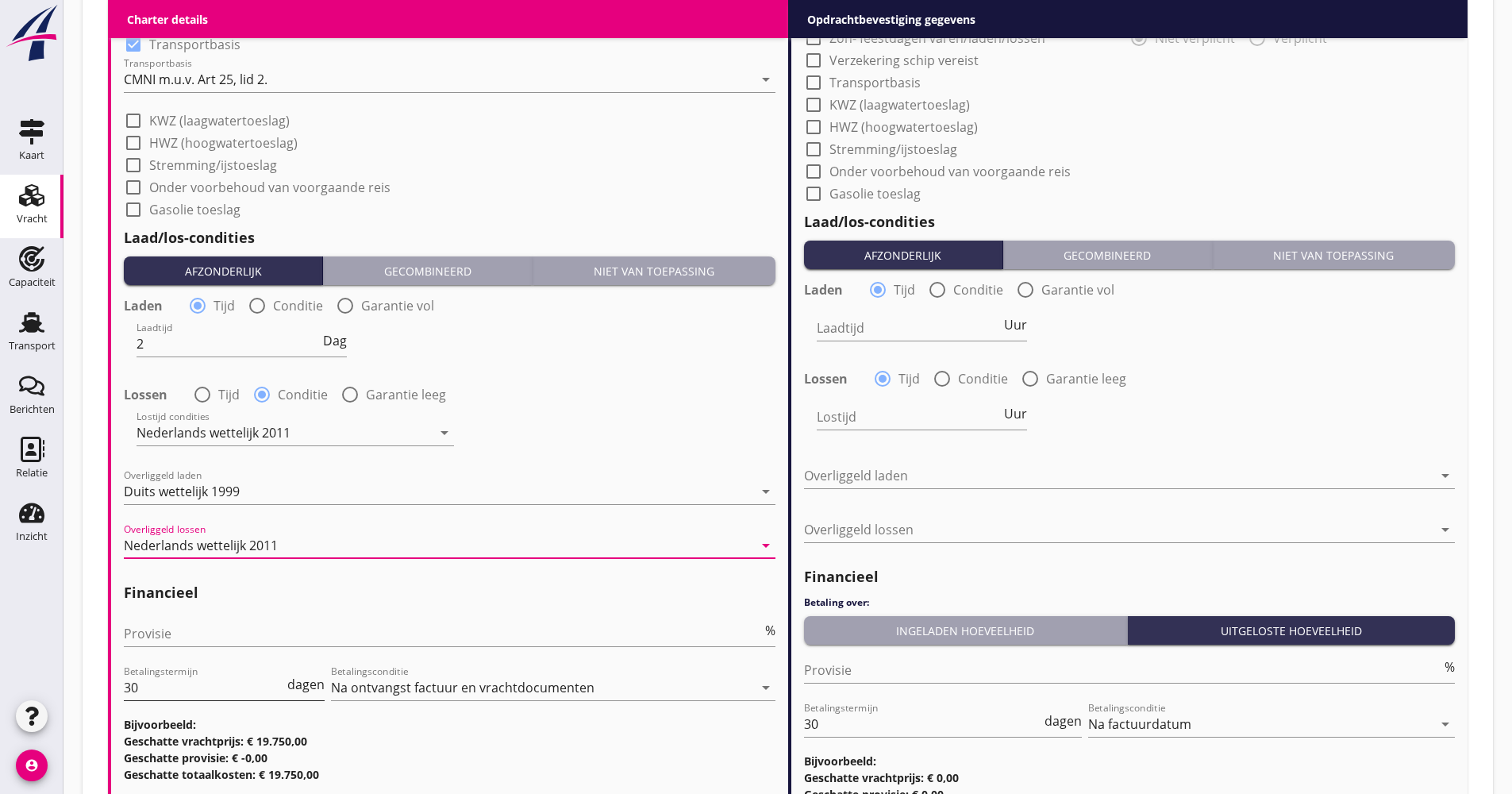
scroll to position [1747, 0]
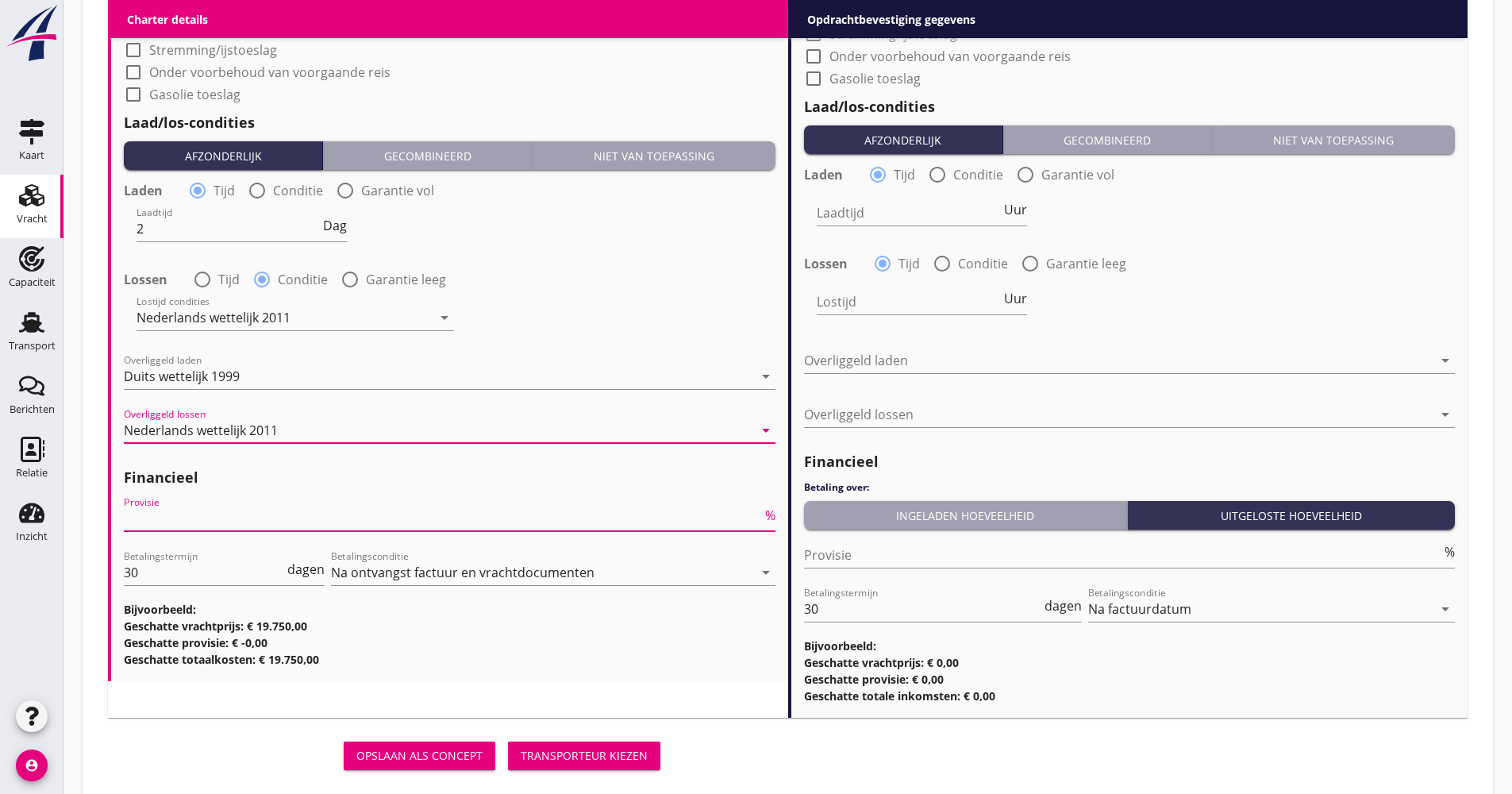
click at [187, 518] on input "Provisie" at bounding box center [442, 519] width 638 height 26
type input "5.00"
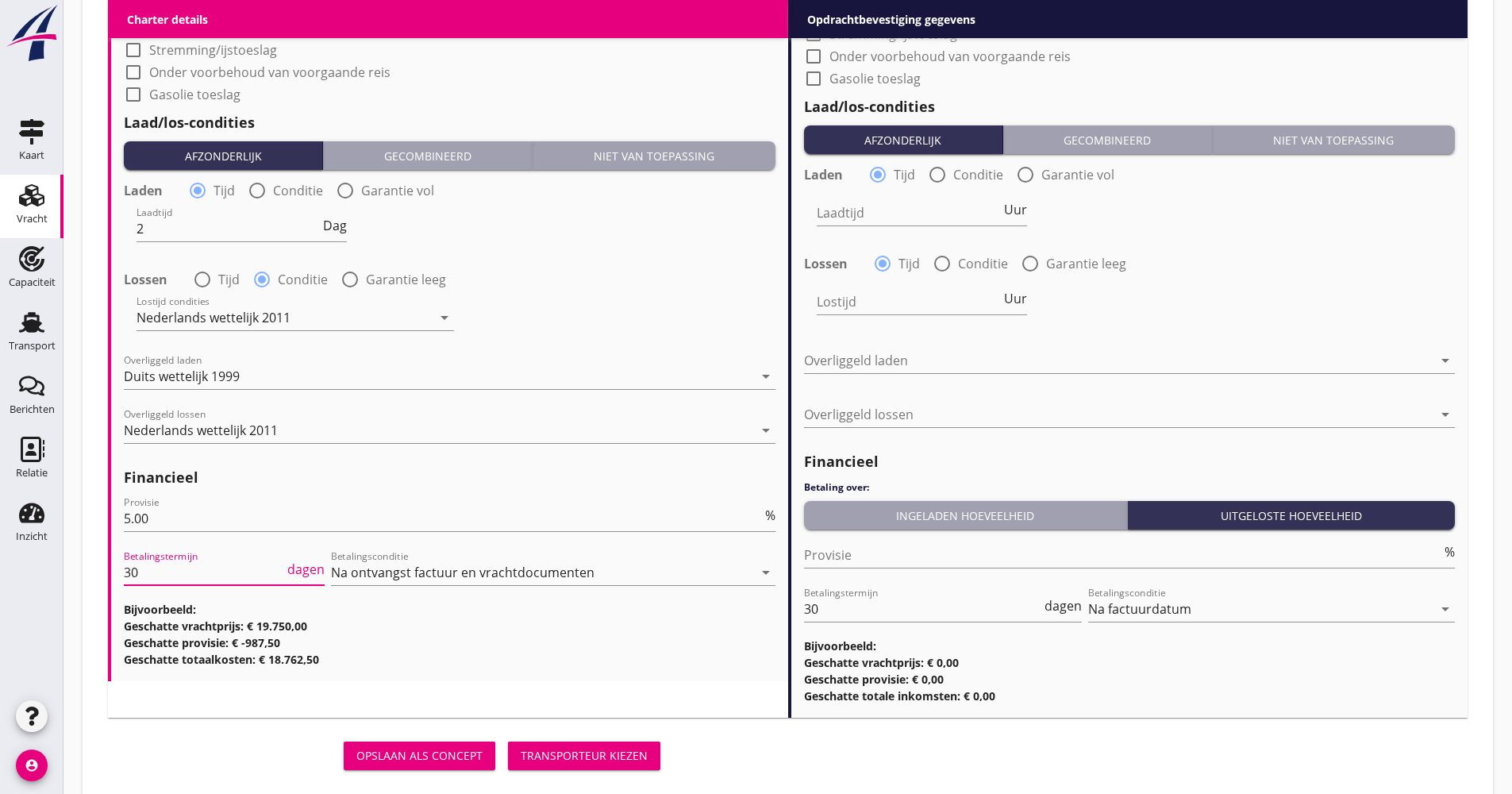
drag, startPoint x: 135, startPoint y: 569, endPoint x: 116, endPoint y: 572, distance: 19.2
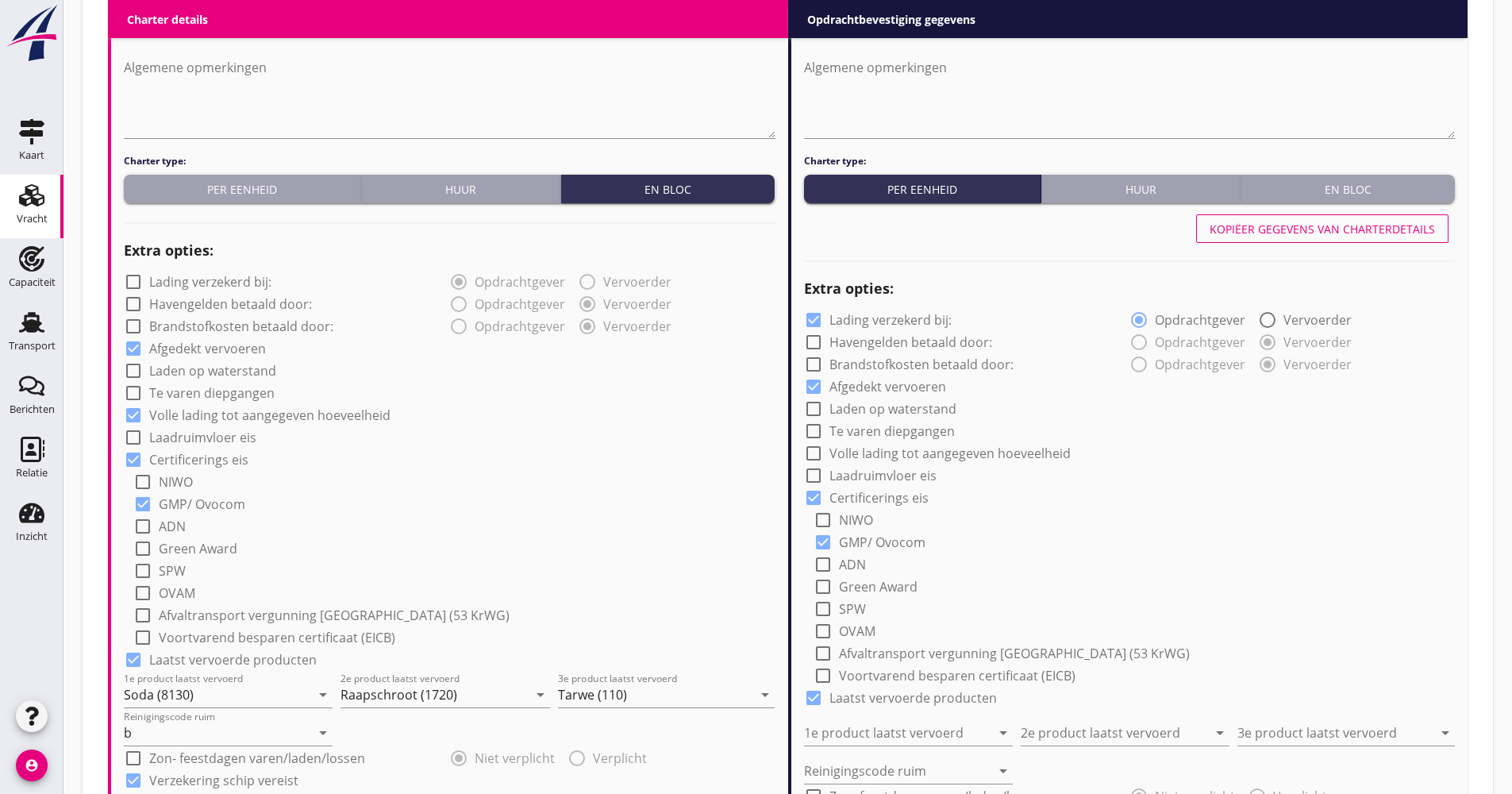
click at [1258, 230] on div "Kopiëer gegevens van charterdetails" at bounding box center [1322, 229] width 226 height 17
checkbox input "false"
checkbox input "true"
type input "Soda (8130)"
type input "Raapschroot (1720)"
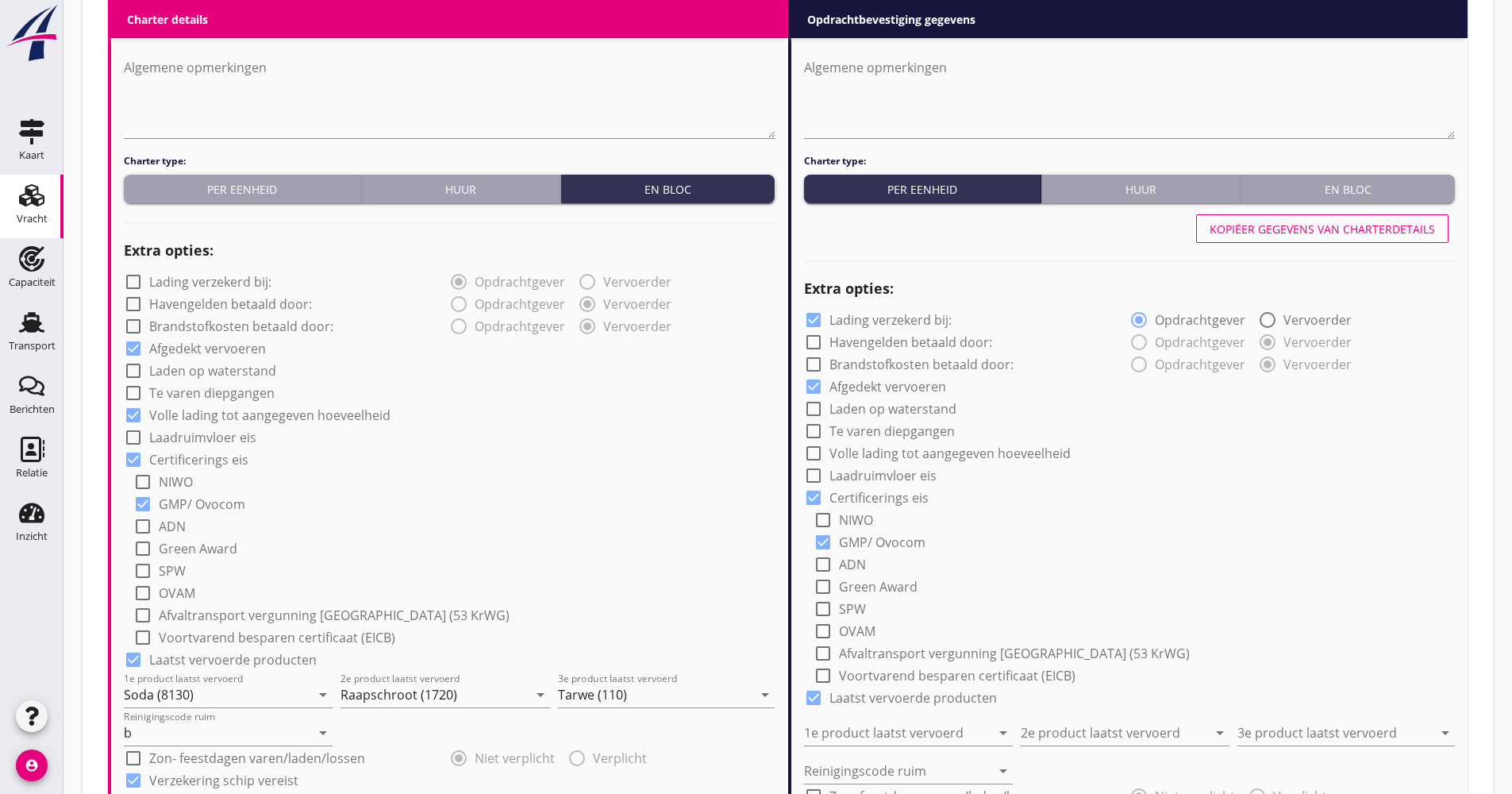
type input "Tarwe (110)"
type input "b"
checkbox input "true"
type input "2"
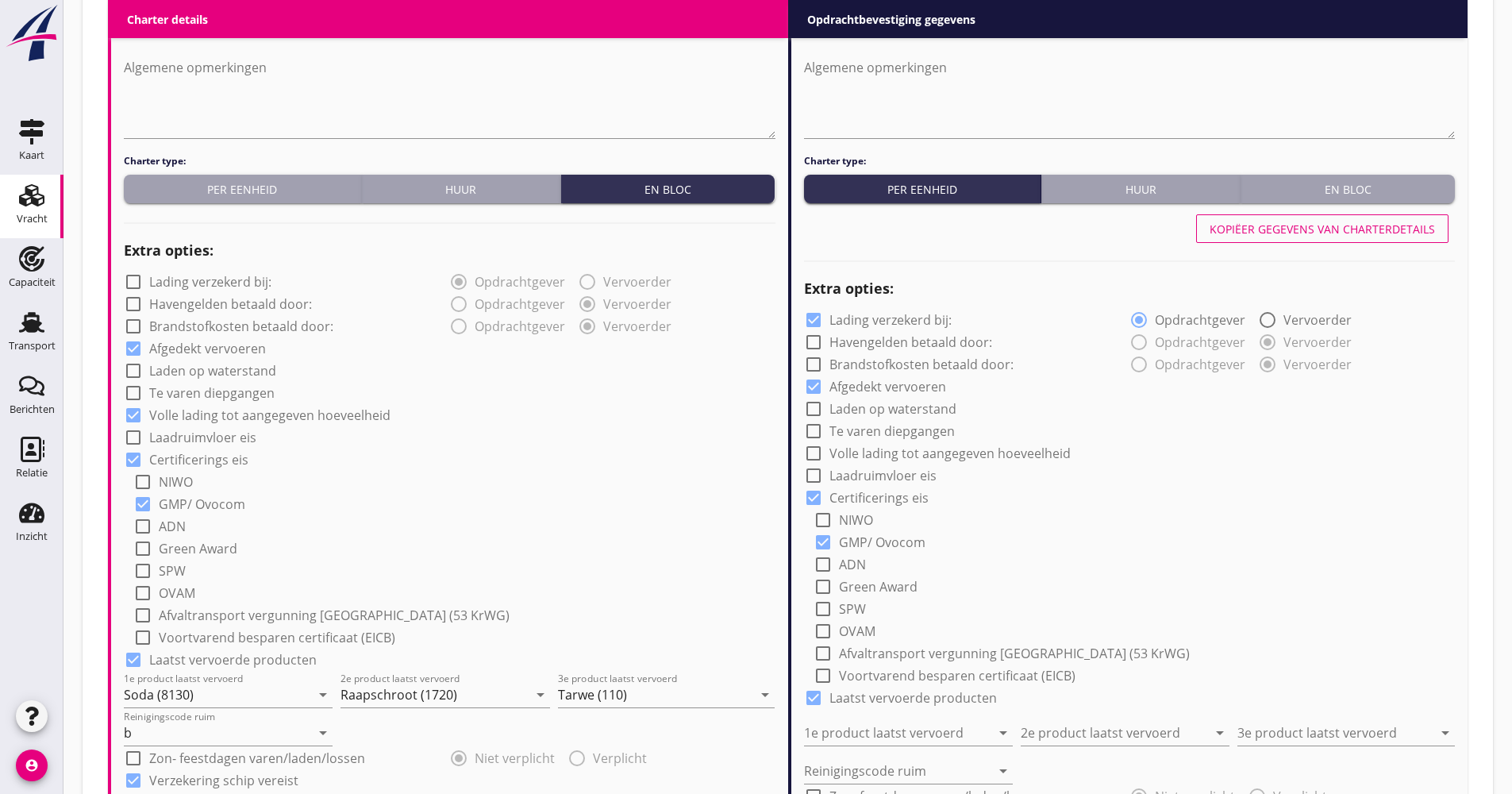
radio input "false"
radio input "true"
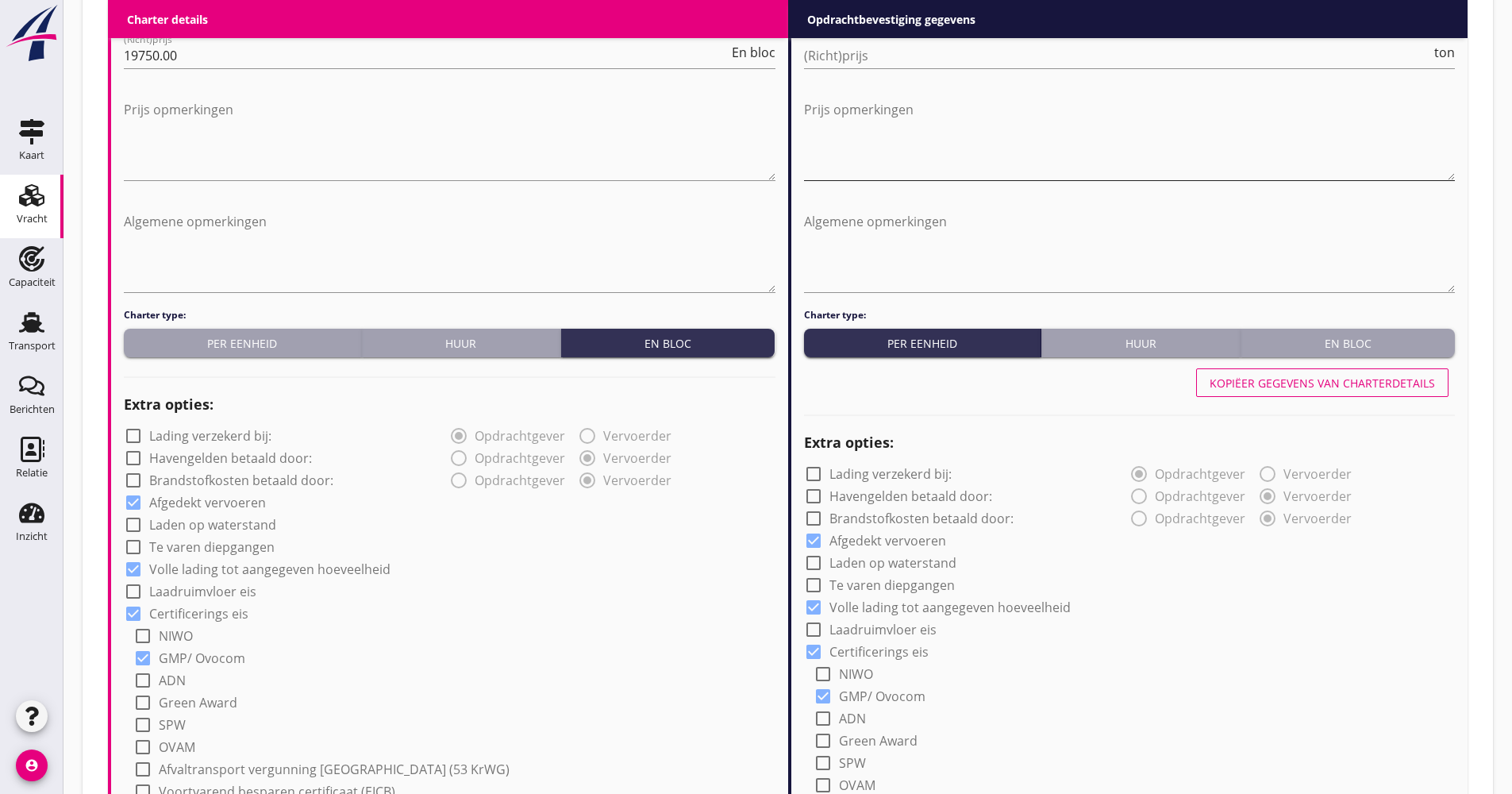
scroll to position [636, 0]
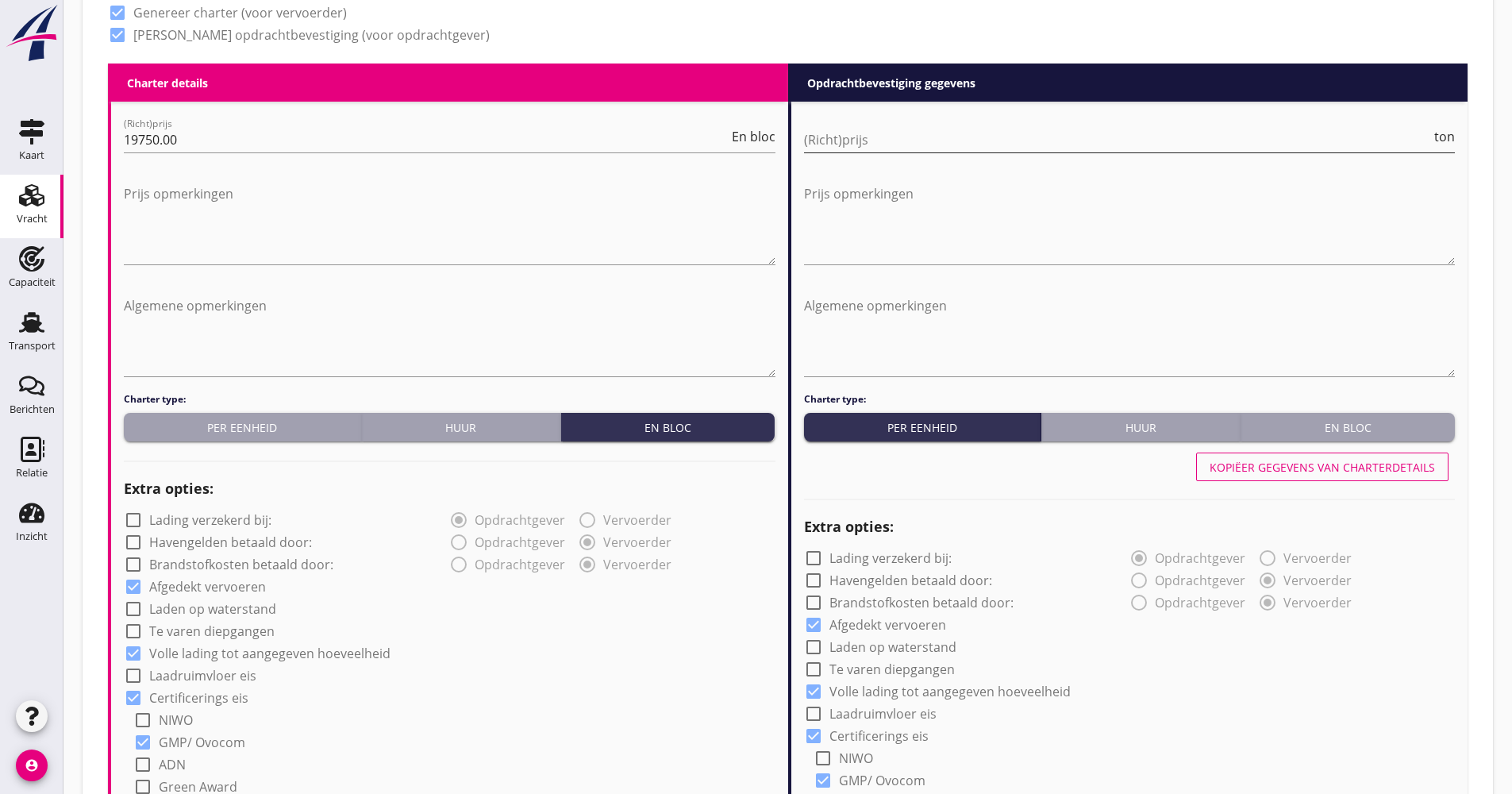
click at [837, 150] on input "(Richt)prijs" at bounding box center [1118, 140] width 628 height 26
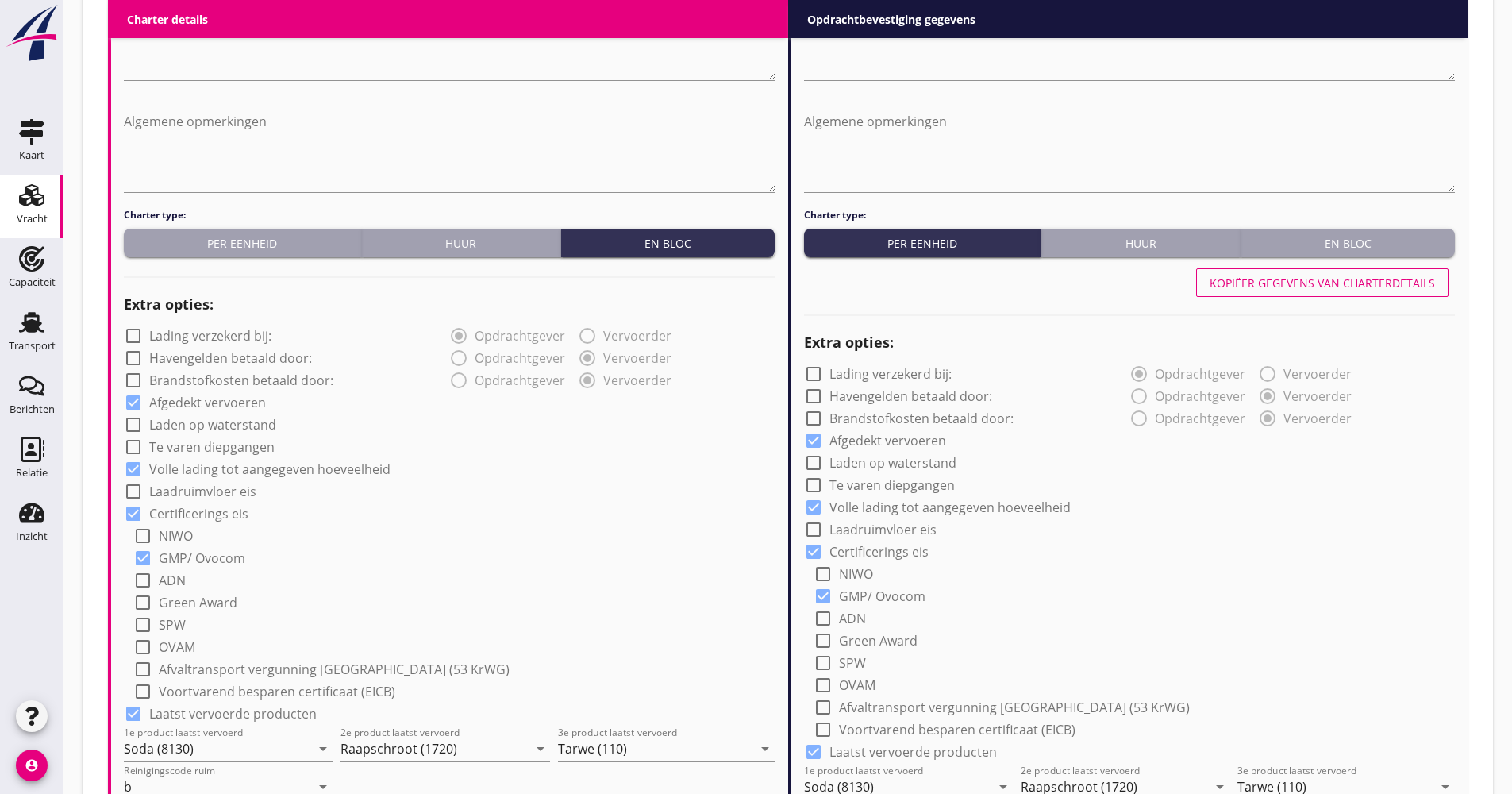
scroll to position [1112, 0]
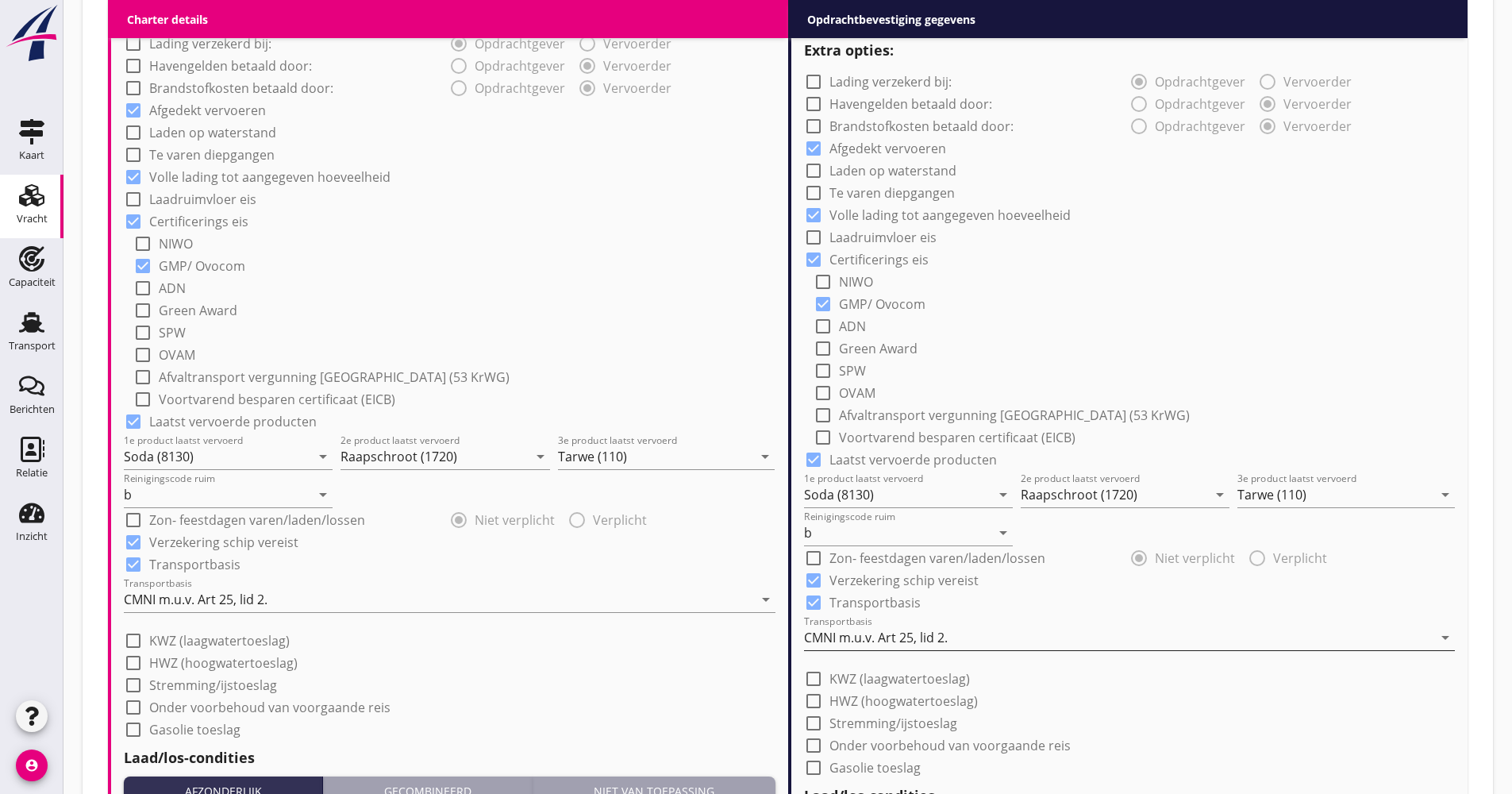
type input "18.50"
click at [890, 644] on div "CMNI m.u.v. Art 25, lid 2." at bounding box center [876, 637] width 144 height 15
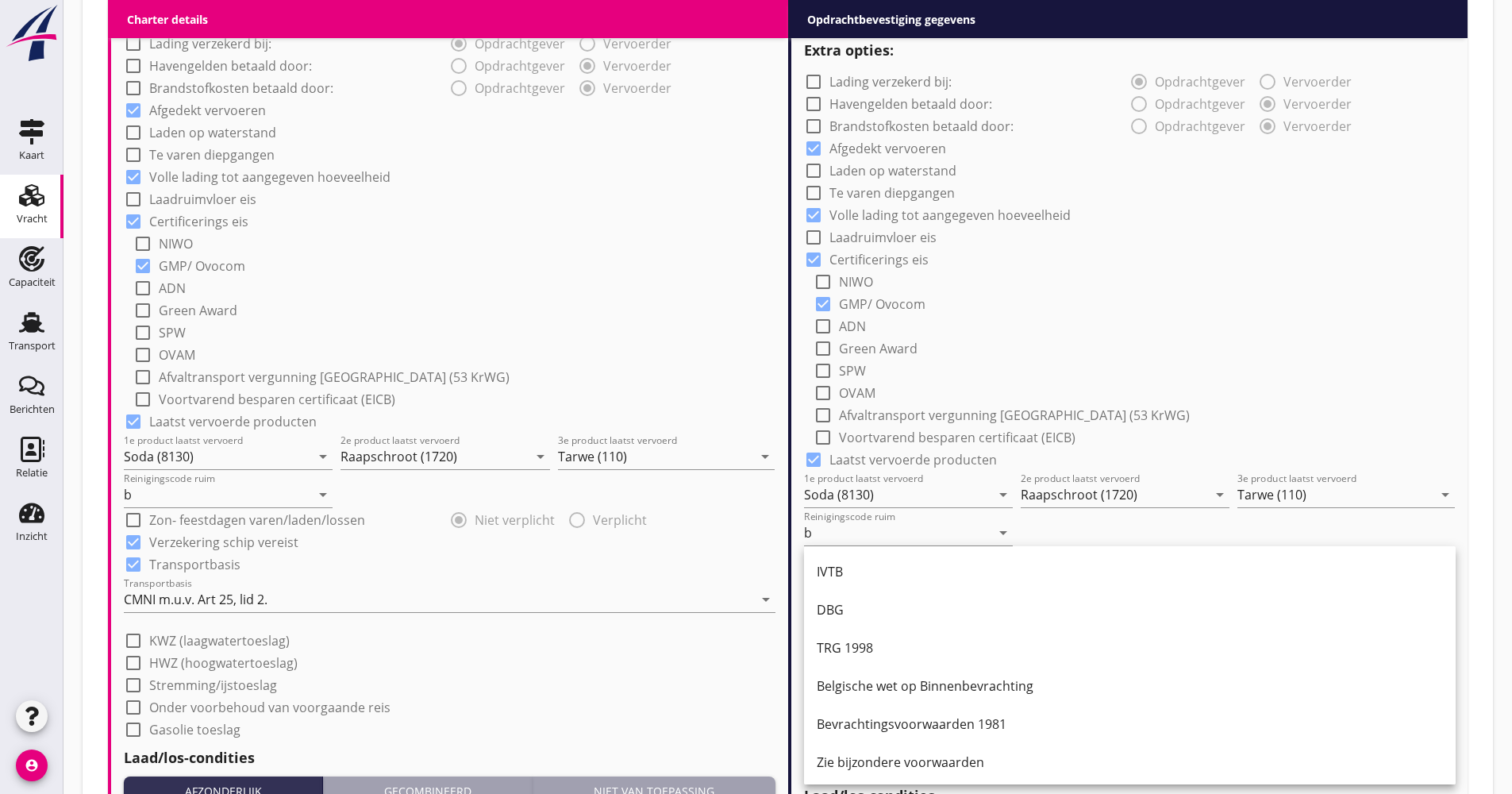
click at [887, 580] on div "IVTB" at bounding box center [1130, 571] width 626 height 19
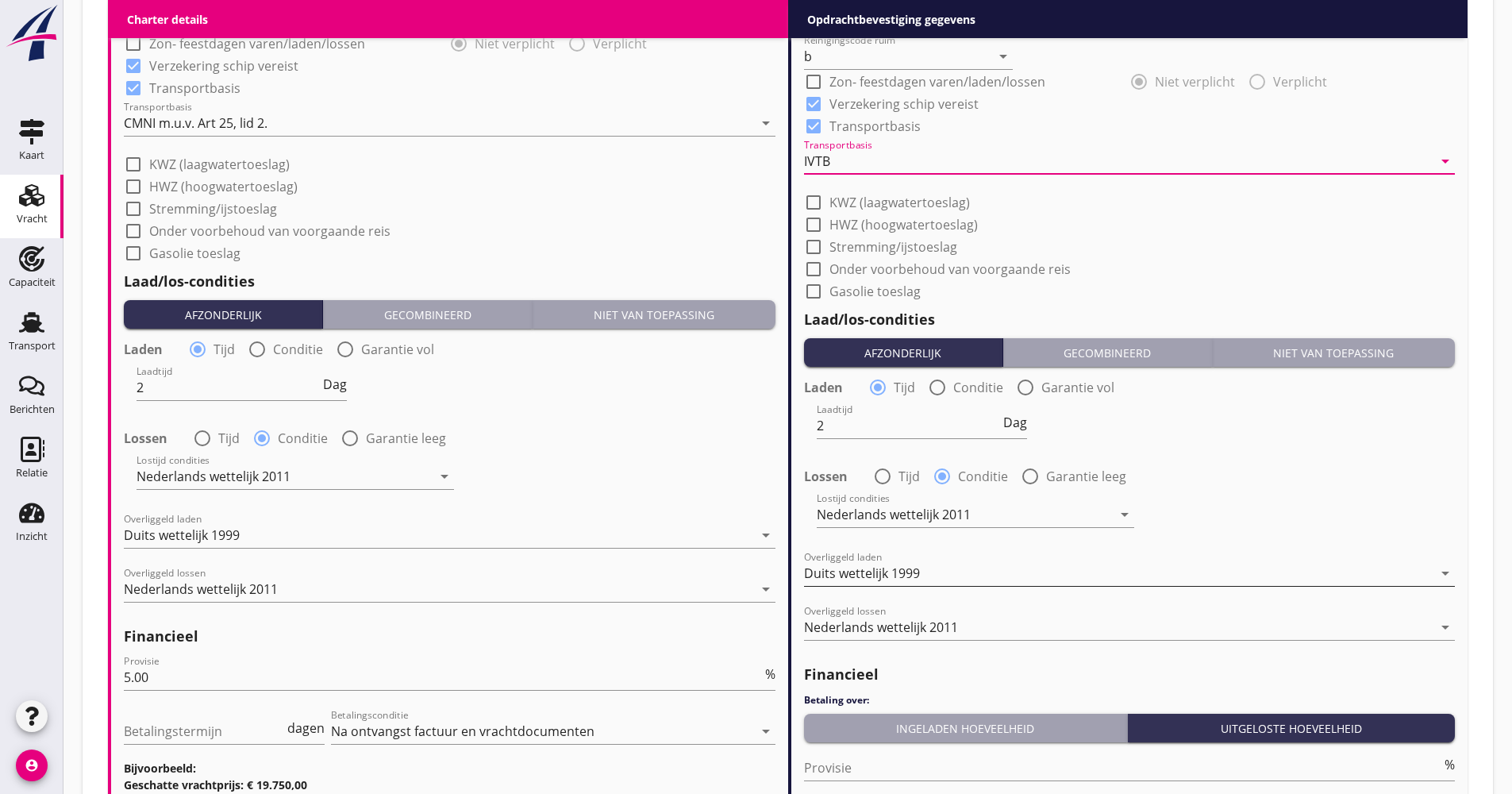
scroll to position [1747, 0]
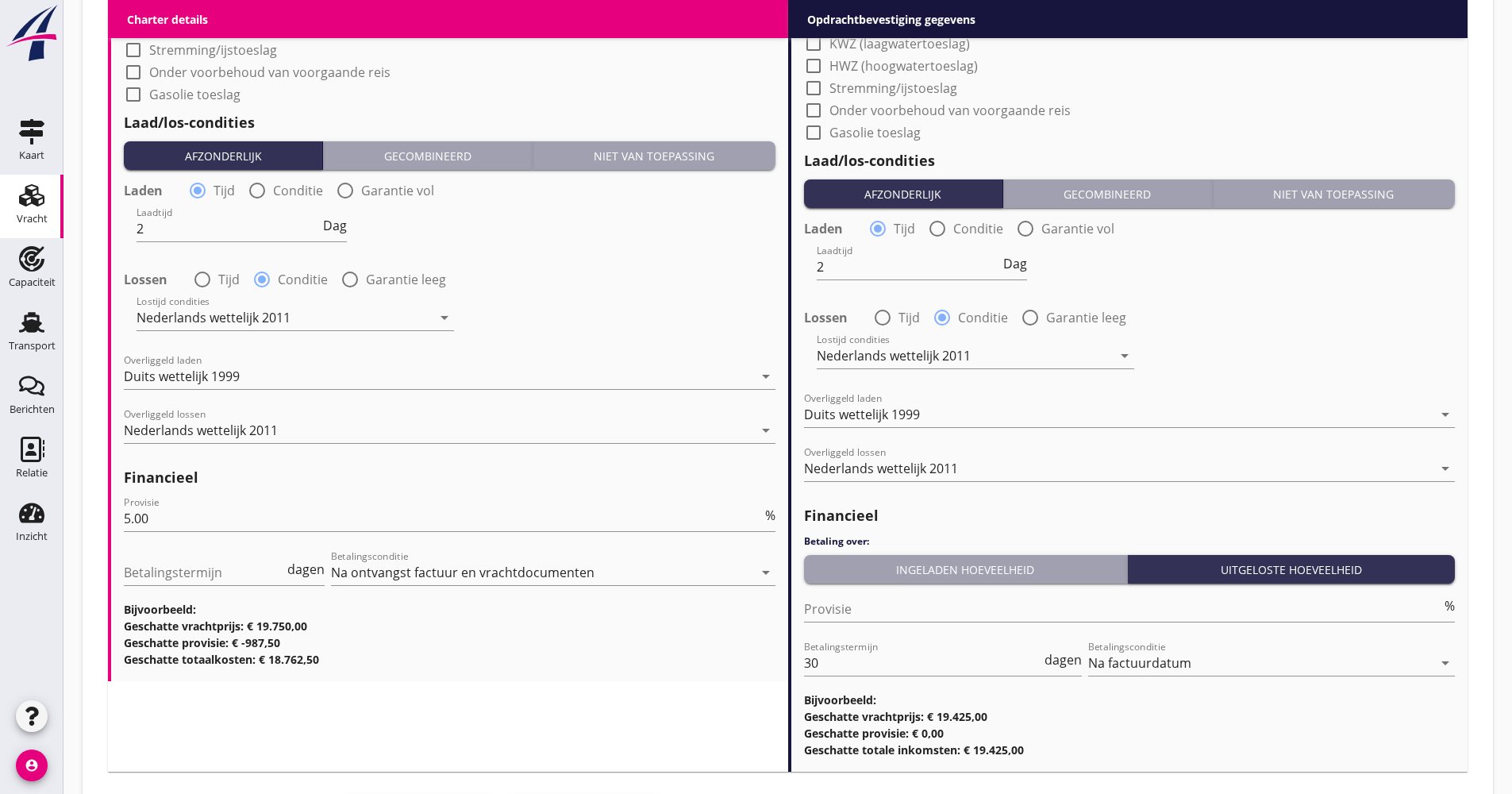
click at [879, 575] on div "Ingeladen hoeveelheid" at bounding box center [966, 569] width 311 height 17
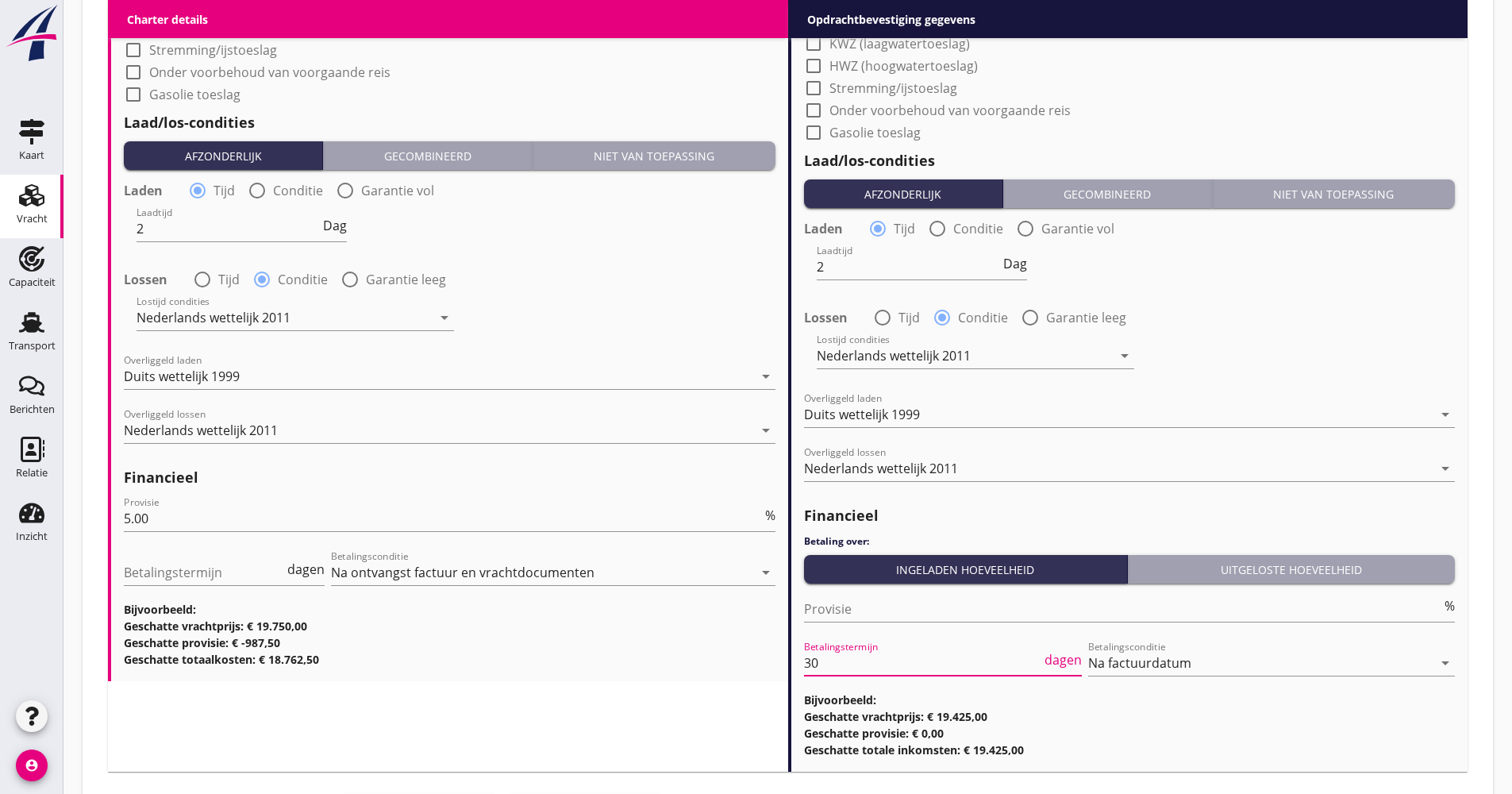
drag, startPoint x: 830, startPoint y: 661, endPoint x: 776, endPoint y: 662, distance: 54.0
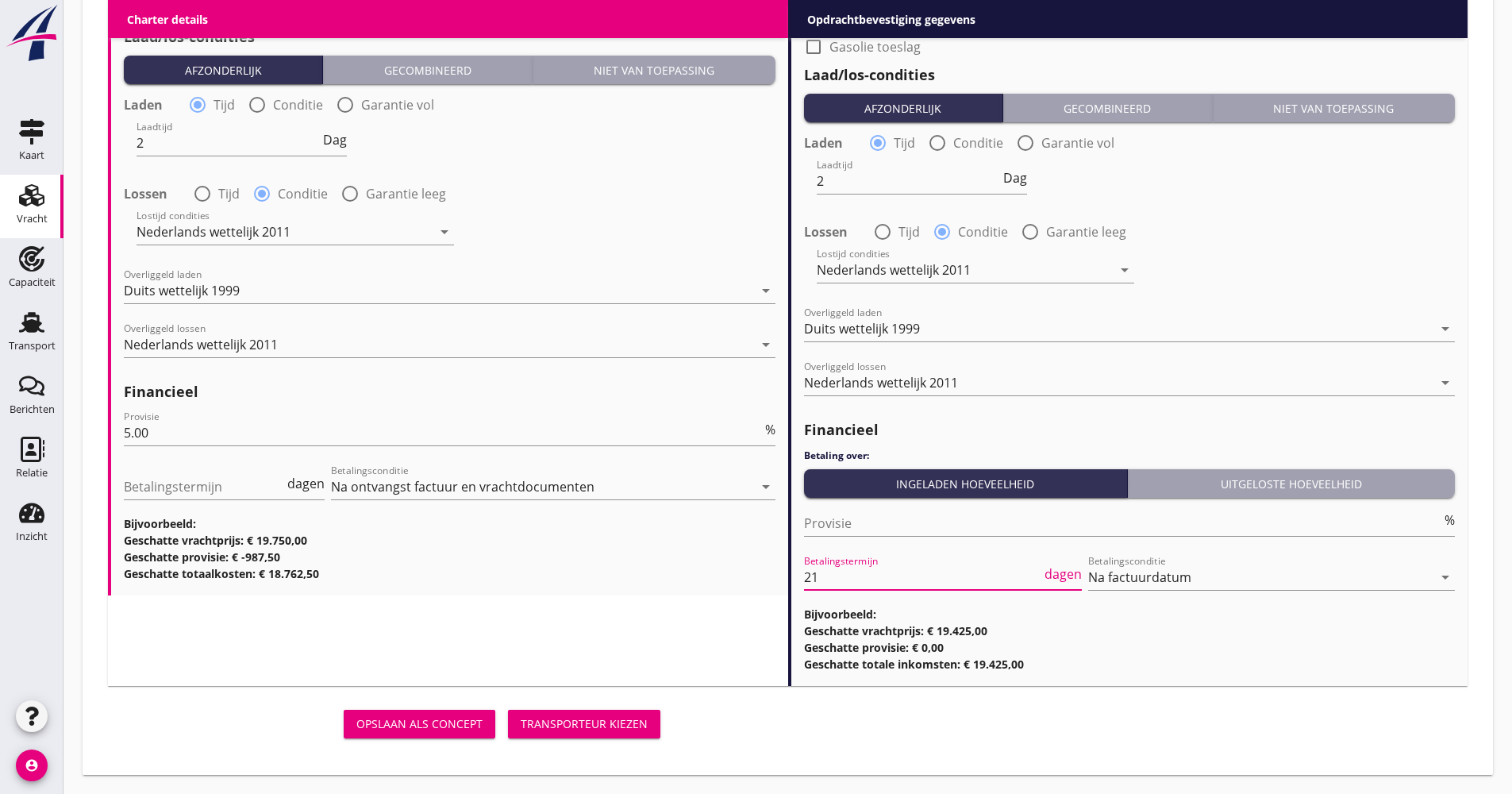
type input "21"
click at [600, 731] on div "Transporteur kiezen" at bounding box center [585, 724] width 127 height 17
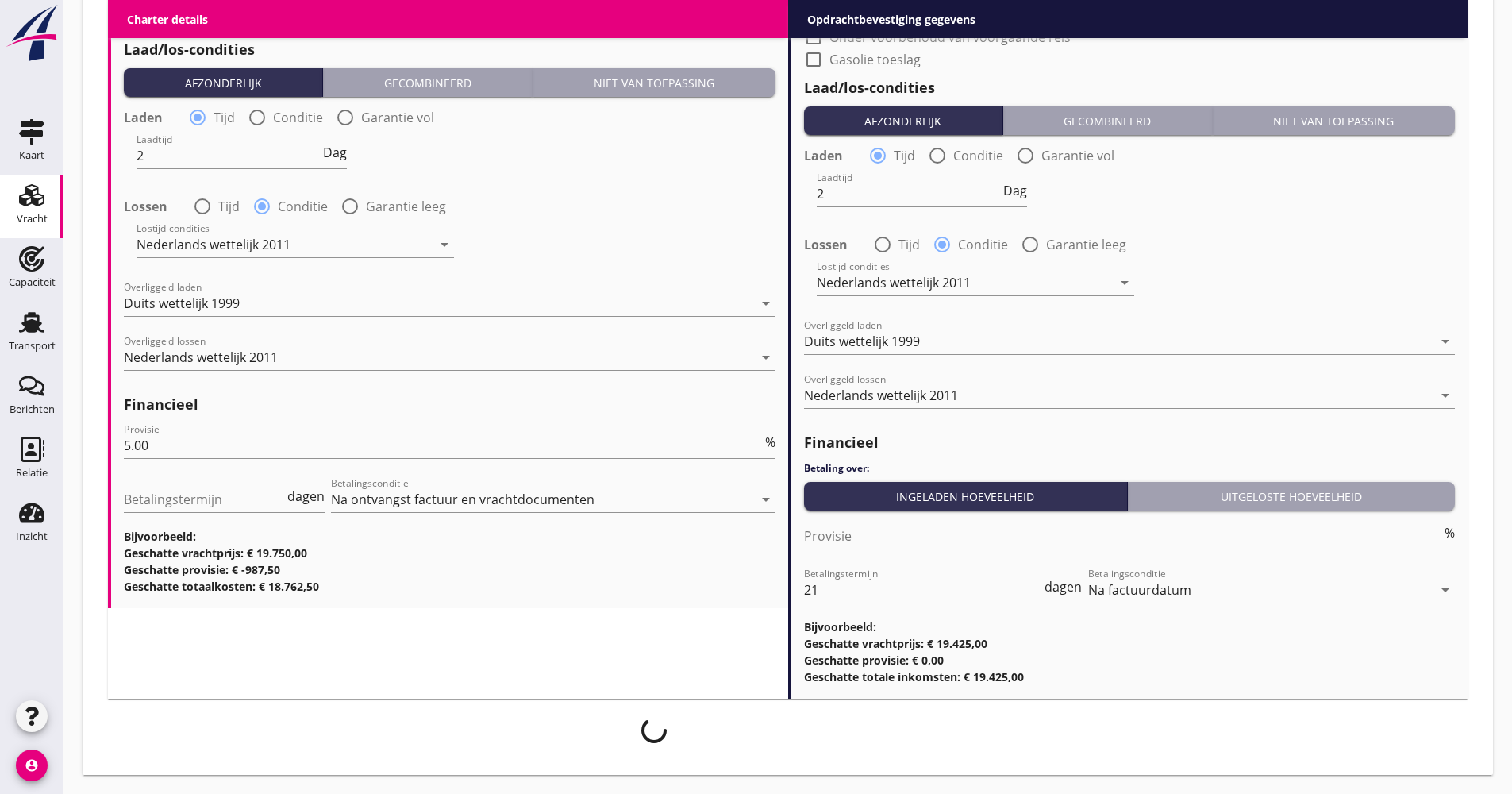
scroll to position [1820, 0]
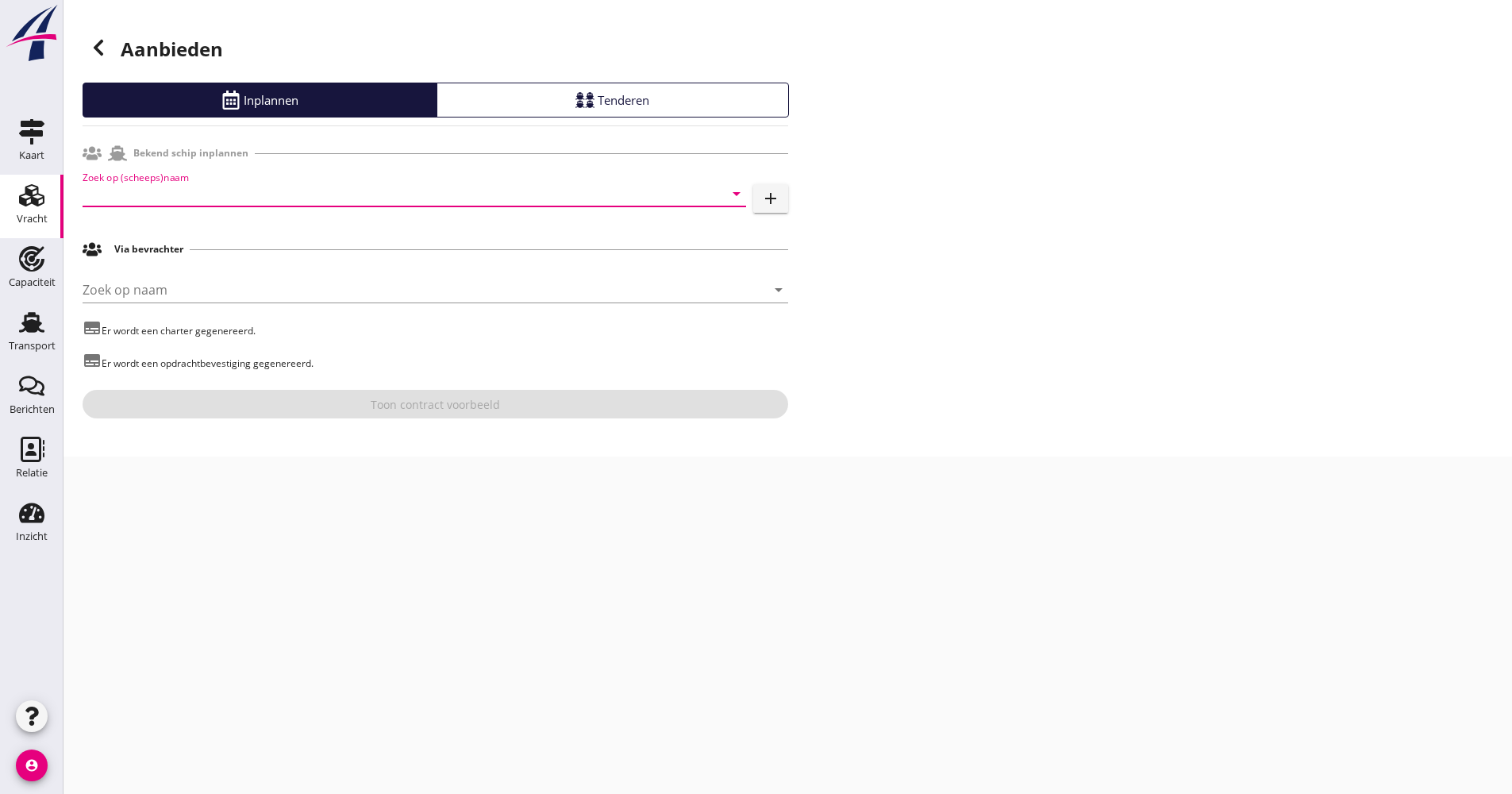
click at [216, 204] on input "Zoek op (scheeps)naam" at bounding box center [392, 194] width 619 height 26
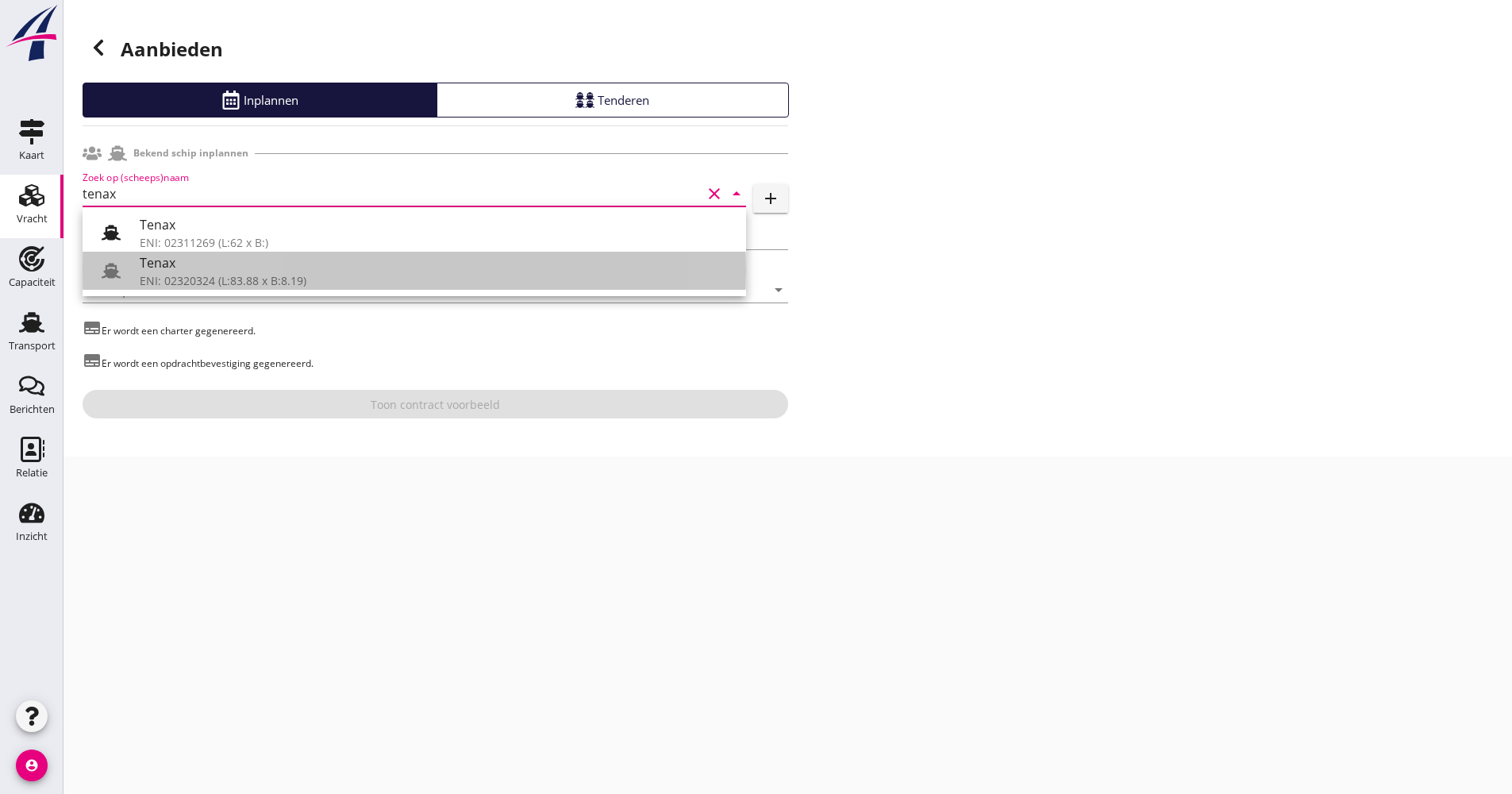
click at [181, 264] on div "Tenax" at bounding box center [436, 263] width 594 height 19
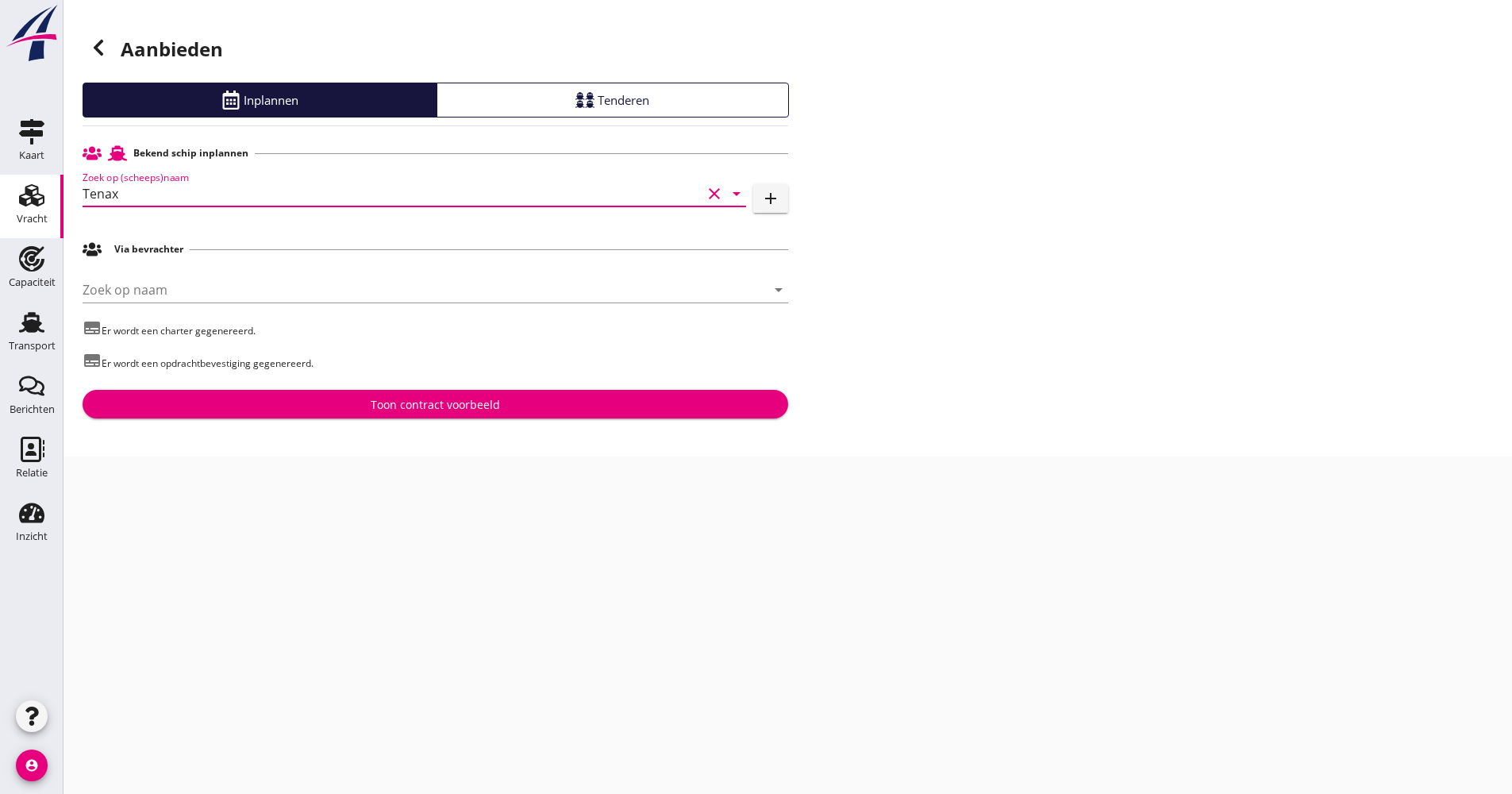
type input "Tenax"
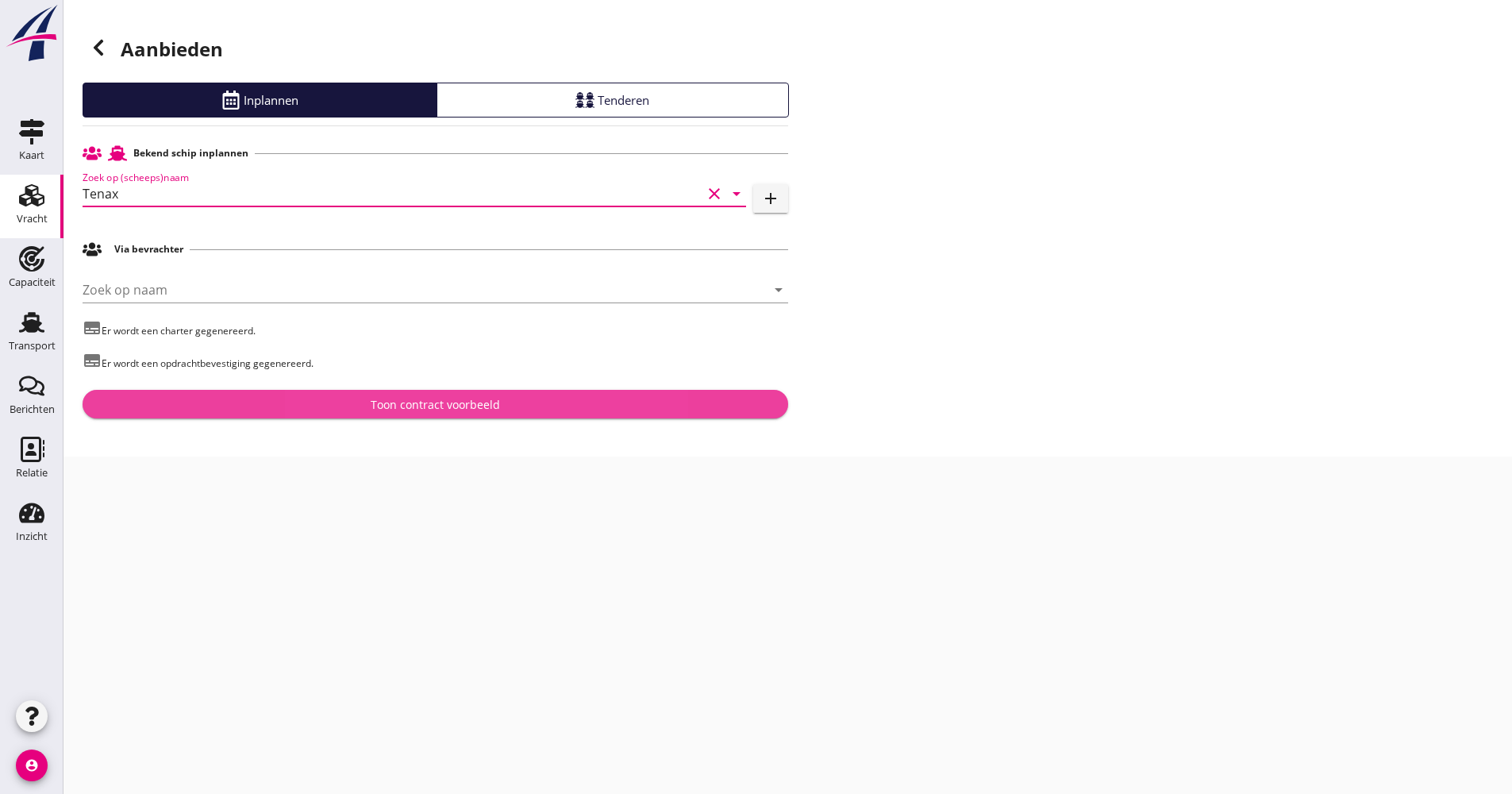
click at [492, 397] on div "Toon contract voorbeeld" at bounding box center [436, 404] width 130 height 17
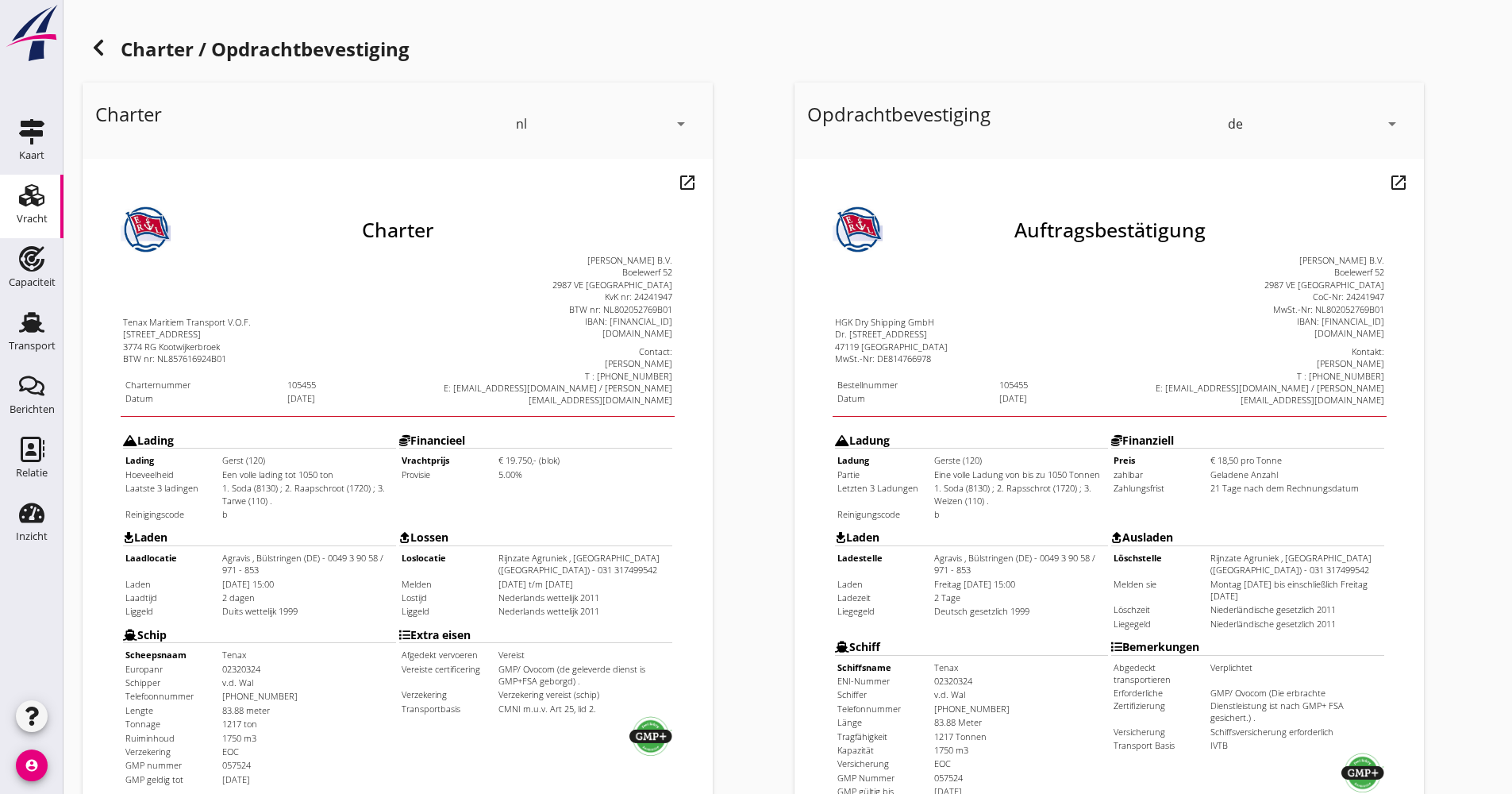
scroll to position [382, 0]
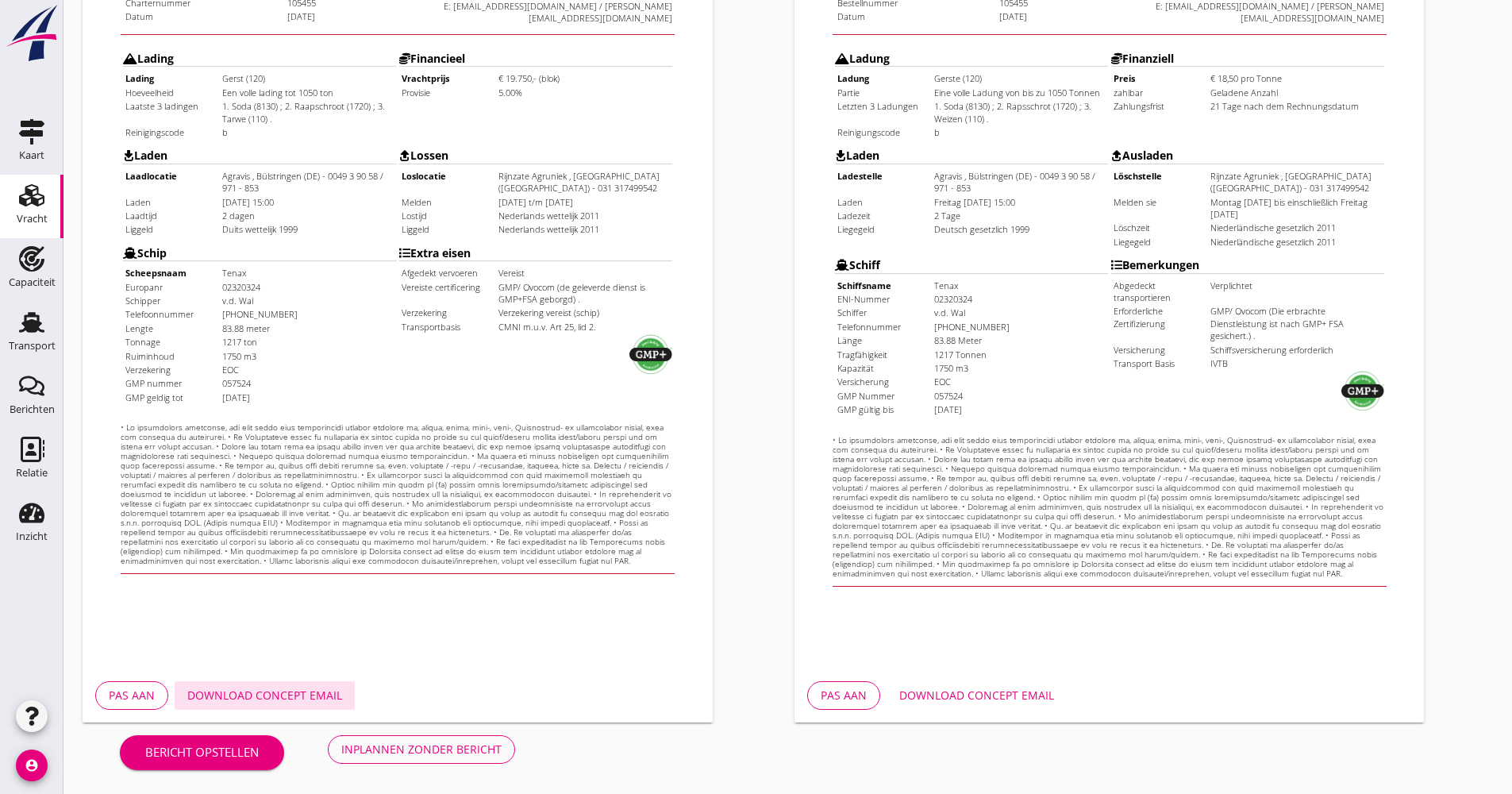
click at [268, 693] on div "Download concept email" at bounding box center [264, 695] width 155 height 17
click at [461, 741] on div "Inplannen zonder bericht" at bounding box center [422, 749] width 160 height 17
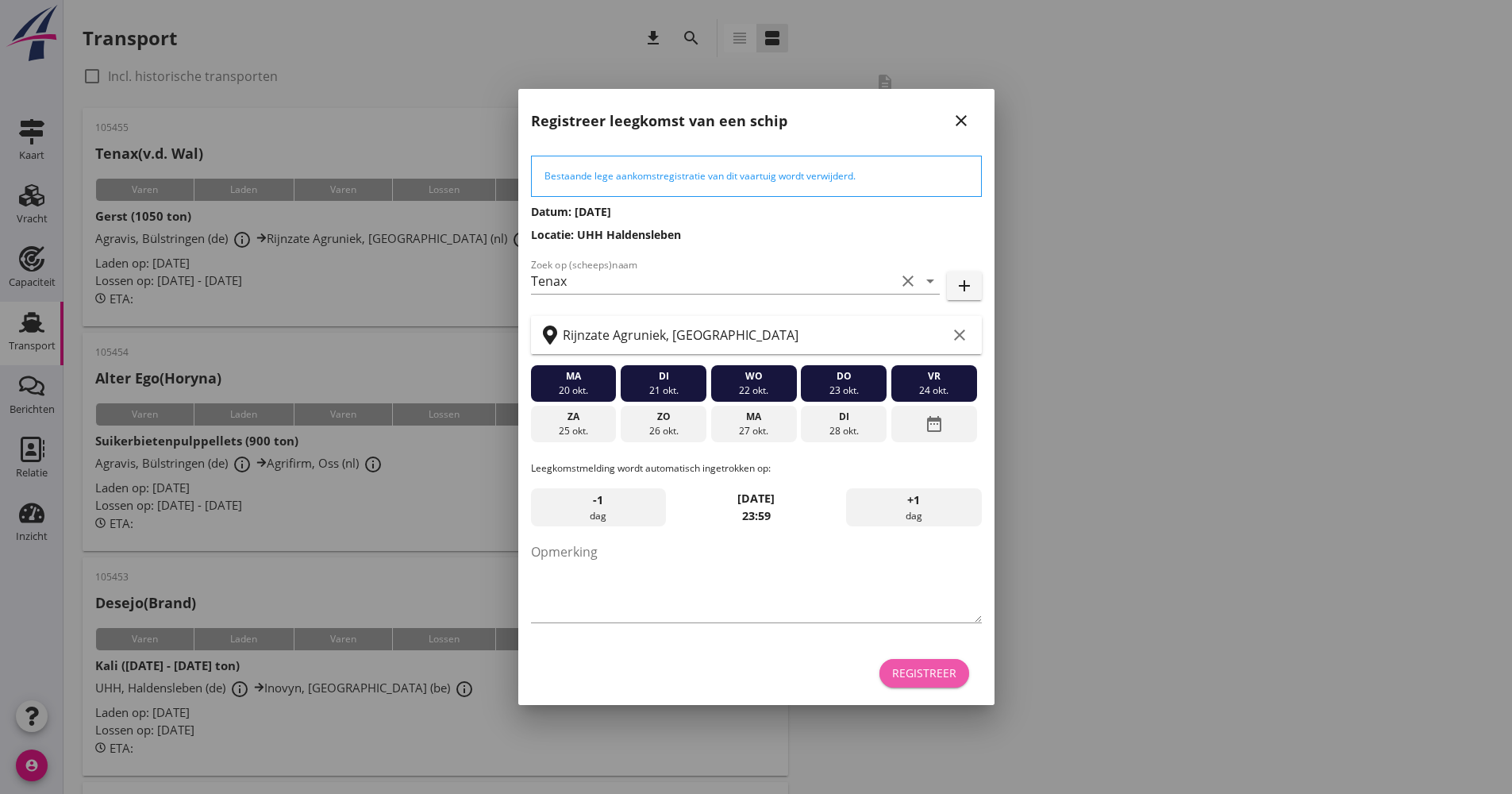
click at [934, 685] on button "Registreer" at bounding box center [924, 673] width 89 height 29
